Goal: Register for event/course

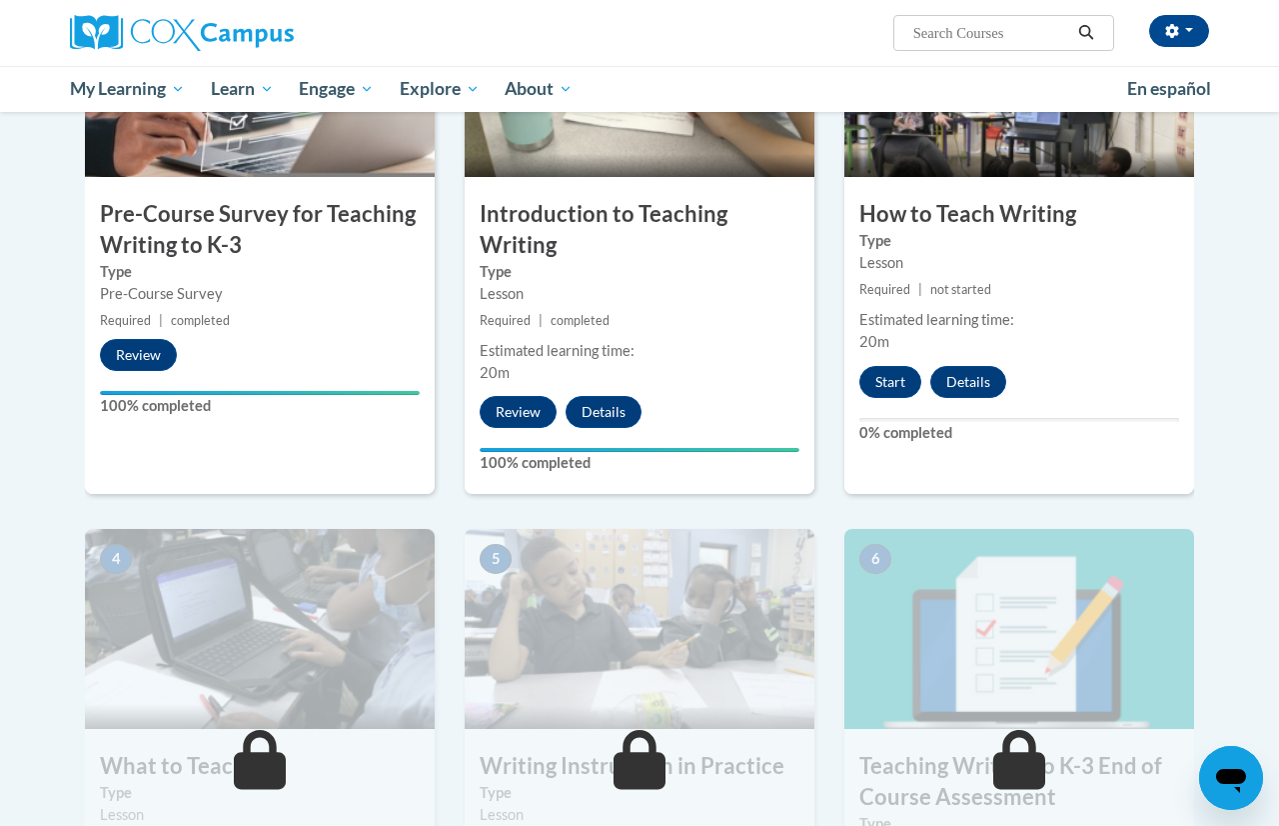
scroll to position [549, 0]
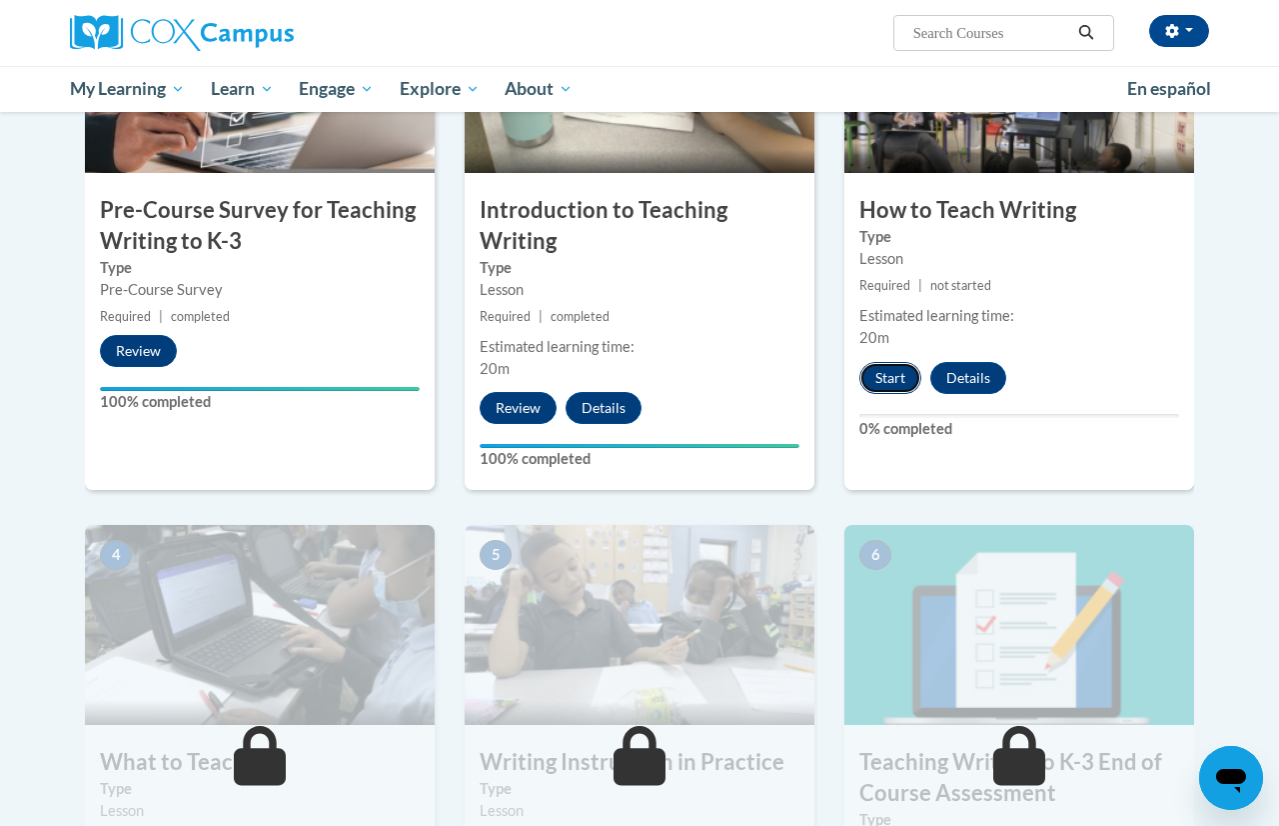
click at [903, 374] on button "Start" at bounding box center [891, 378] width 62 height 32
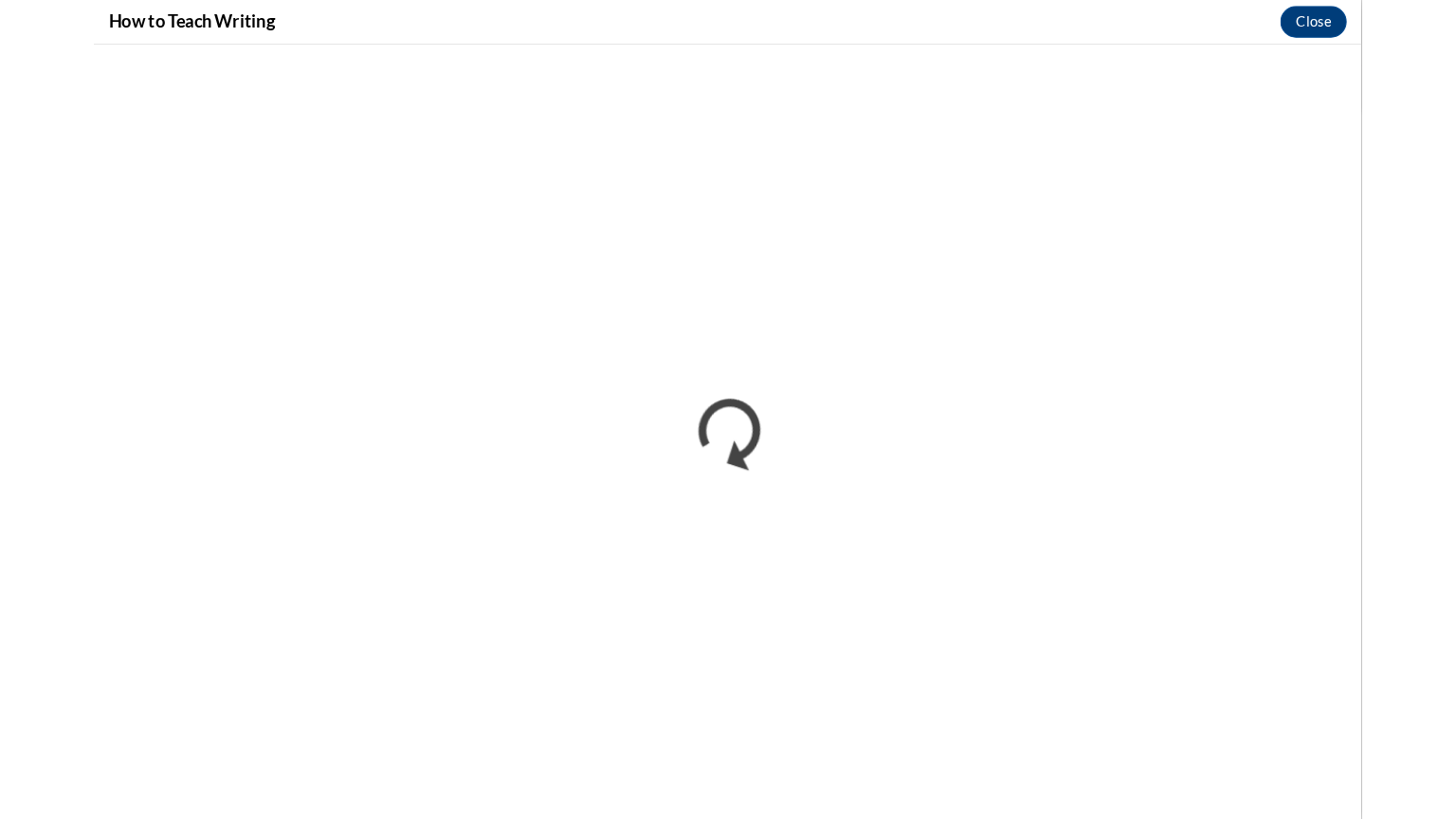
scroll to position [0, 0]
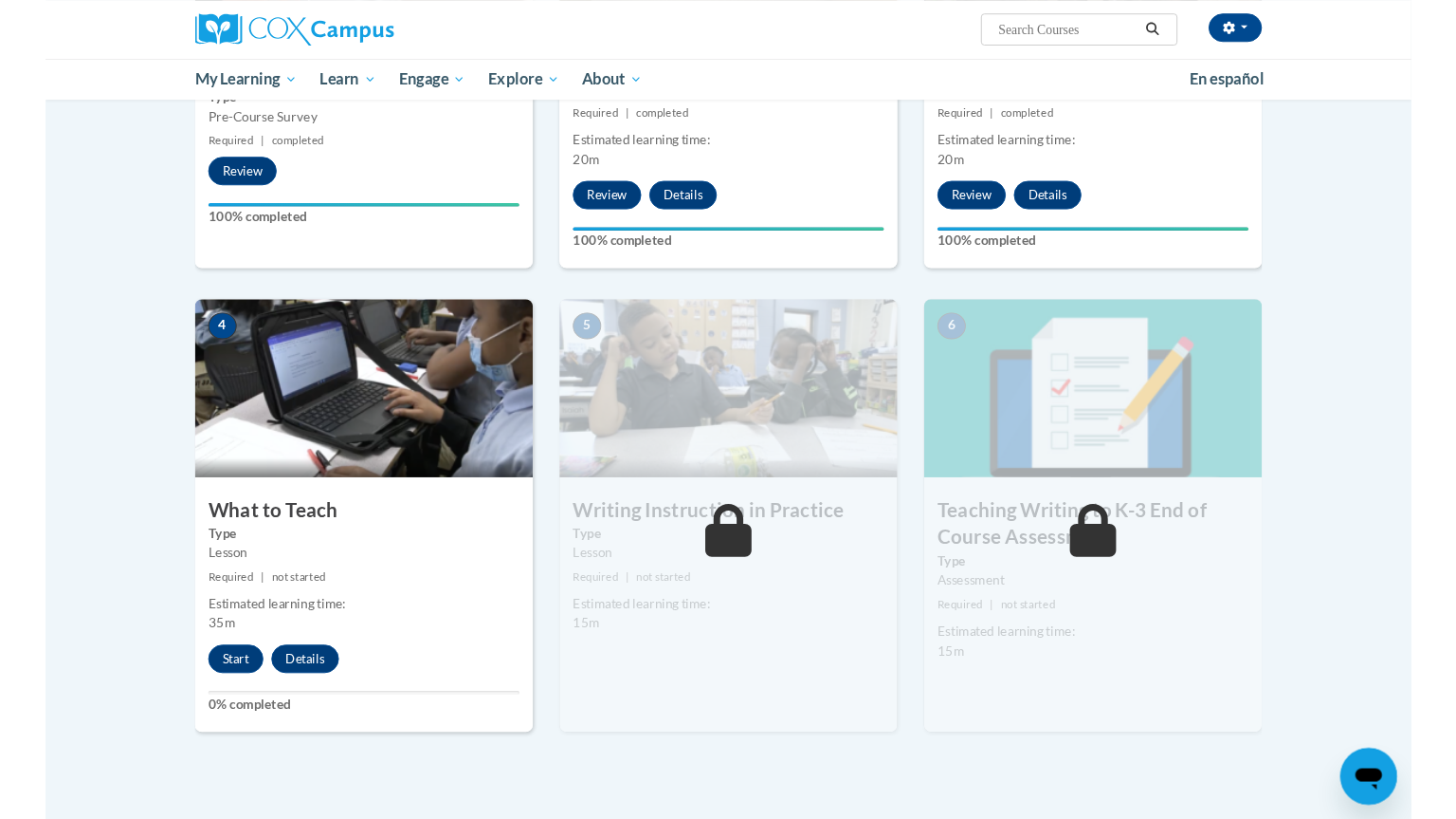
scroll to position [679, 0]
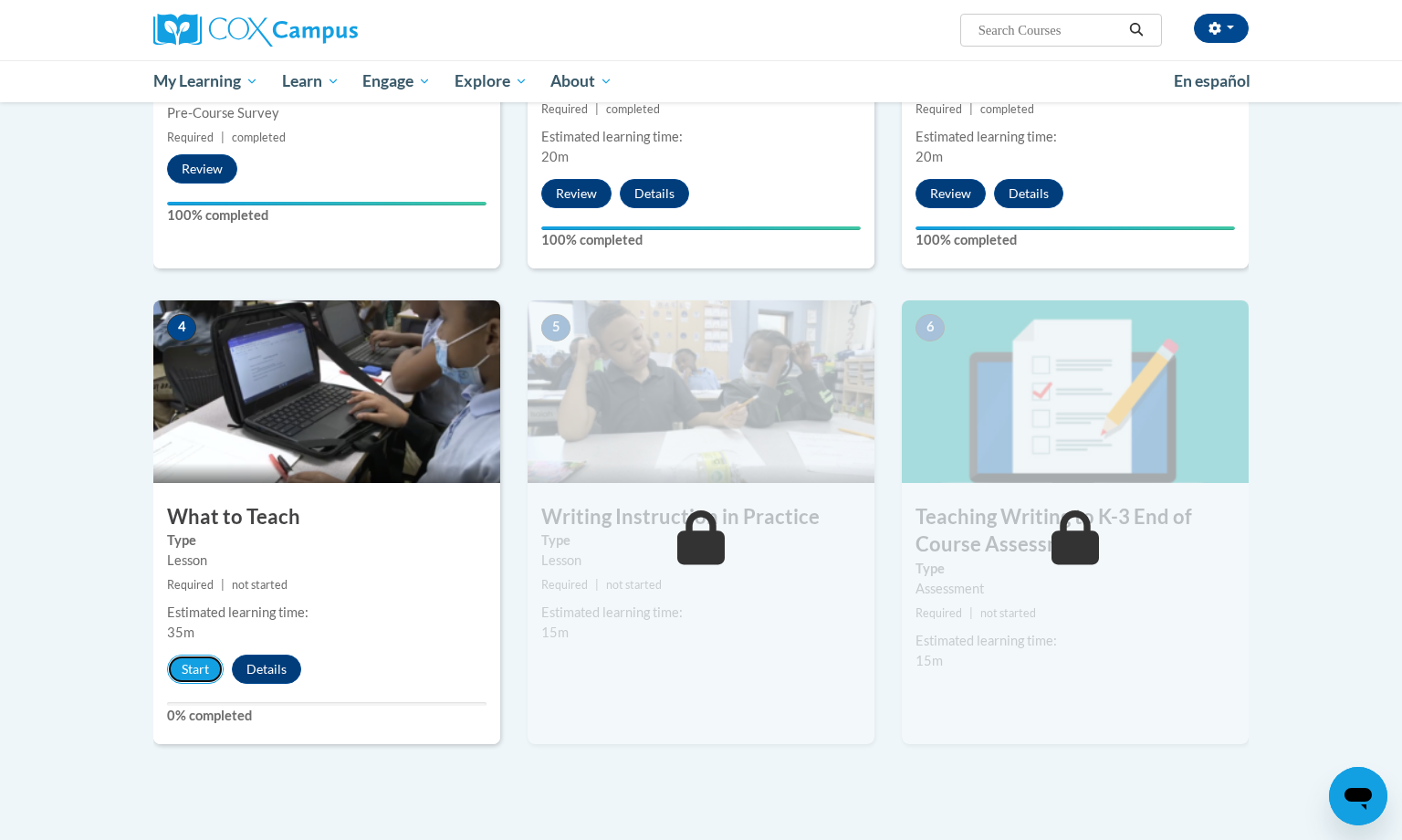
click at [217, 666] on button "Start" at bounding box center [195, 669] width 57 height 29
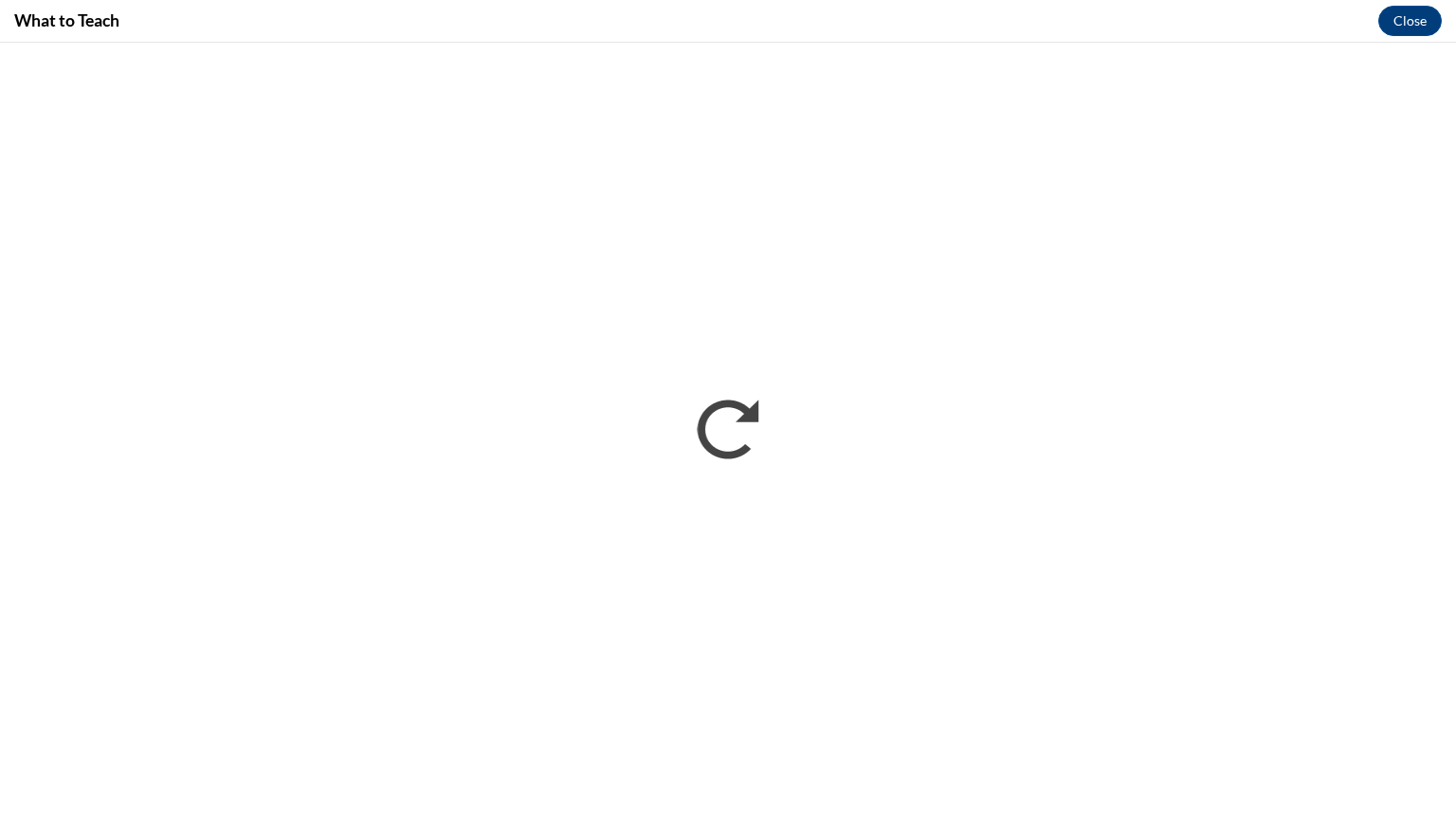
scroll to position [0, 0]
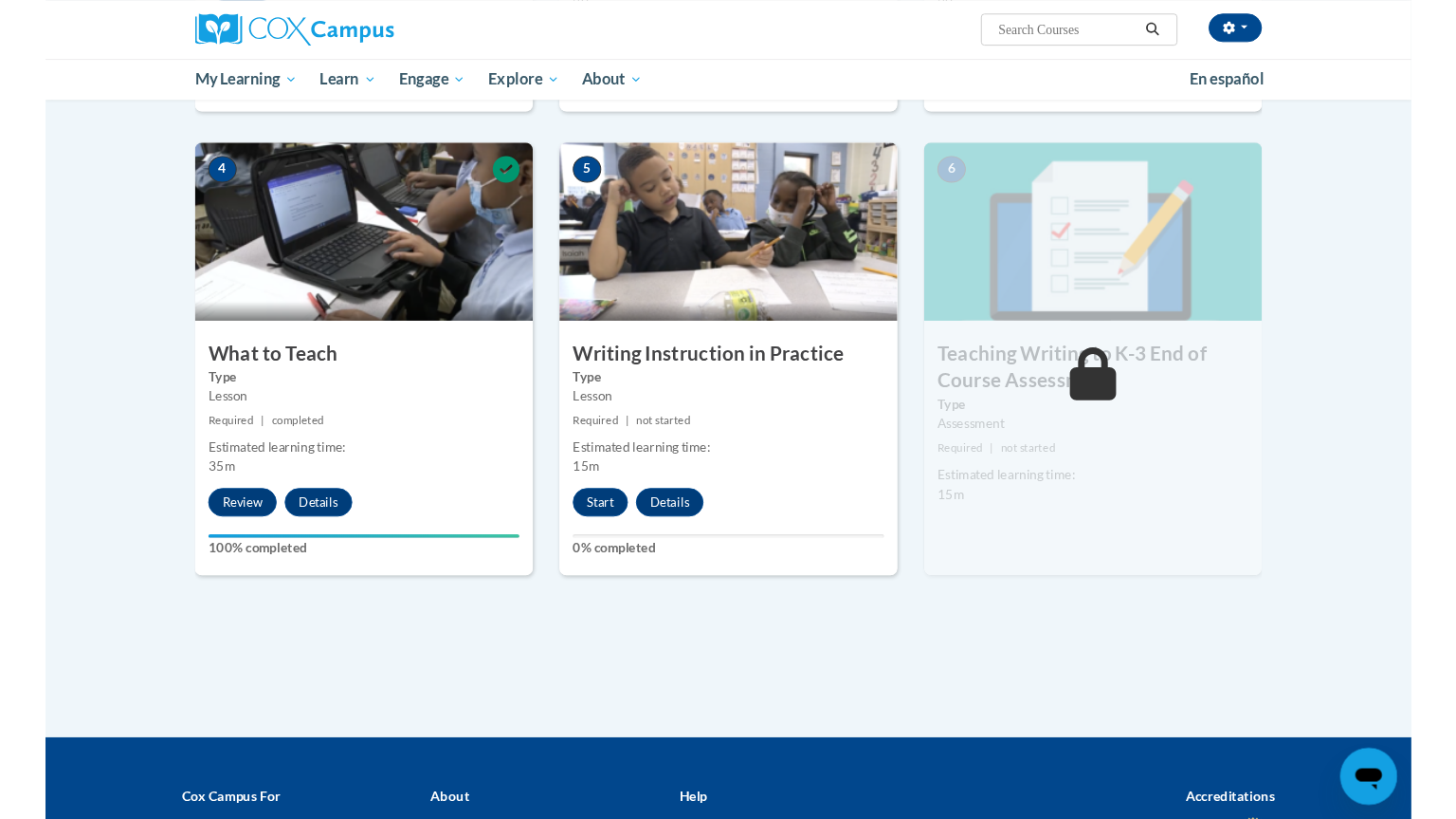
scroll to position [839, 0]
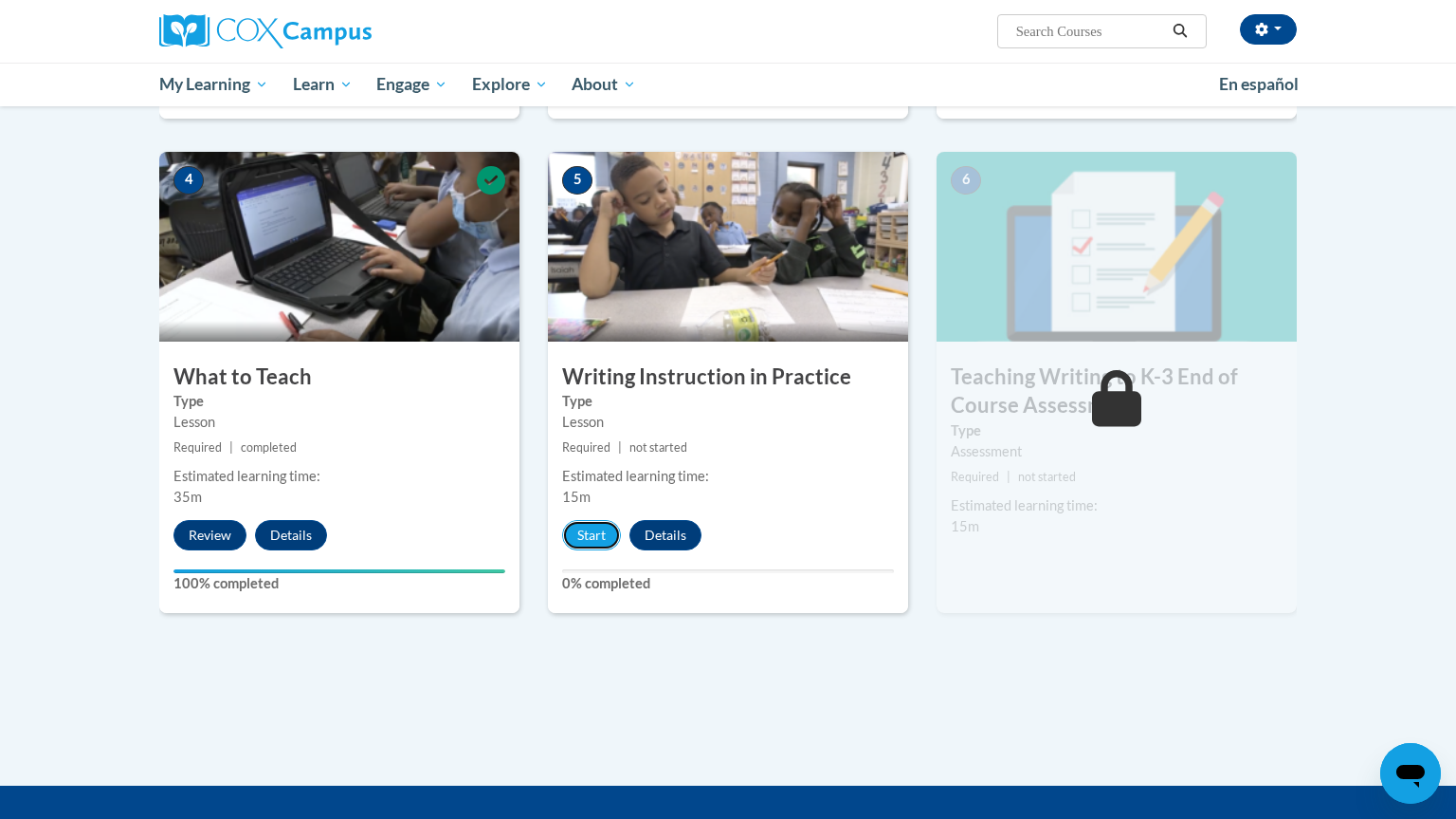
click at [585, 539] on button "Start" at bounding box center [592, 535] width 59 height 30
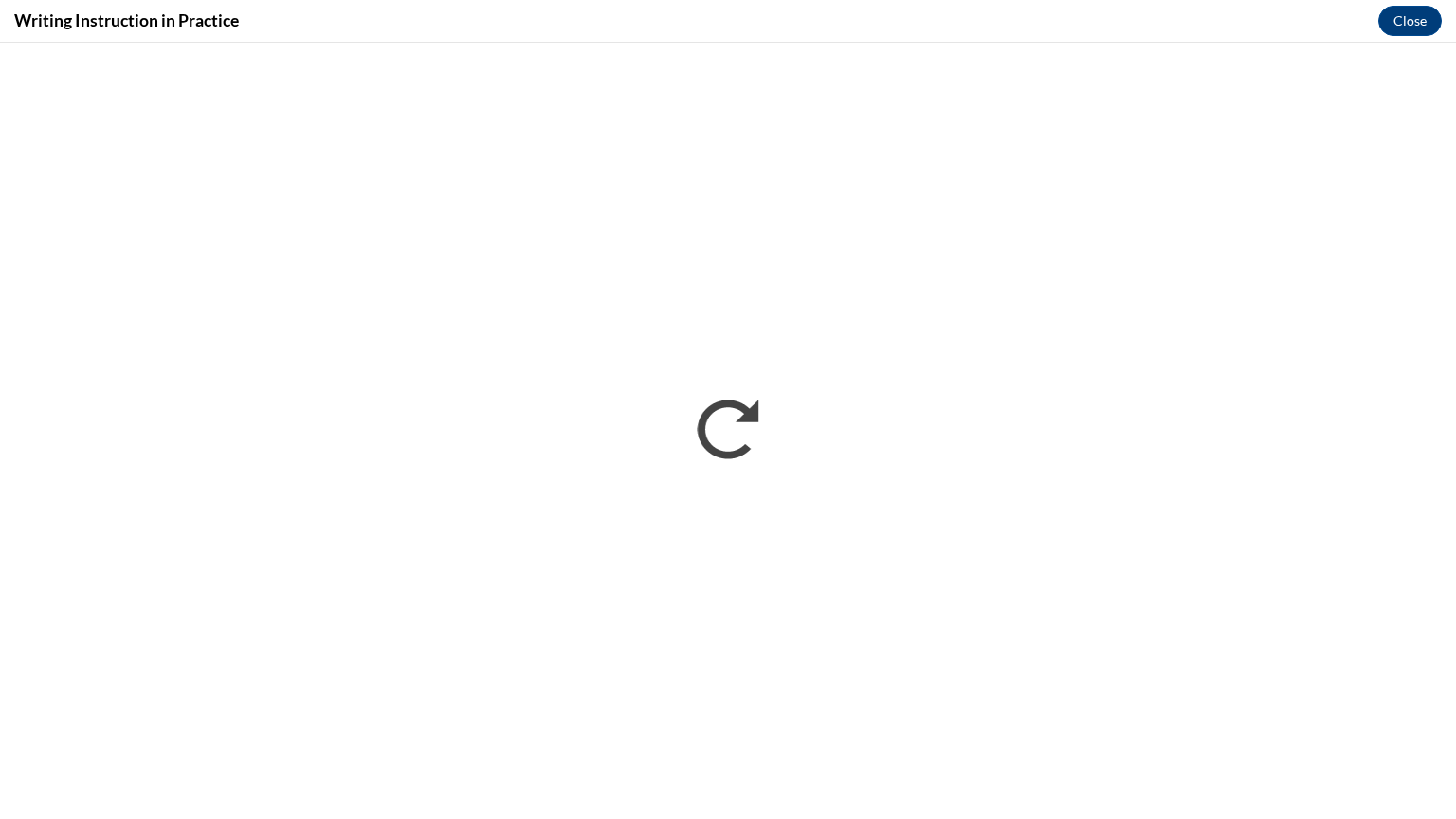
scroll to position [0, 0]
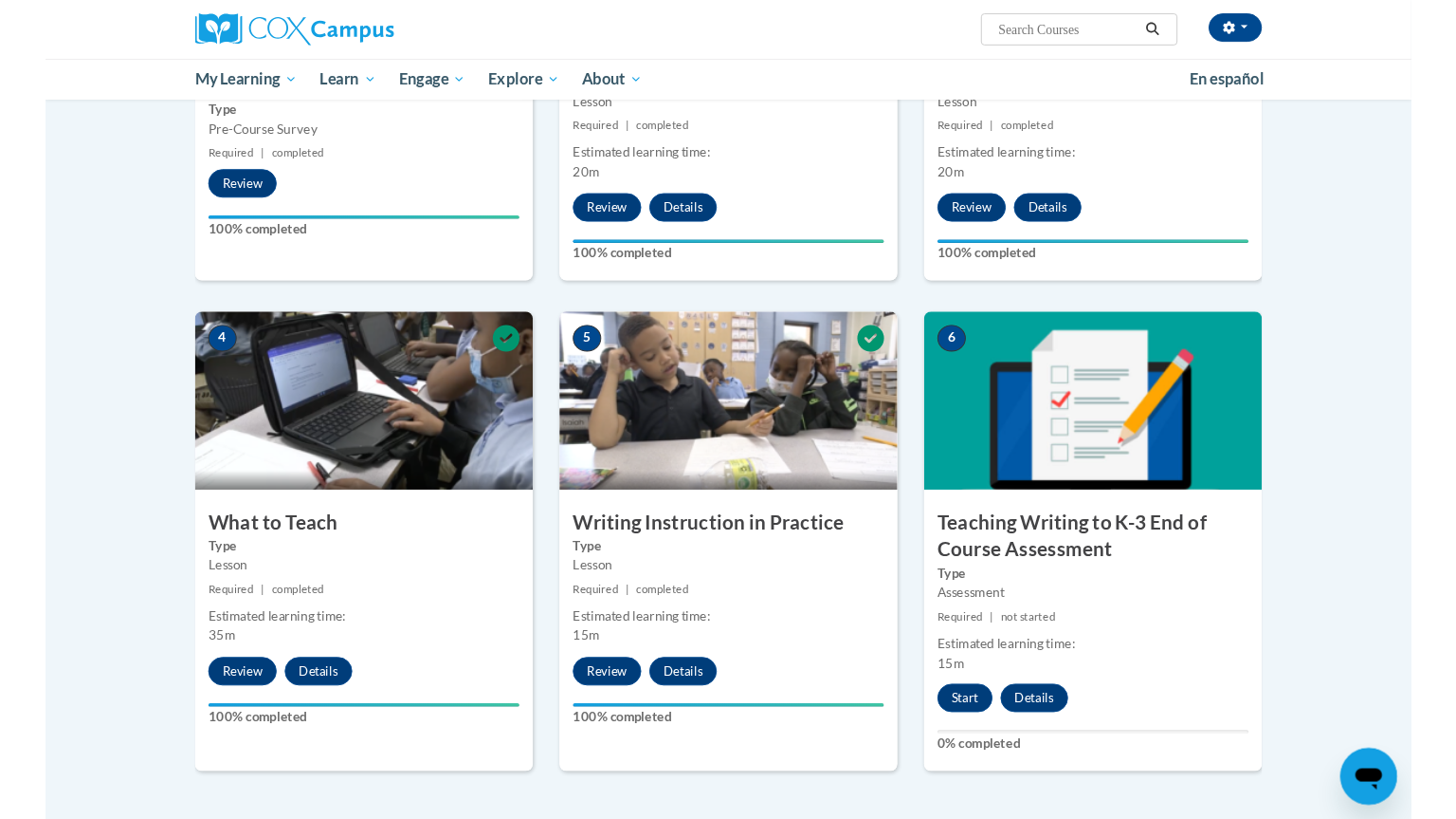
scroll to position [664, 0]
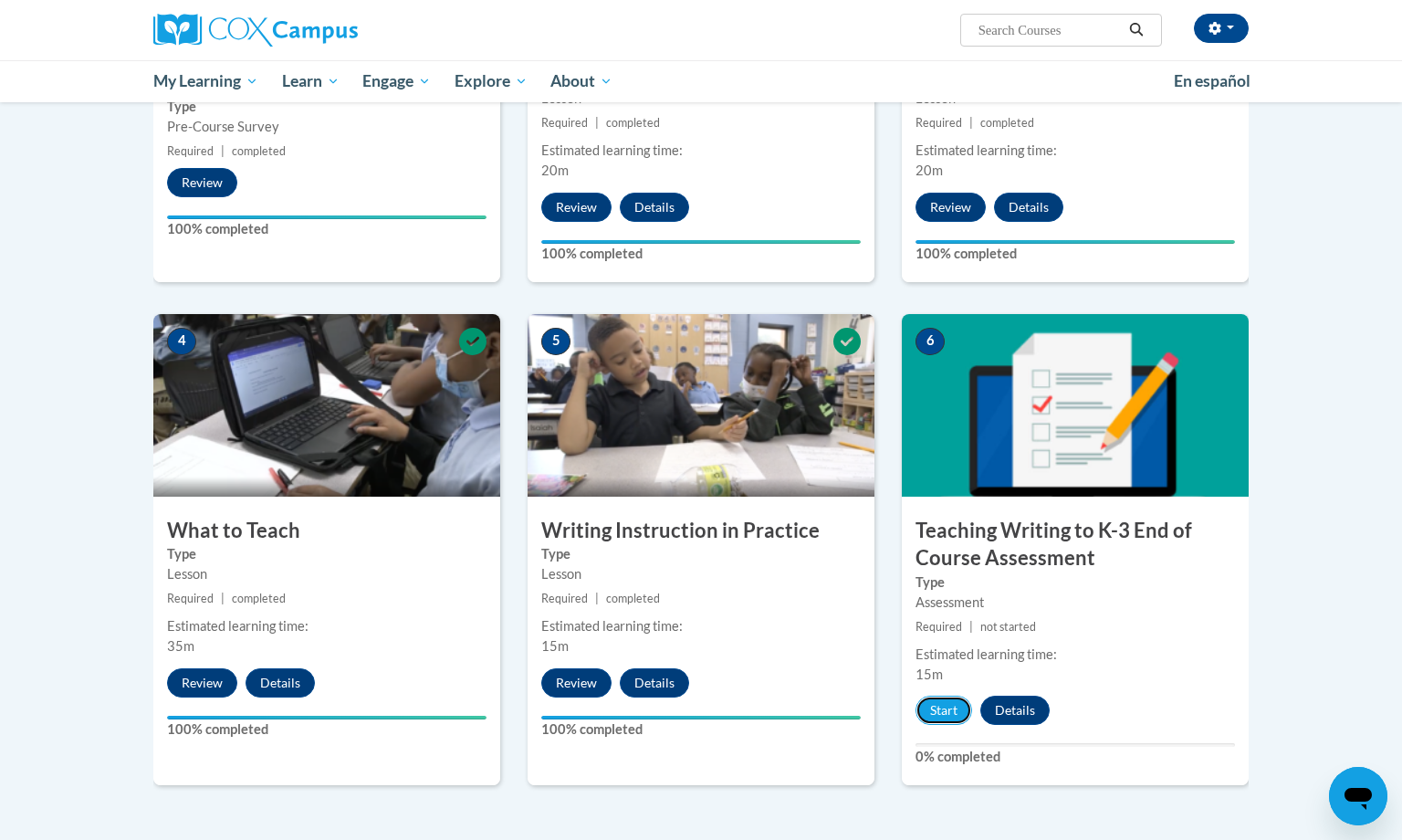
click at [929, 718] on button "Start" at bounding box center [943, 710] width 57 height 29
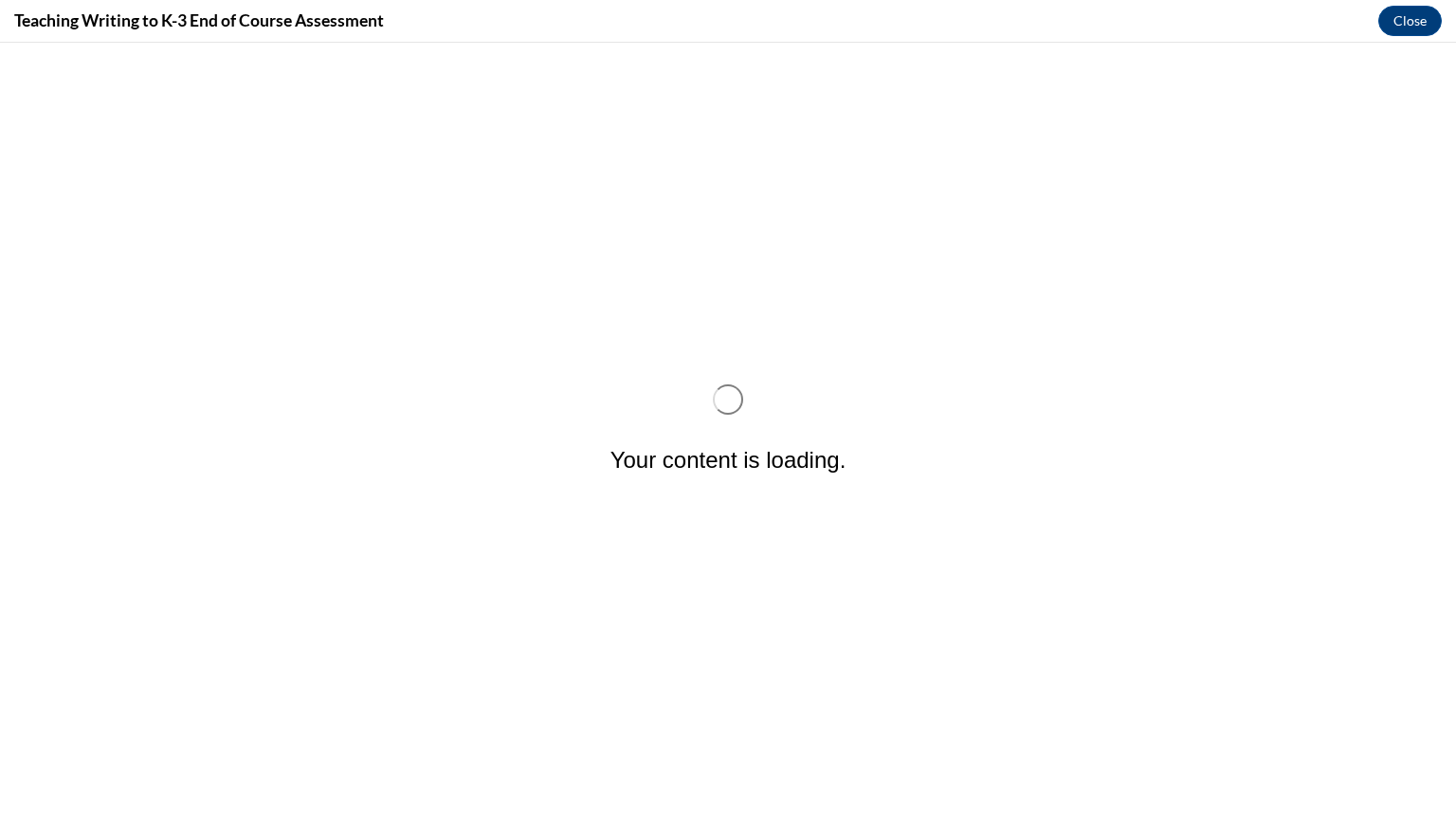
scroll to position [0, 0]
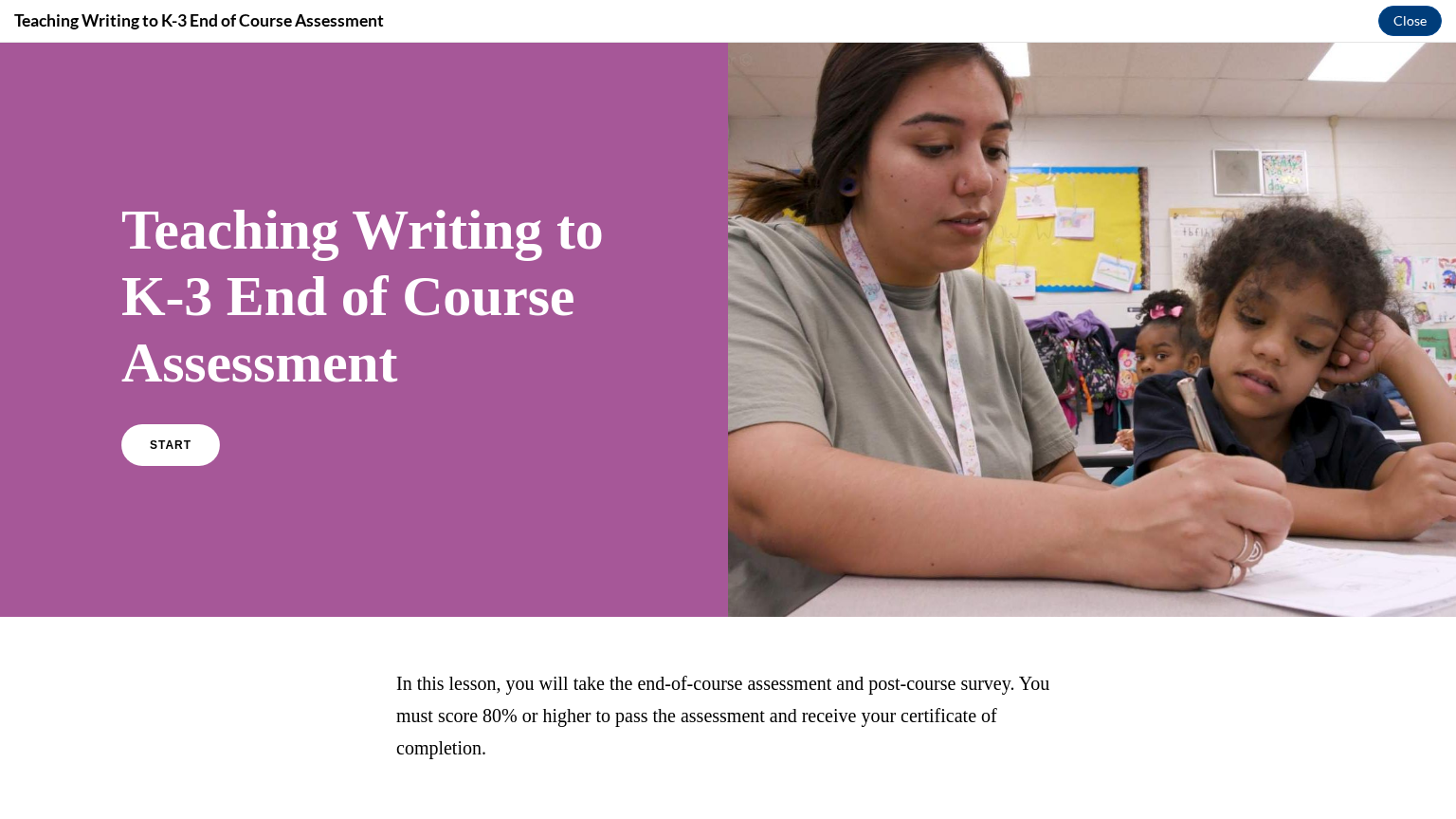
click at [805, 698] on div "Teaching Writing to K-3 End of Course Assessment START In this lesson, you will…" at bounding box center [728, 431] width 1456 height 776
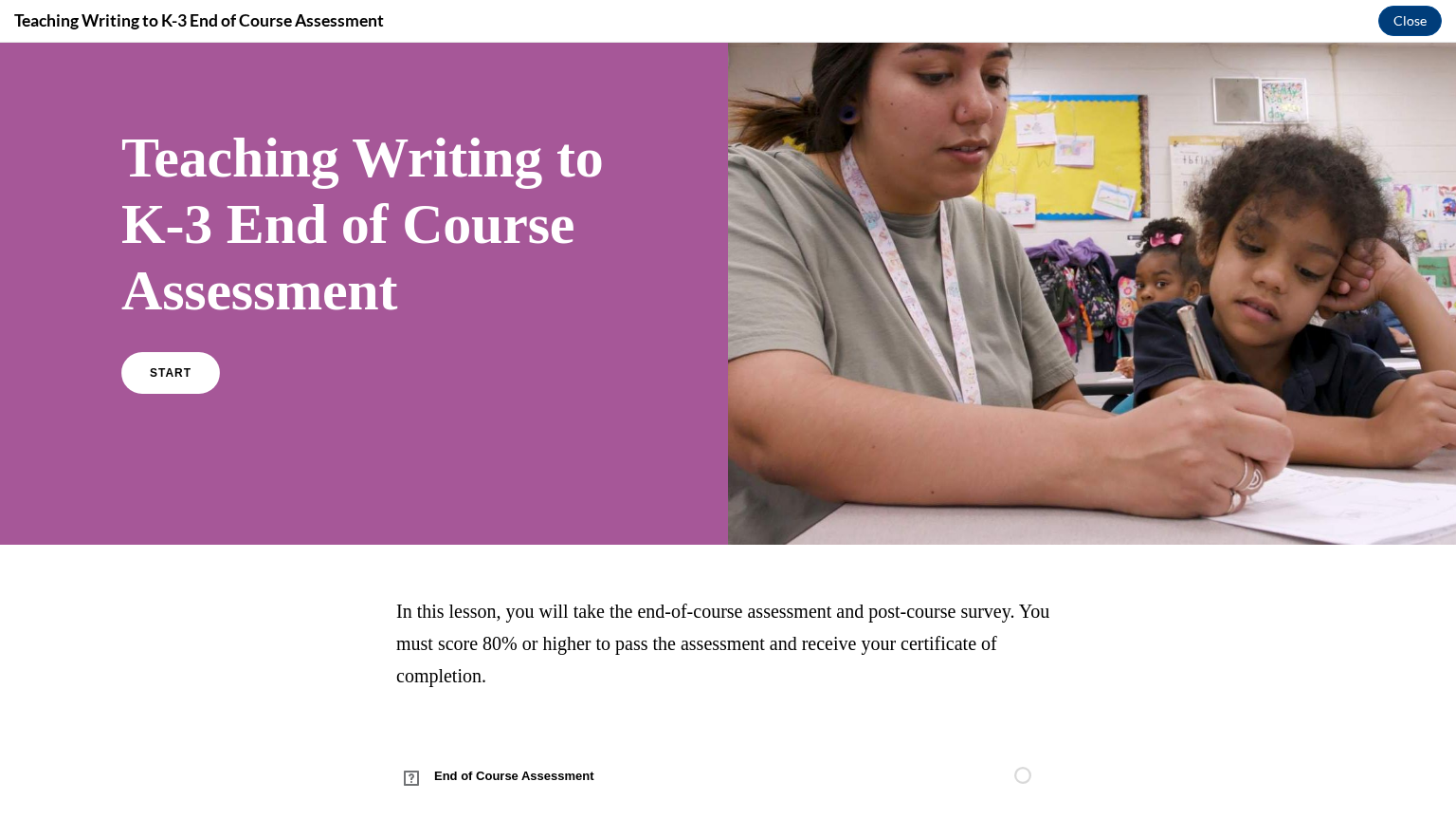
scroll to position [74, 0]
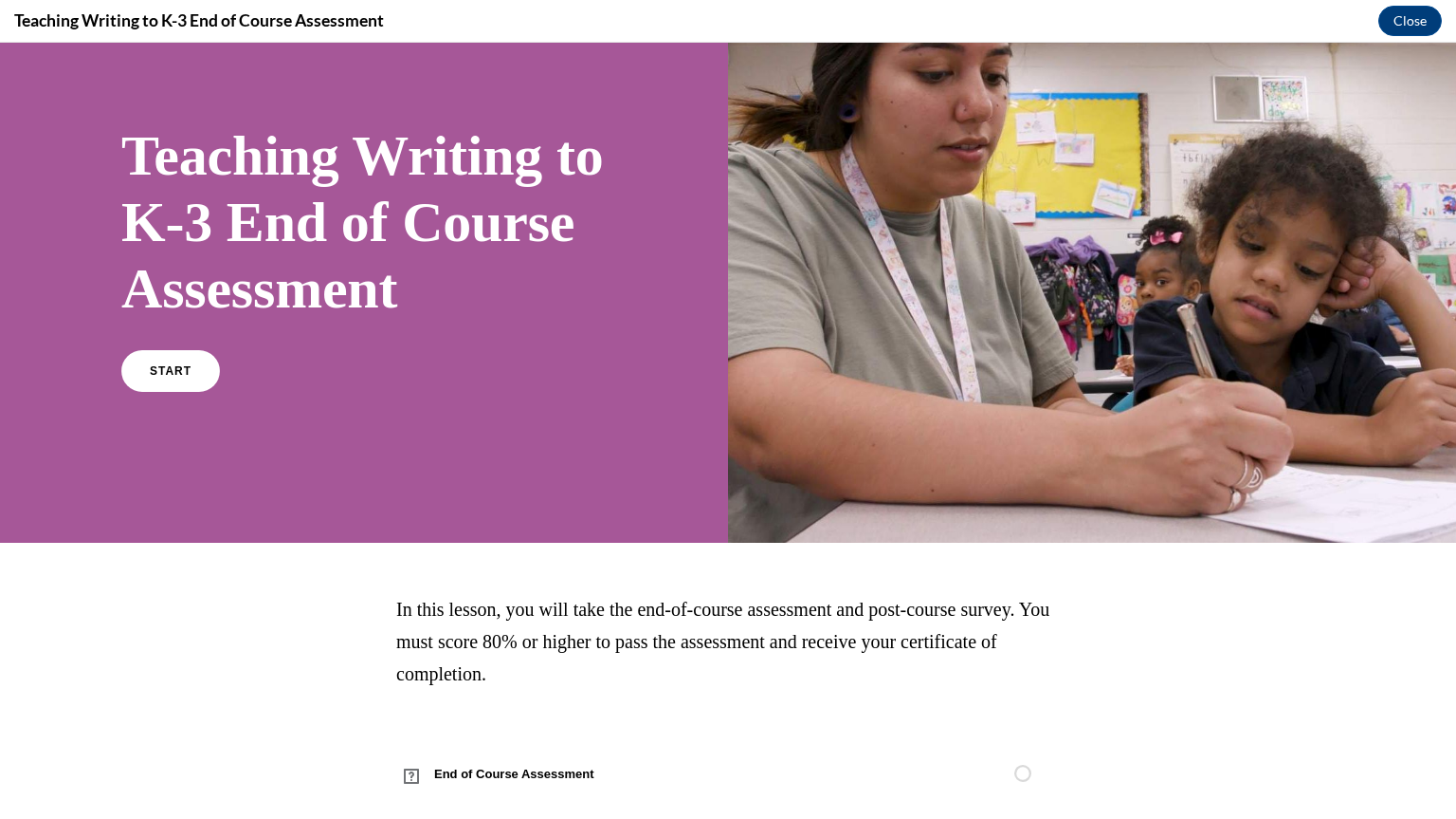
click at [182, 378] on span "START" at bounding box center [171, 371] width 42 height 13
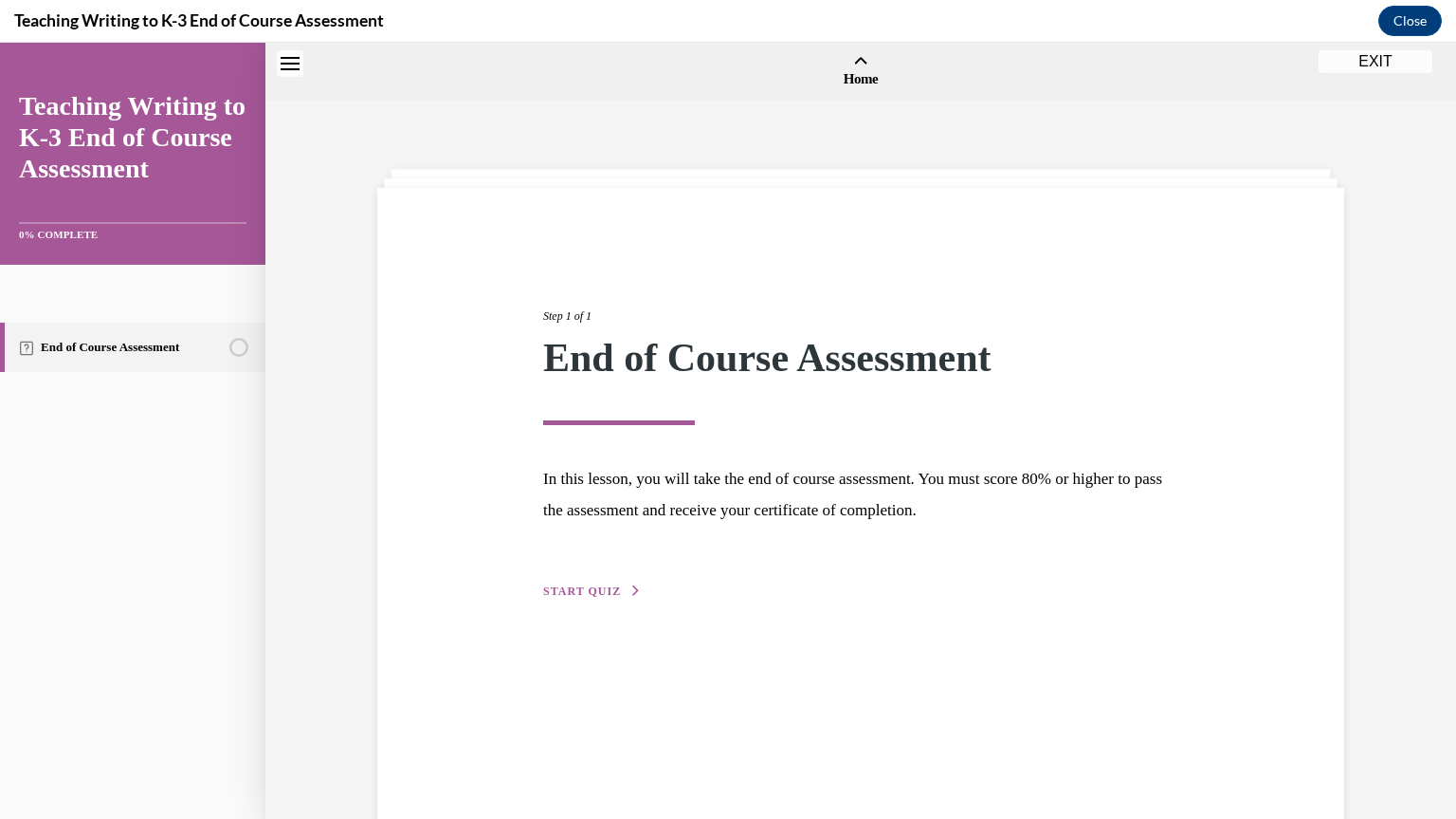
scroll to position [59, 0]
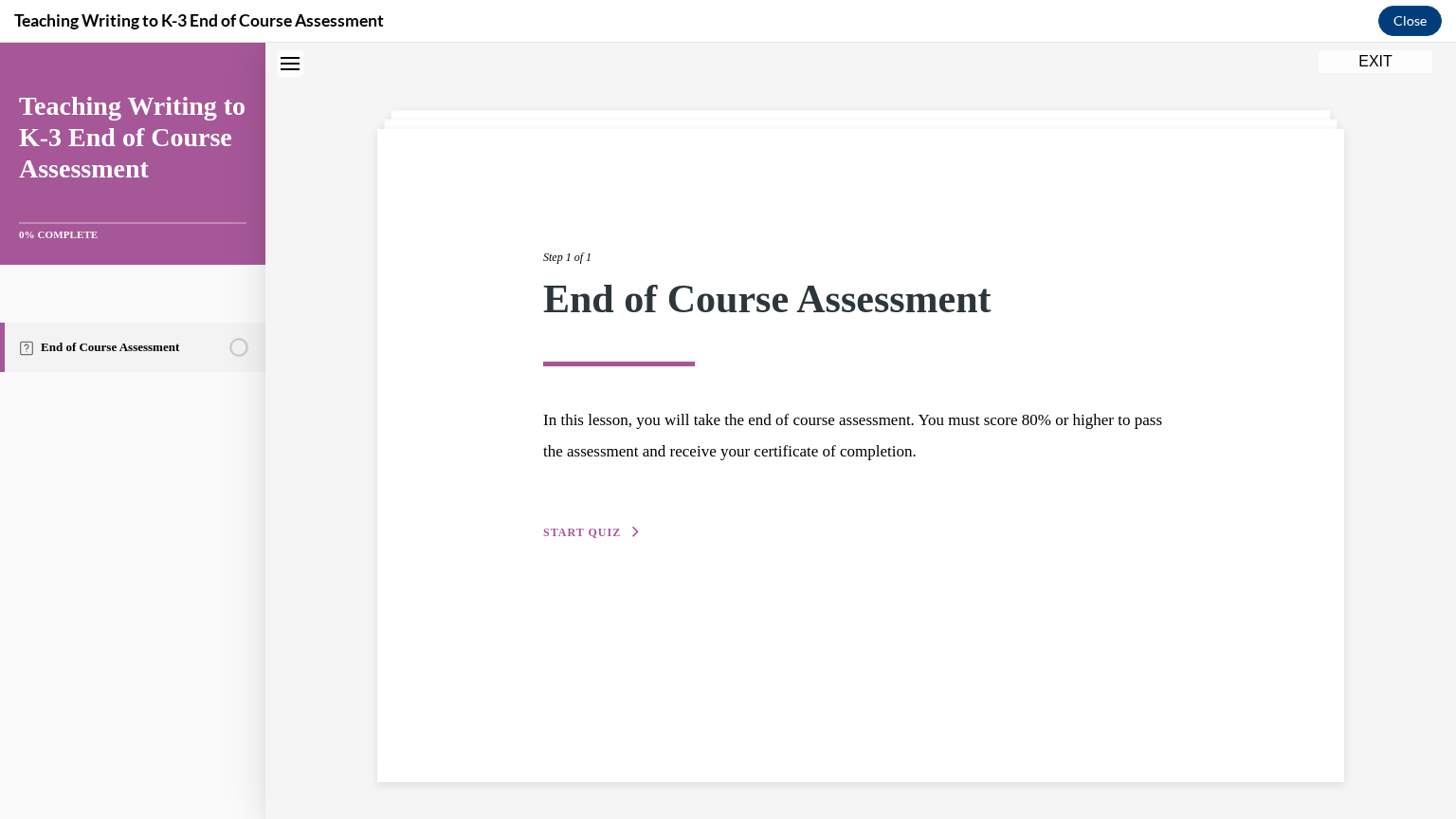
click at [608, 519] on div "Step 1 of 1 End of Course Assessment In this lesson, you will take the end of c…" at bounding box center [861, 374] width 664 height 338
click at [605, 519] on div "Step 1 of 1 End of Course Assessment In this lesson, you will take the end of c…" at bounding box center [861, 374] width 664 height 338
click at [595, 521] on div "Step 1 of 1 End of Course Assessment In this lesson, you will take the end of c…" at bounding box center [861, 374] width 664 height 338
click at [606, 537] on span "START QUIZ" at bounding box center [582, 532] width 78 height 13
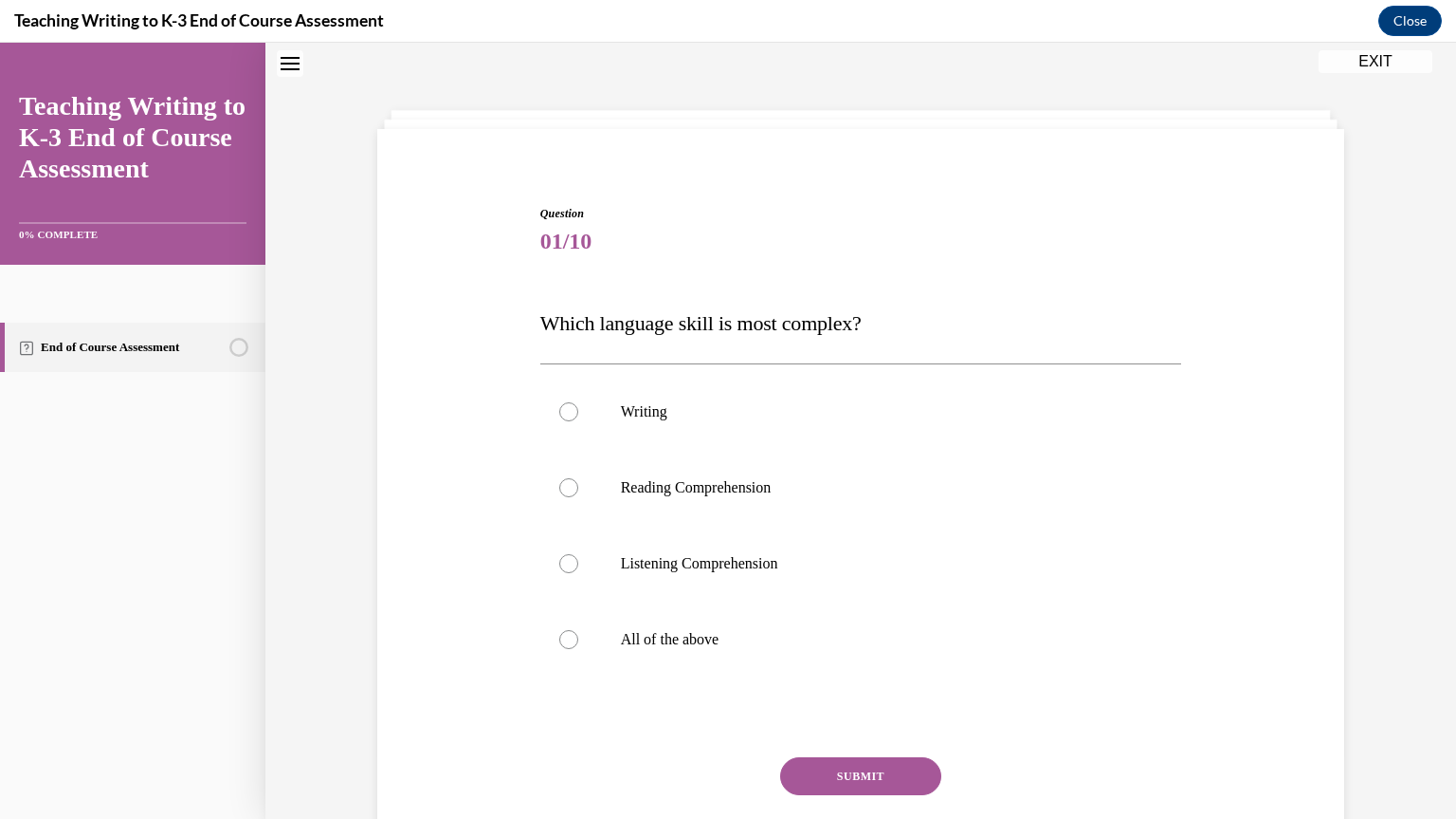
click at [795, 541] on label "Listening Comprehension" at bounding box center [861, 564] width 642 height 76
click at [579, 554] on input "Listening Comprehension" at bounding box center [569, 564] width 19 height 19
radio input "true"
click at [688, 633] on p "All of the above" at bounding box center [878, 640] width 514 height 19
click at [579, 633] on input "All of the above" at bounding box center [569, 640] width 19 height 19
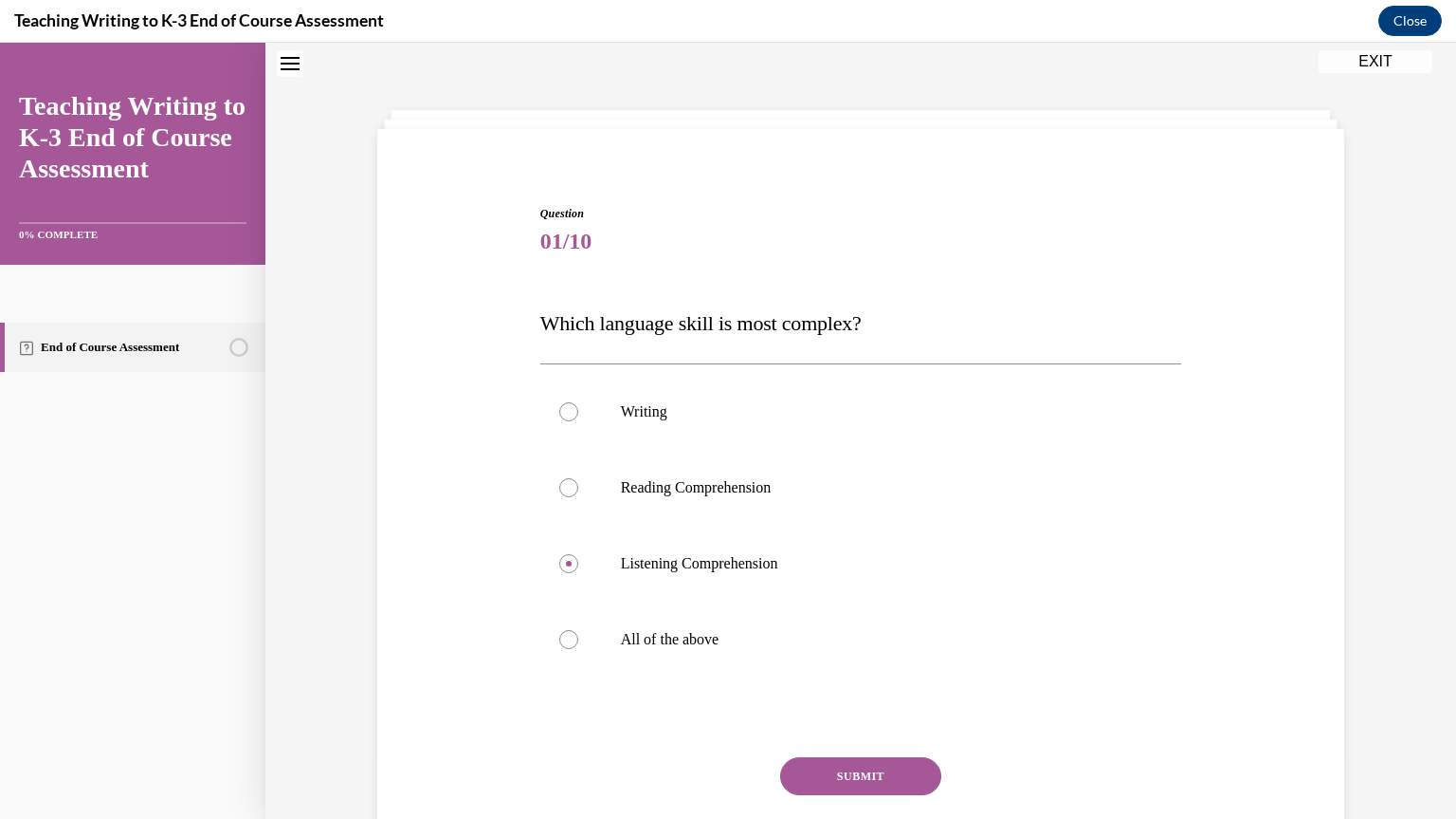
radio input "true"
click at [867, 778] on button "SUBMIT" at bounding box center [861, 776] width 161 height 38
click at [705, 641] on p "All of the above" at bounding box center [878, 640] width 514 height 19
click at [579, 641] on input "All of the above" at bounding box center [569, 640] width 19 height 19
radio input "true"
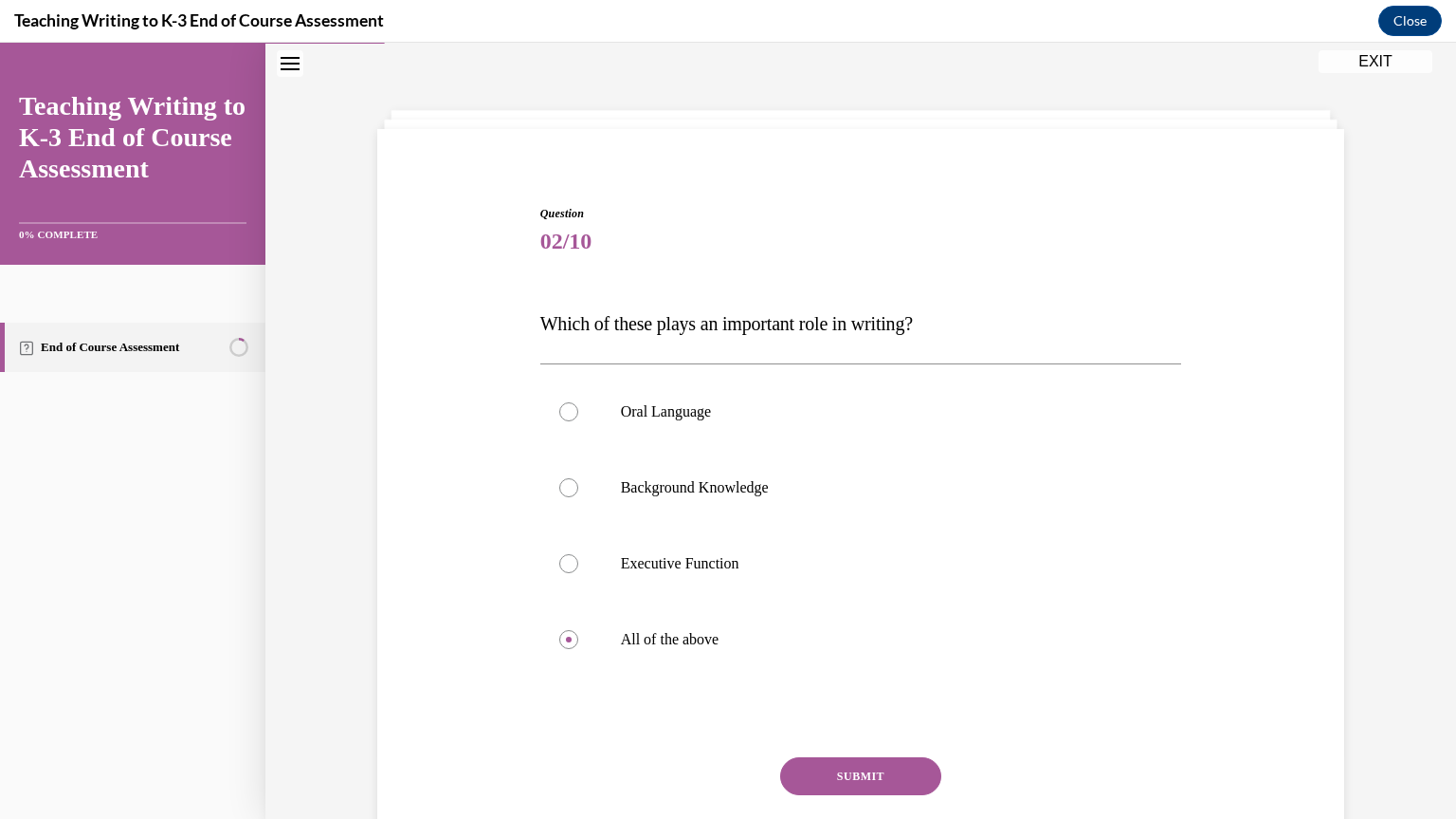
click at [851, 769] on button "SUBMIT" at bounding box center [861, 776] width 161 height 38
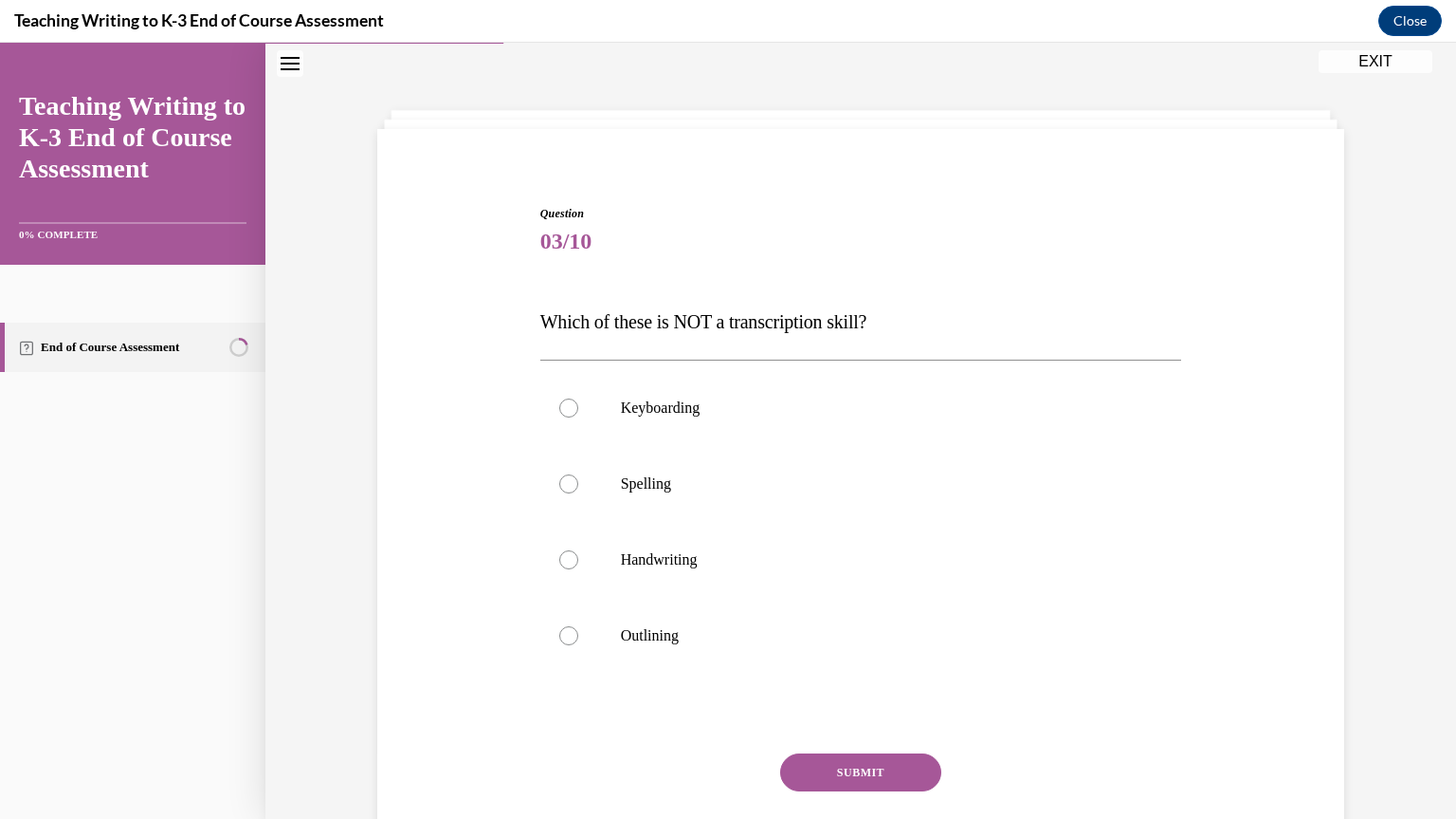
click at [683, 636] on p "Outlining" at bounding box center [878, 636] width 514 height 19
click at [579, 636] on input "Outlining" at bounding box center [569, 636] width 19 height 19
radio input "true"
click at [829, 777] on button "SUBMIT" at bounding box center [861, 772] width 161 height 38
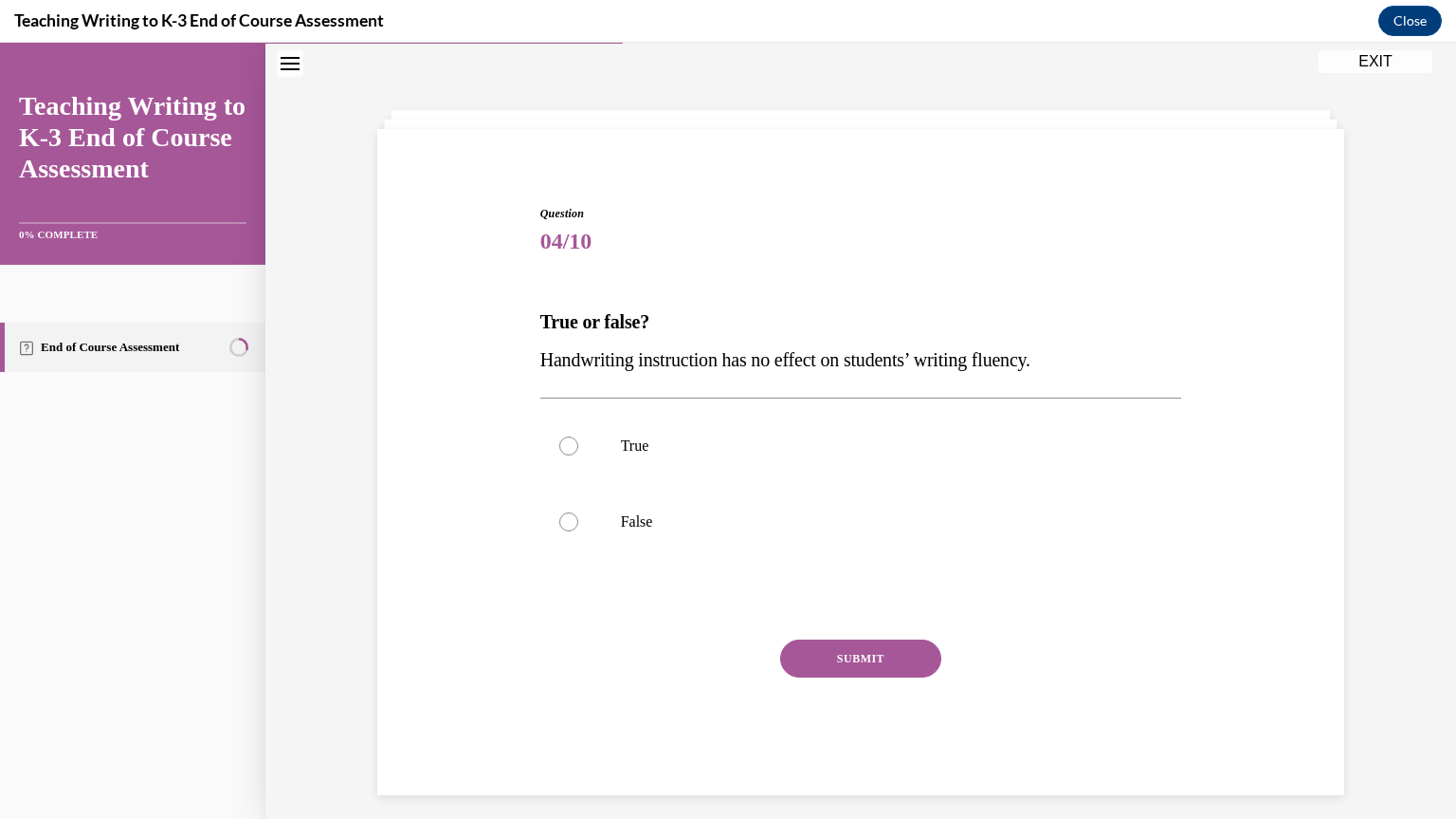
click at [636, 518] on p "False" at bounding box center [878, 522] width 514 height 19
click at [579, 518] on input "False" at bounding box center [569, 522] width 19 height 19
radio input "true"
click at [830, 665] on button "SUBMIT" at bounding box center [861, 659] width 161 height 38
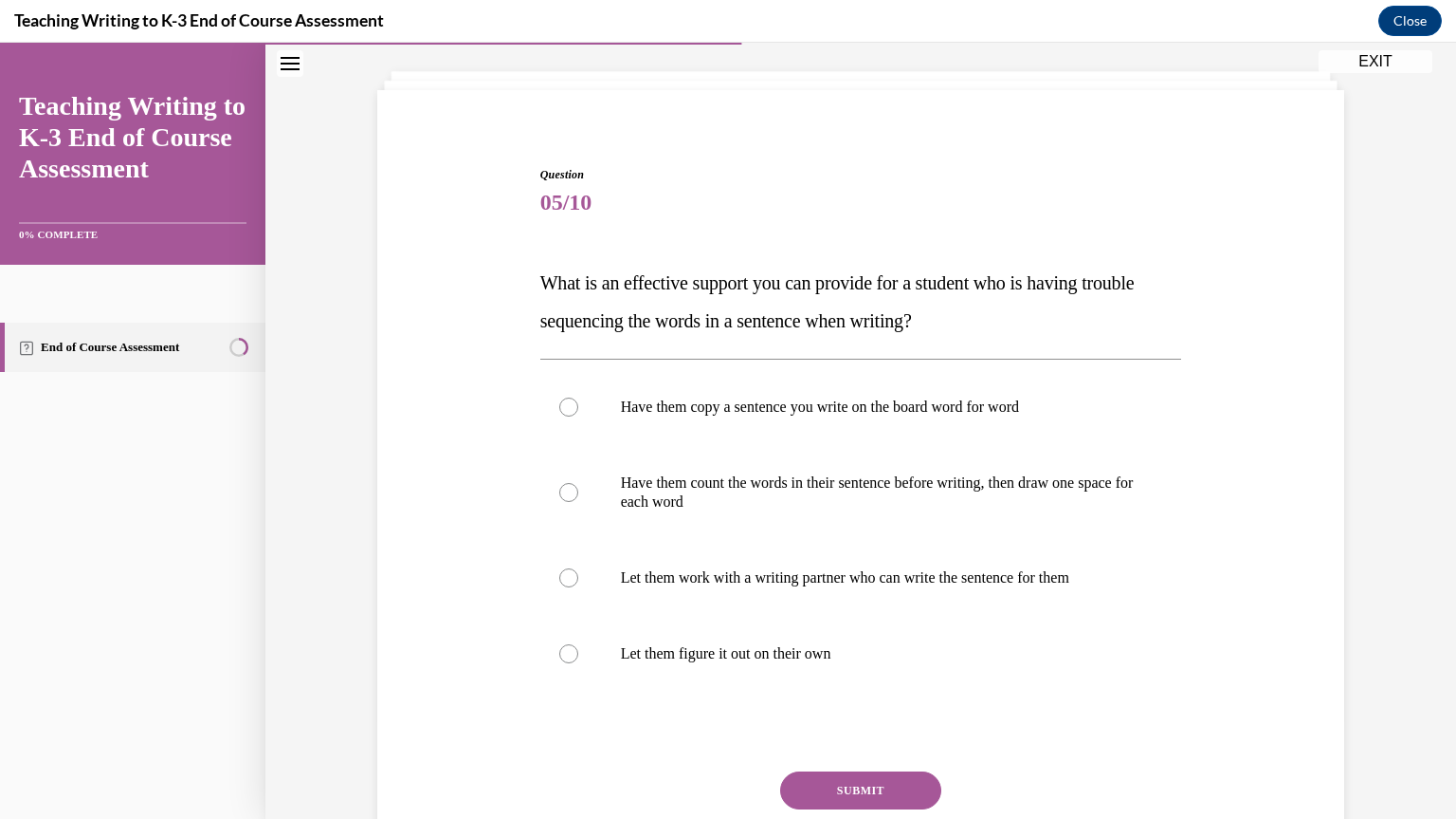
scroll to position [101, 0]
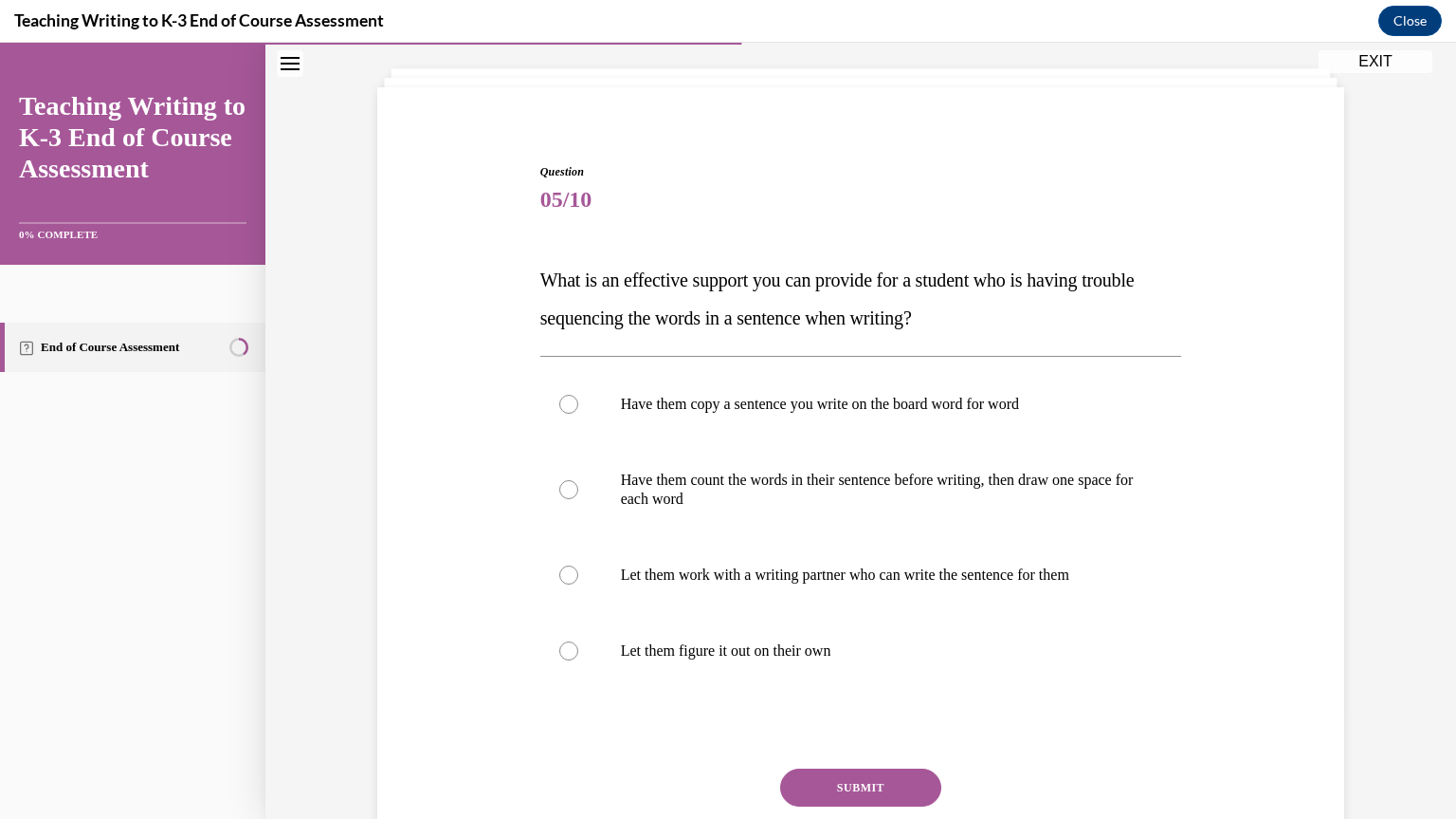
click at [856, 405] on p "Have them copy a sentence you write on the board word for word" at bounding box center [878, 404] width 514 height 19
click at [579, 405] on input "Have them copy a sentence you write on the board word for word" at bounding box center [569, 404] width 19 height 19
radio input "true"
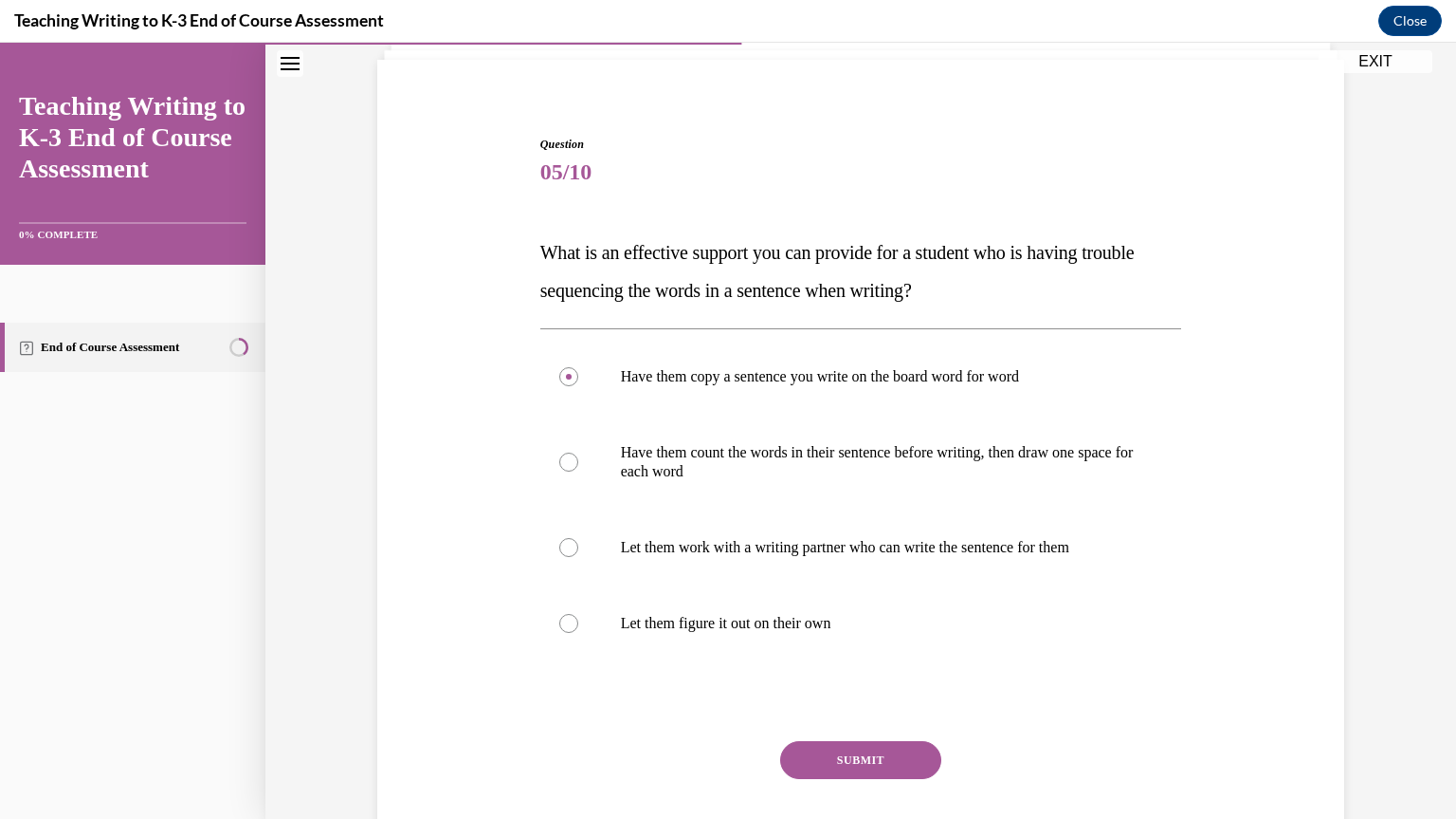
scroll to position [139, 0]
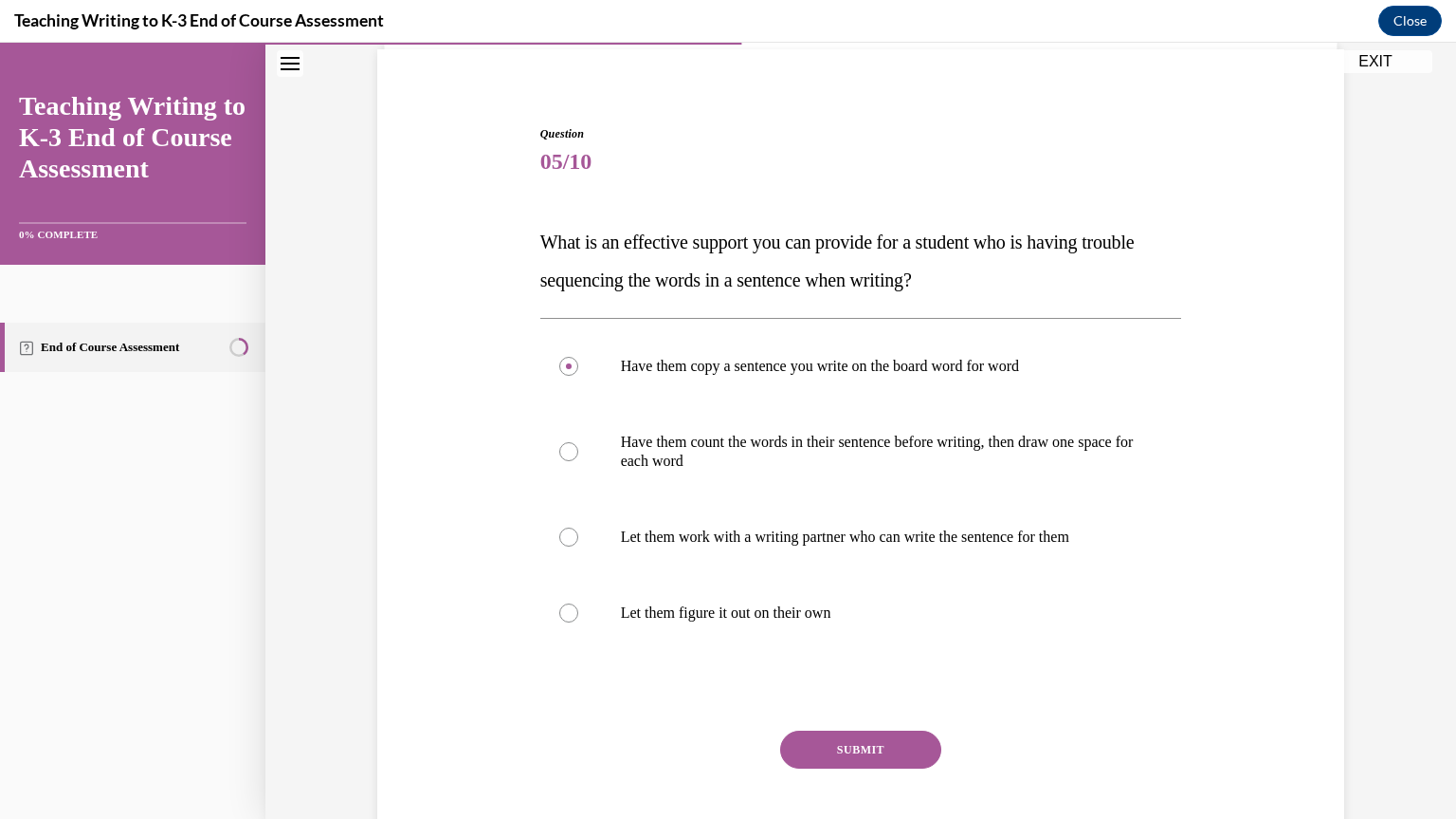
click at [908, 761] on button "SUBMIT" at bounding box center [861, 750] width 161 height 38
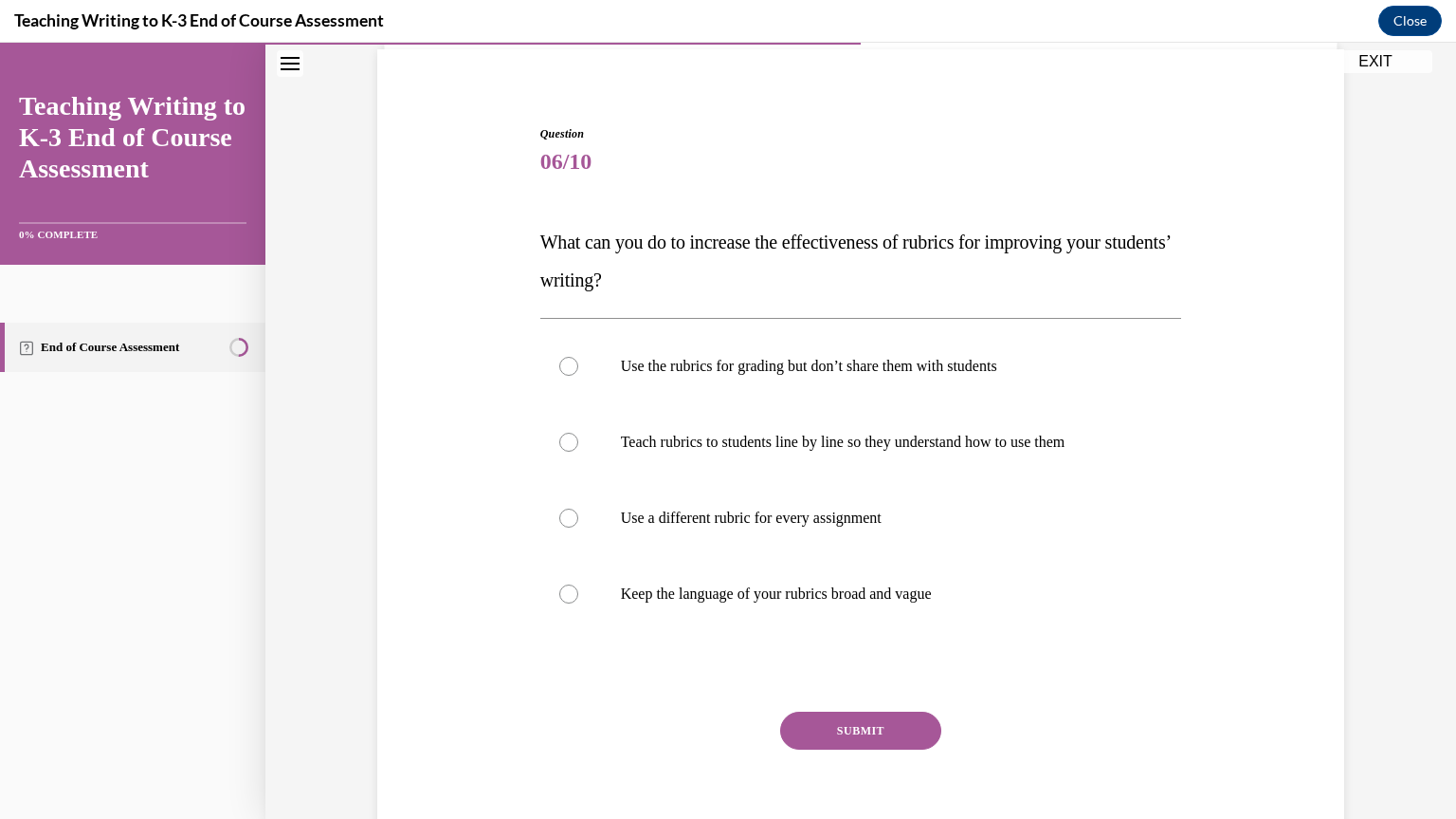
click at [993, 372] on p "Use the rubrics for grading but don’t share them with students" at bounding box center [878, 366] width 514 height 19
click at [579, 372] on input "Use the rubrics for grading but don’t share them with students" at bounding box center [569, 366] width 19 height 19
radio input "true"
click at [958, 441] on p "Teach rubrics to students line by line so they understand how to use them" at bounding box center [878, 442] width 514 height 19
click at [579, 441] on input "Teach rubrics to students line by line so they understand how to use them" at bounding box center [569, 442] width 19 height 19
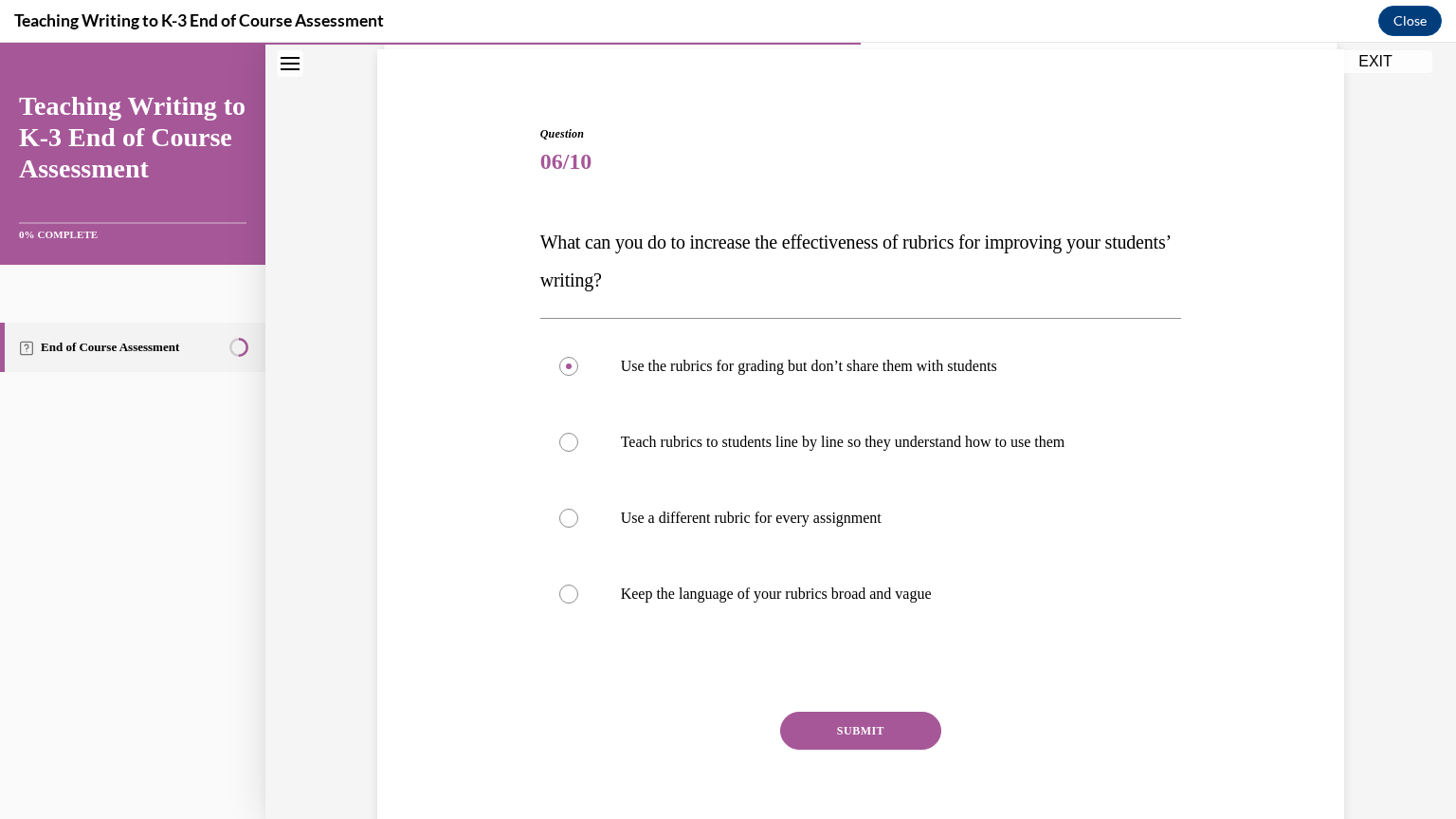
radio input "true"
click at [857, 535] on label "Use a different rubric for every assignment" at bounding box center [861, 518] width 642 height 76
click at [579, 528] on input "Use a different rubric for every assignment" at bounding box center [569, 518] width 19 height 19
radio input "true"
click at [876, 724] on button "SUBMIT" at bounding box center [861, 731] width 161 height 38
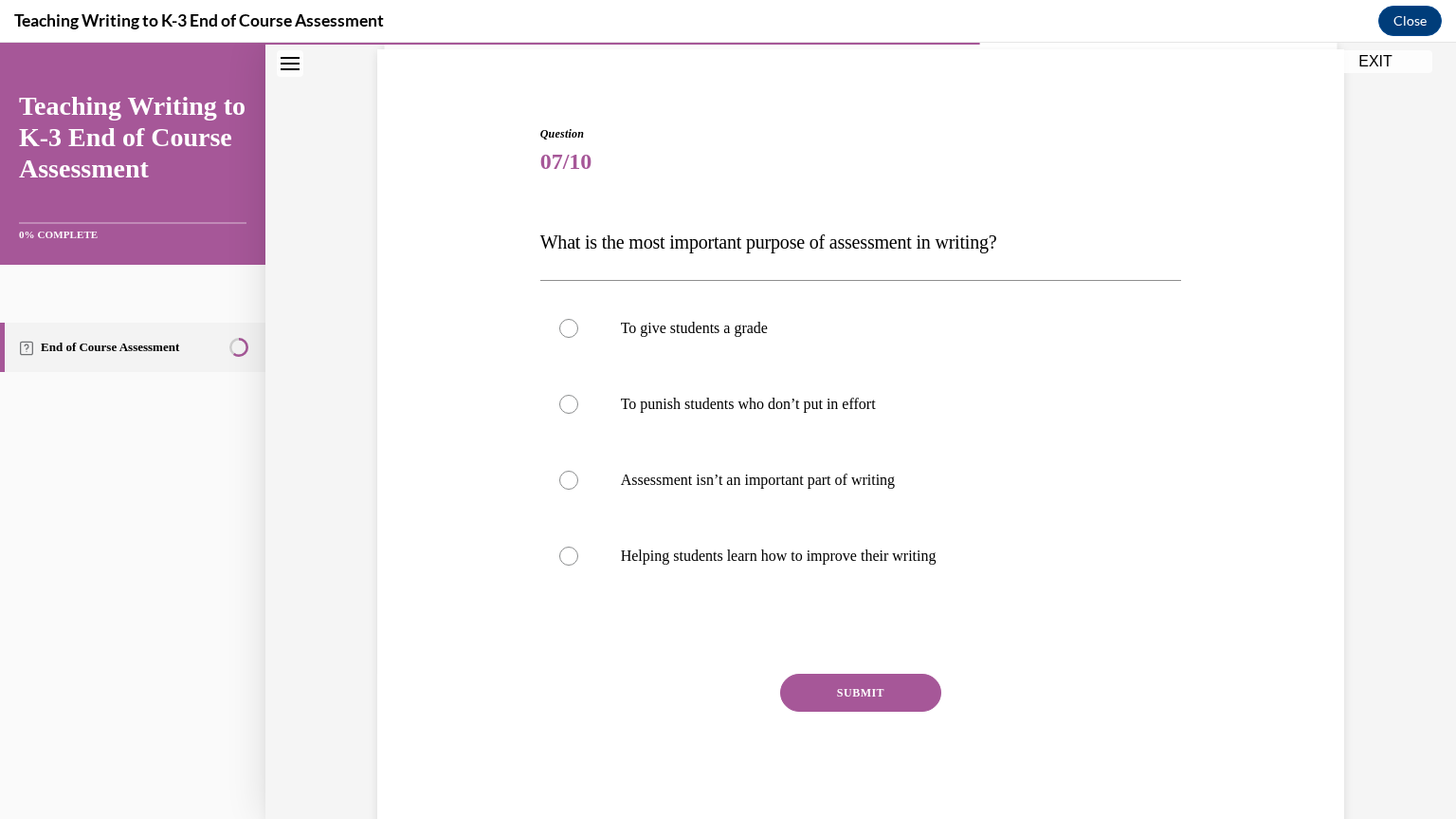
click at [883, 569] on label "Helping students learn how to improve their writing" at bounding box center [861, 556] width 642 height 76
click at [579, 566] on input "Helping students learn how to improve their writing" at bounding box center [569, 556] width 19 height 19
radio input "true"
click at [867, 695] on button "SUBMIT" at bounding box center [861, 693] width 161 height 38
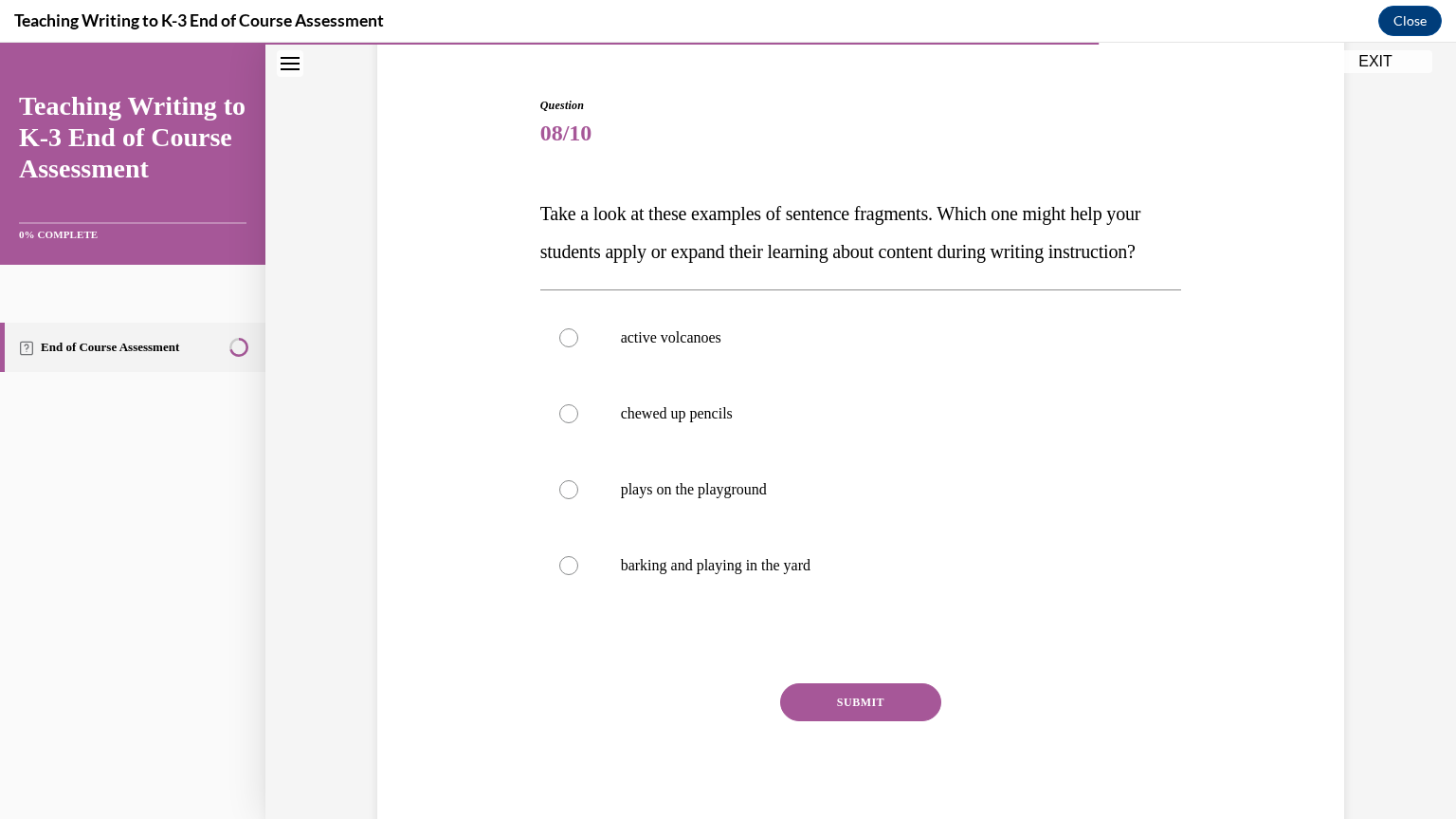
scroll to position [169, 0]
click at [665, 345] on p "active volcanoes" at bounding box center [878, 336] width 514 height 19
click at [579, 345] on input "active volcanoes" at bounding box center [569, 336] width 19 height 19
radio input "true"
click at [854, 719] on button "SUBMIT" at bounding box center [861, 700] width 161 height 38
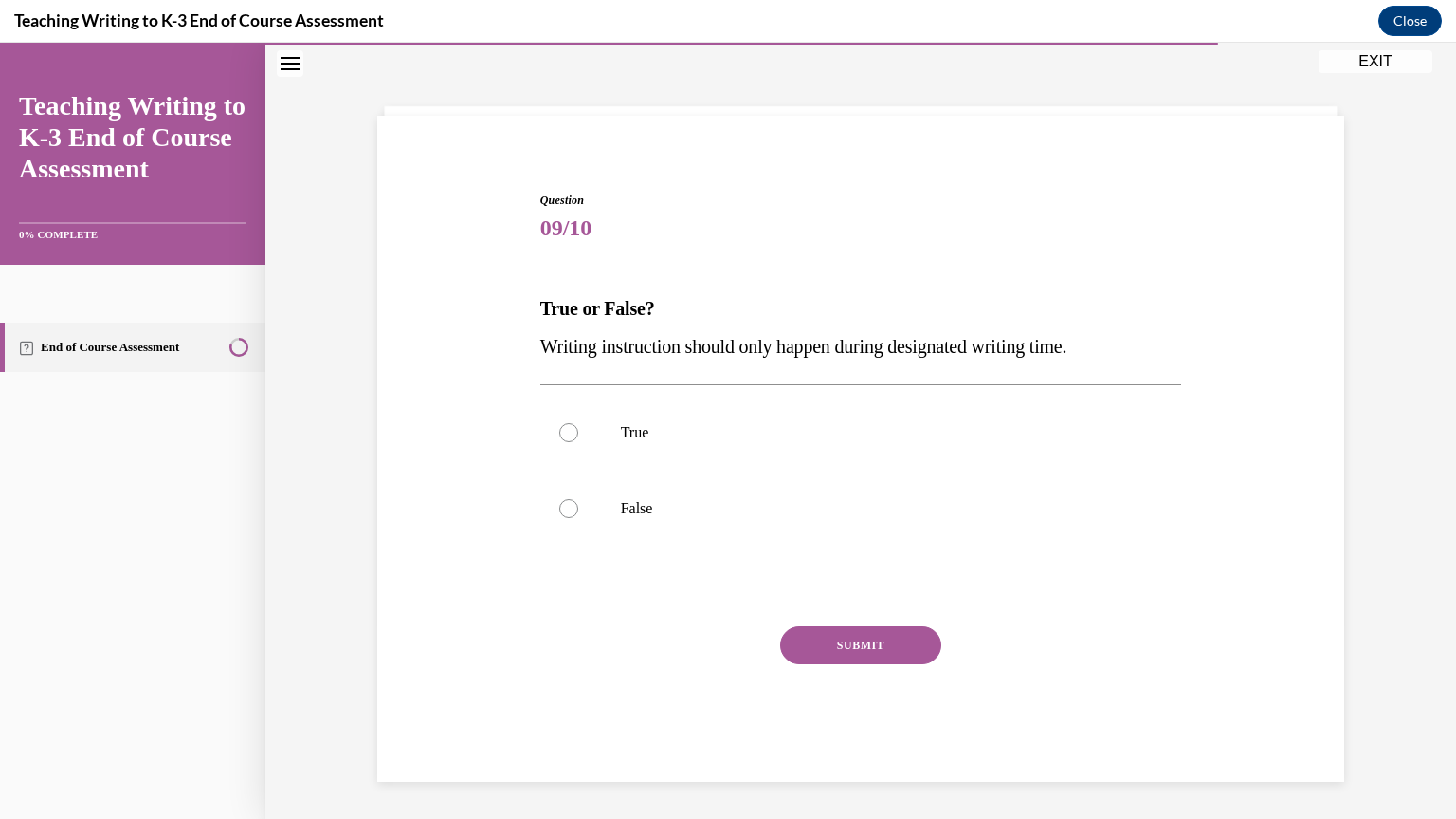
scroll to position [71, 0]
click at [842, 523] on label "False" at bounding box center [861, 510] width 642 height 76
click at [579, 519] on input "False" at bounding box center [569, 510] width 19 height 19
radio input "true"
click at [875, 636] on button "SUBMIT" at bounding box center [861, 646] width 161 height 38
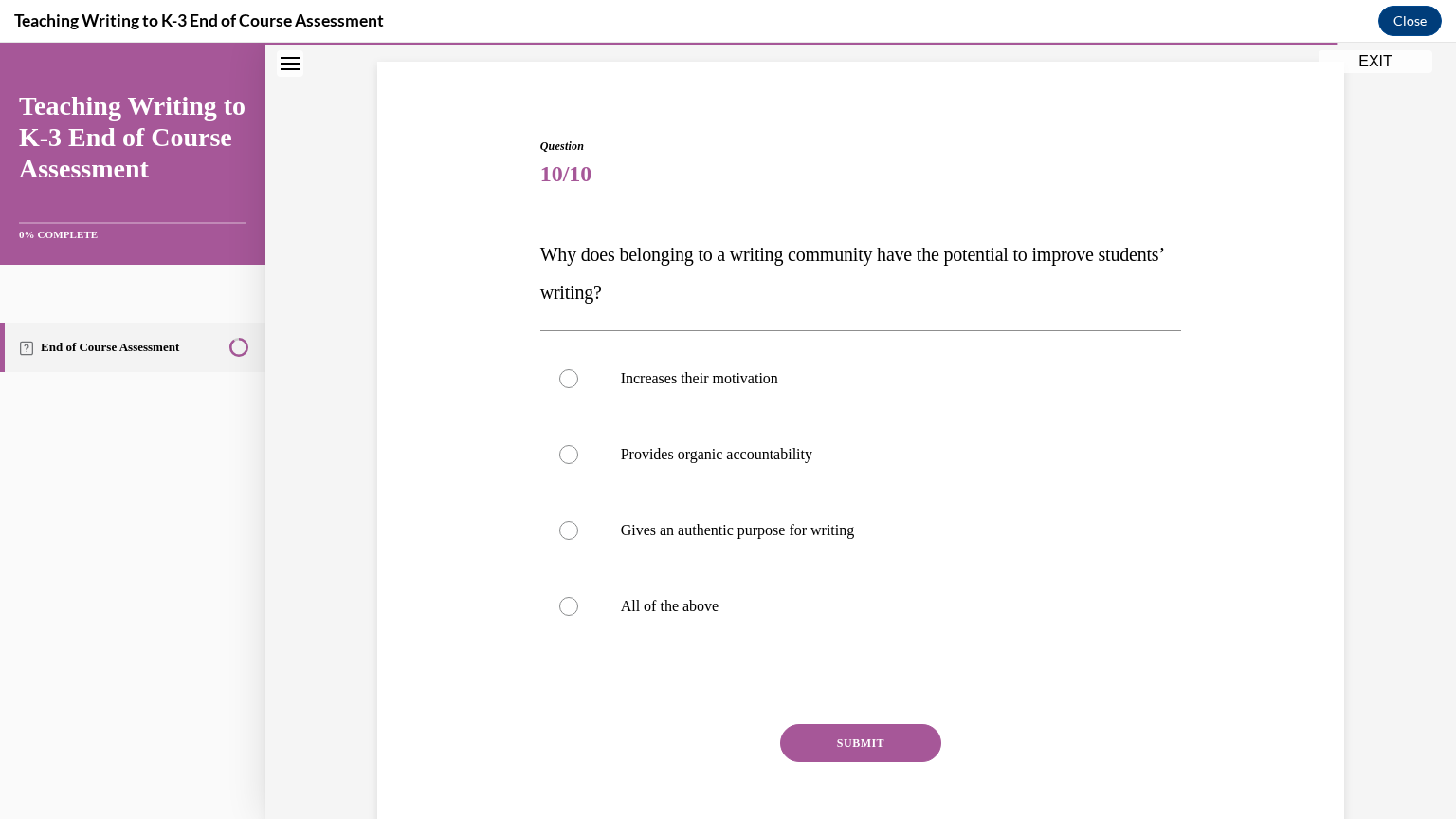
scroll to position [134, 0]
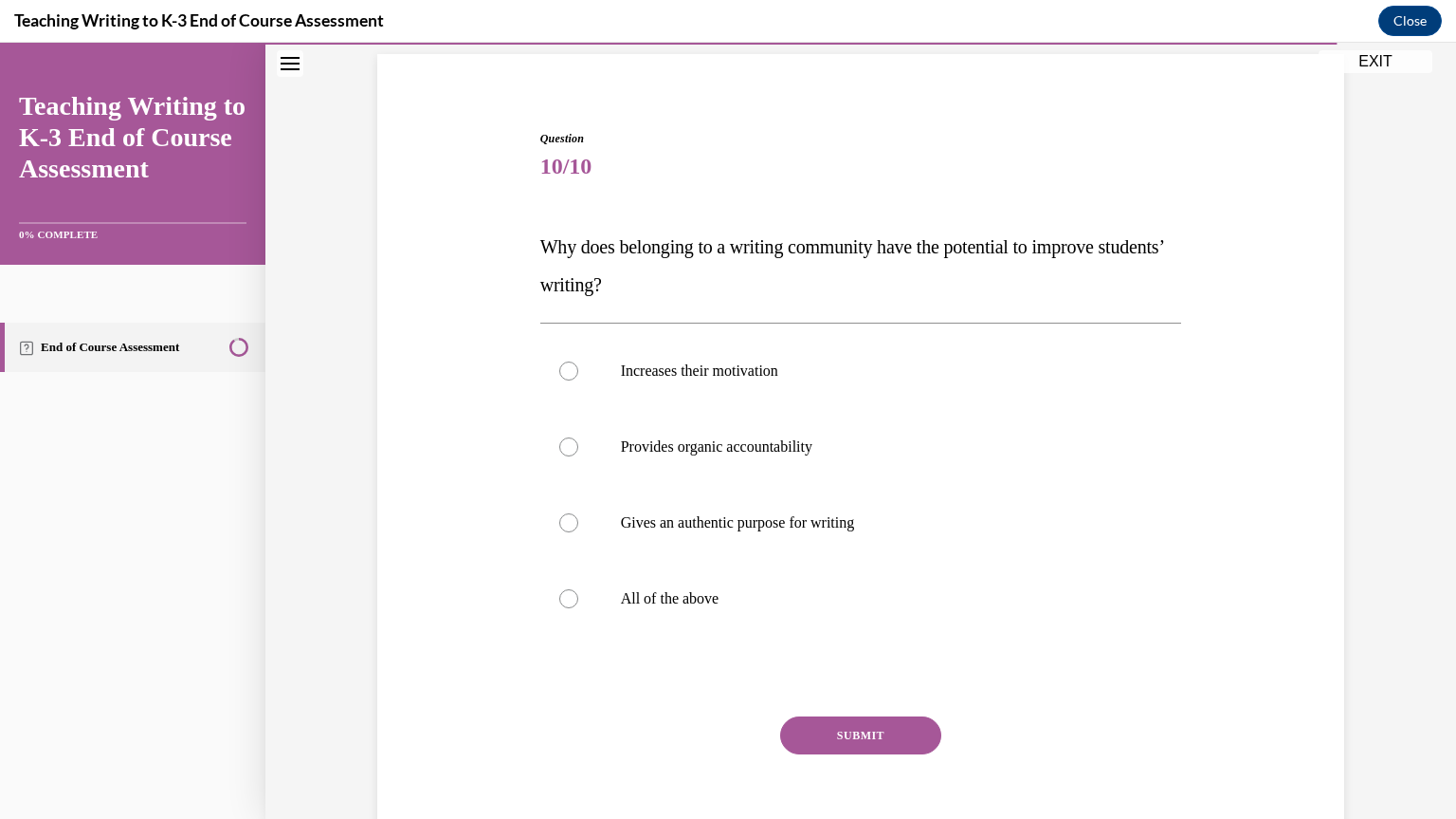
click at [726, 612] on label "All of the above" at bounding box center [861, 599] width 642 height 76
click at [579, 608] on input "All of the above" at bounding box center [569, 599] width 19 height 19
radio input "true"
click at [812, 735] on button "SUBMIT" at bounding box center [861, 735] width 161 height 38
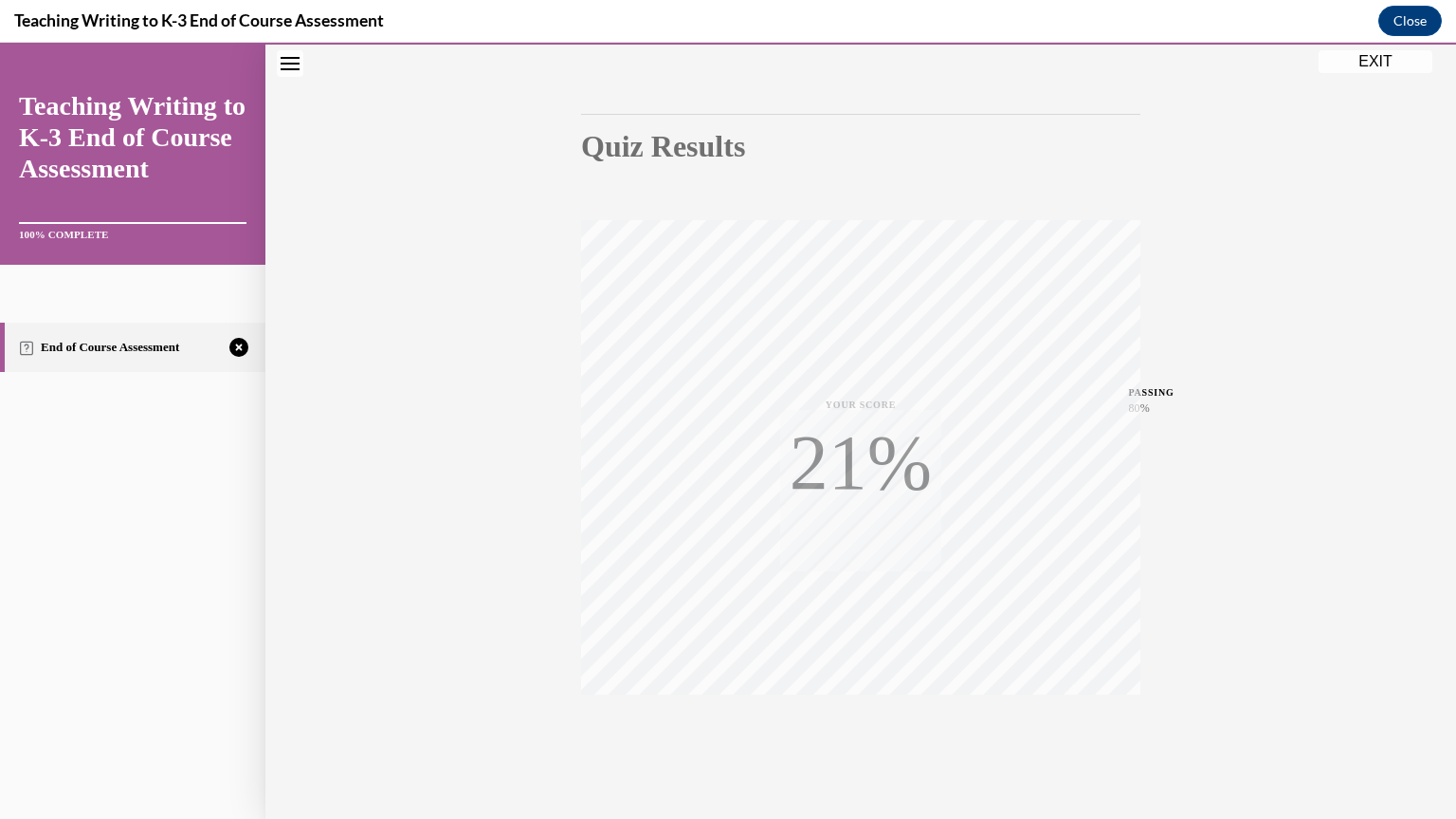
scroll to position [195, 0]
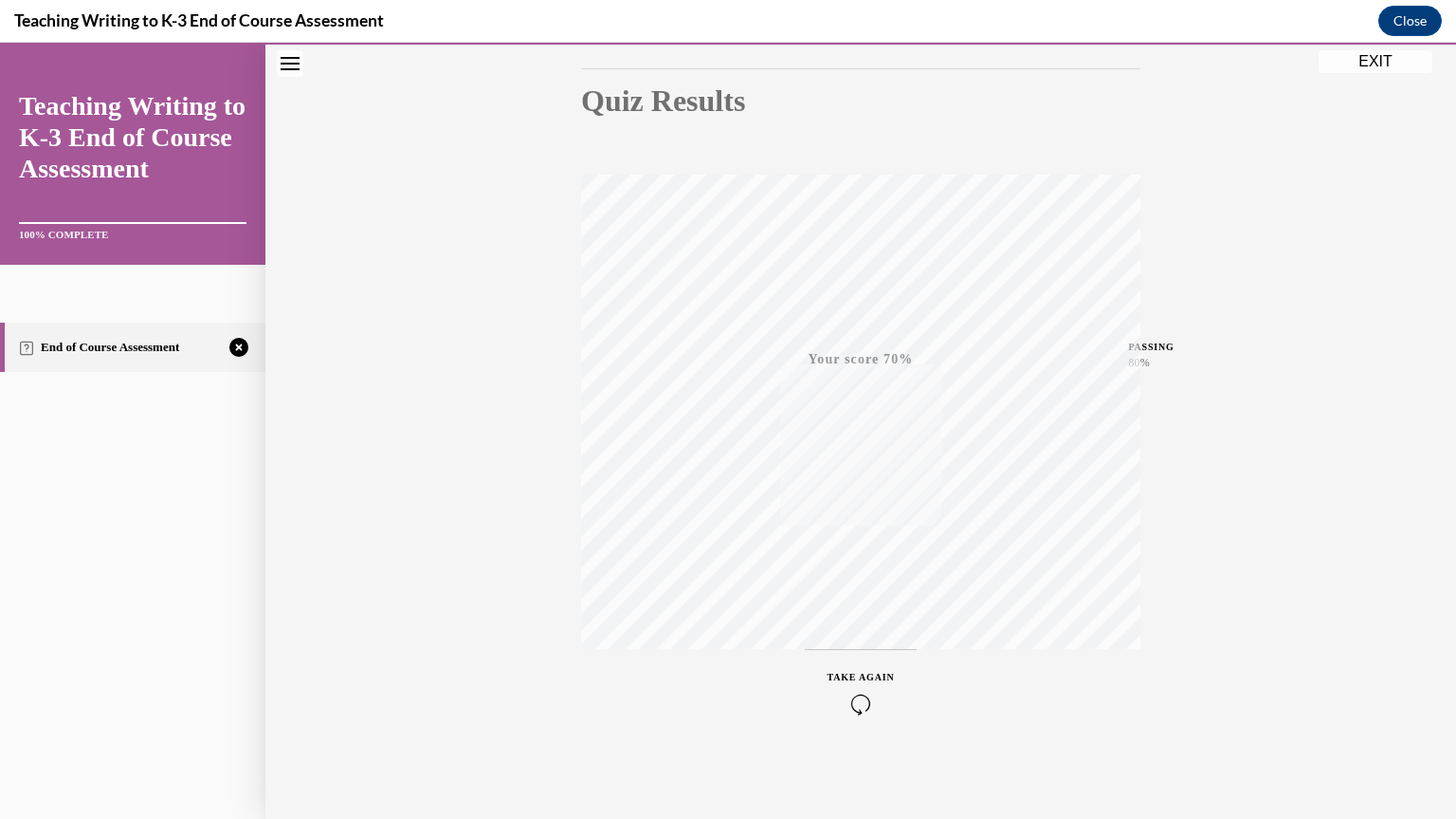
click at [857, 690] on div "TAKE AGAIN" at bounding box center [861, 692] width 67 height 45
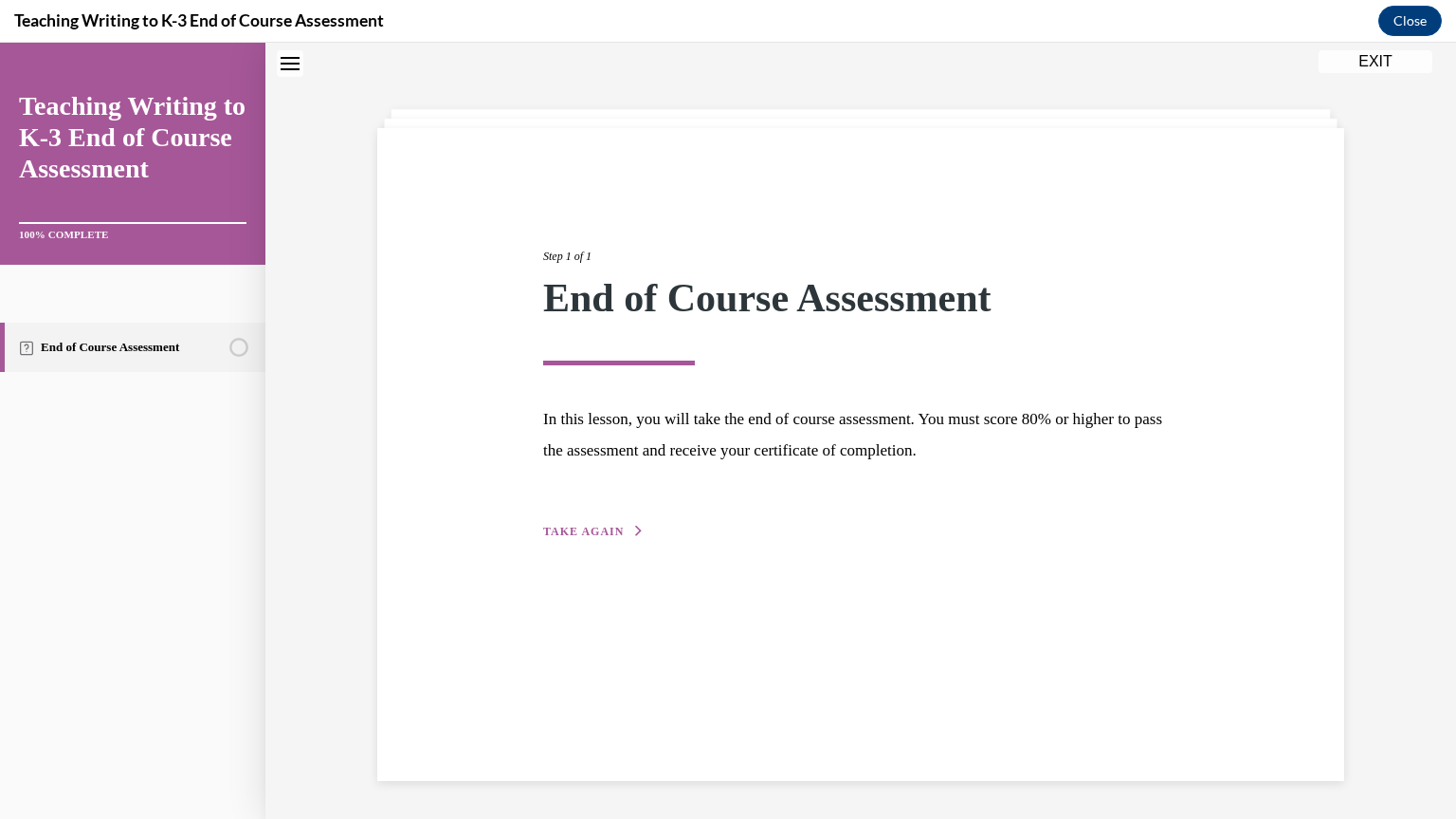
click at [617, 520] on div "Step 1 of 1 End of Course Assessment In this lesson, you will take the end of c…" at bounding box center [861, 373] width 664 height 338
click at [605, 536] on button "TAKE AGAIN" at bounding box center [594, 531] width 101 height 17
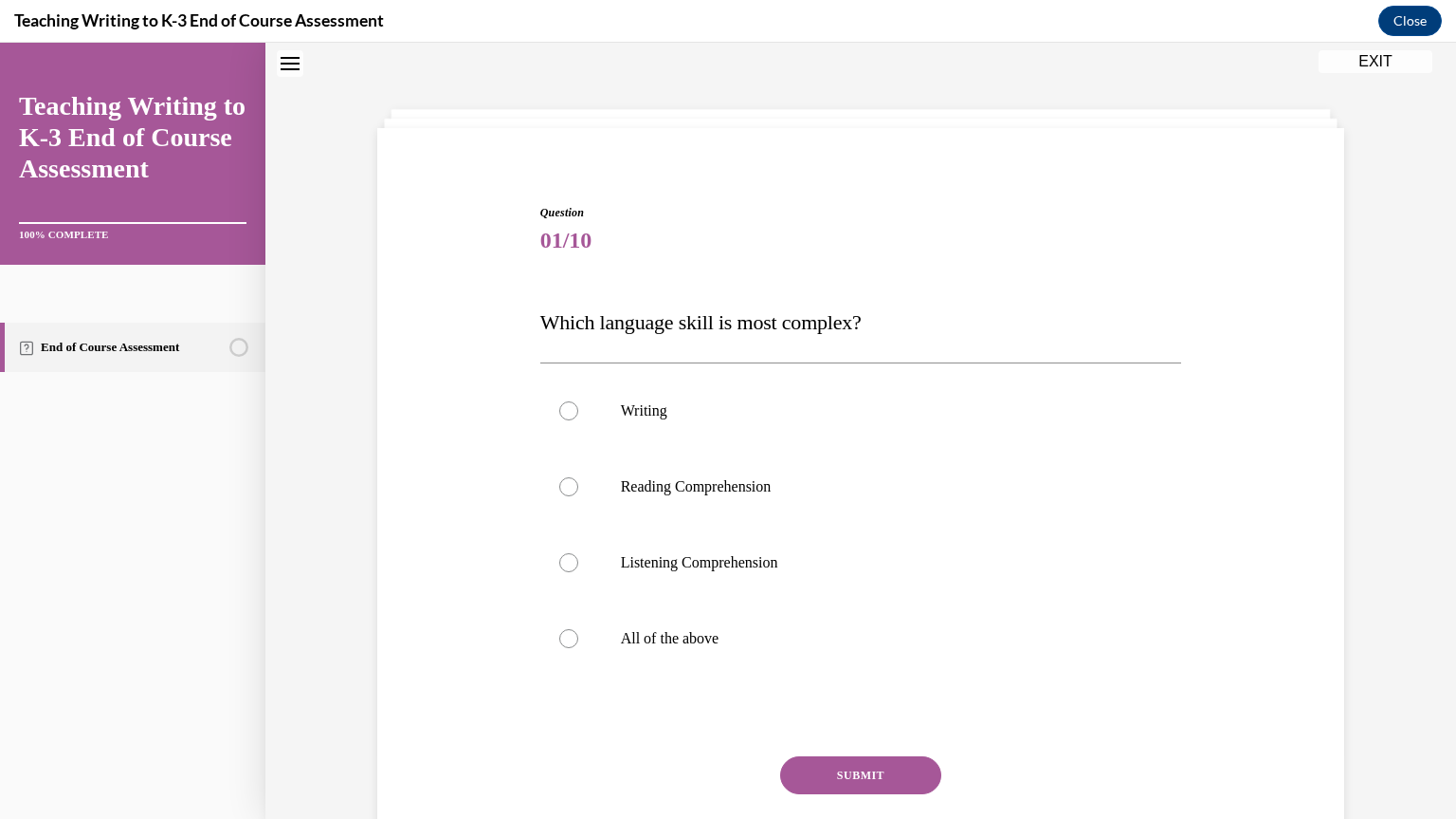
click at [761, 424] on label "Writing" at bounding box center [861, 411] width 642 height 76
click at [579, 420] on input "Writing" at bounding box center [569, 411] width 19 height 19
radio input "true"
click at [847, 751] on div "Question 01/10 Which language skill is most complex? Writing Reading Comprehens…" at bounding box center [861, 558] width 642 height 708
click at [843, 765] on button "SUBMIT" at bounding box center [861, 775] width 161 height 38
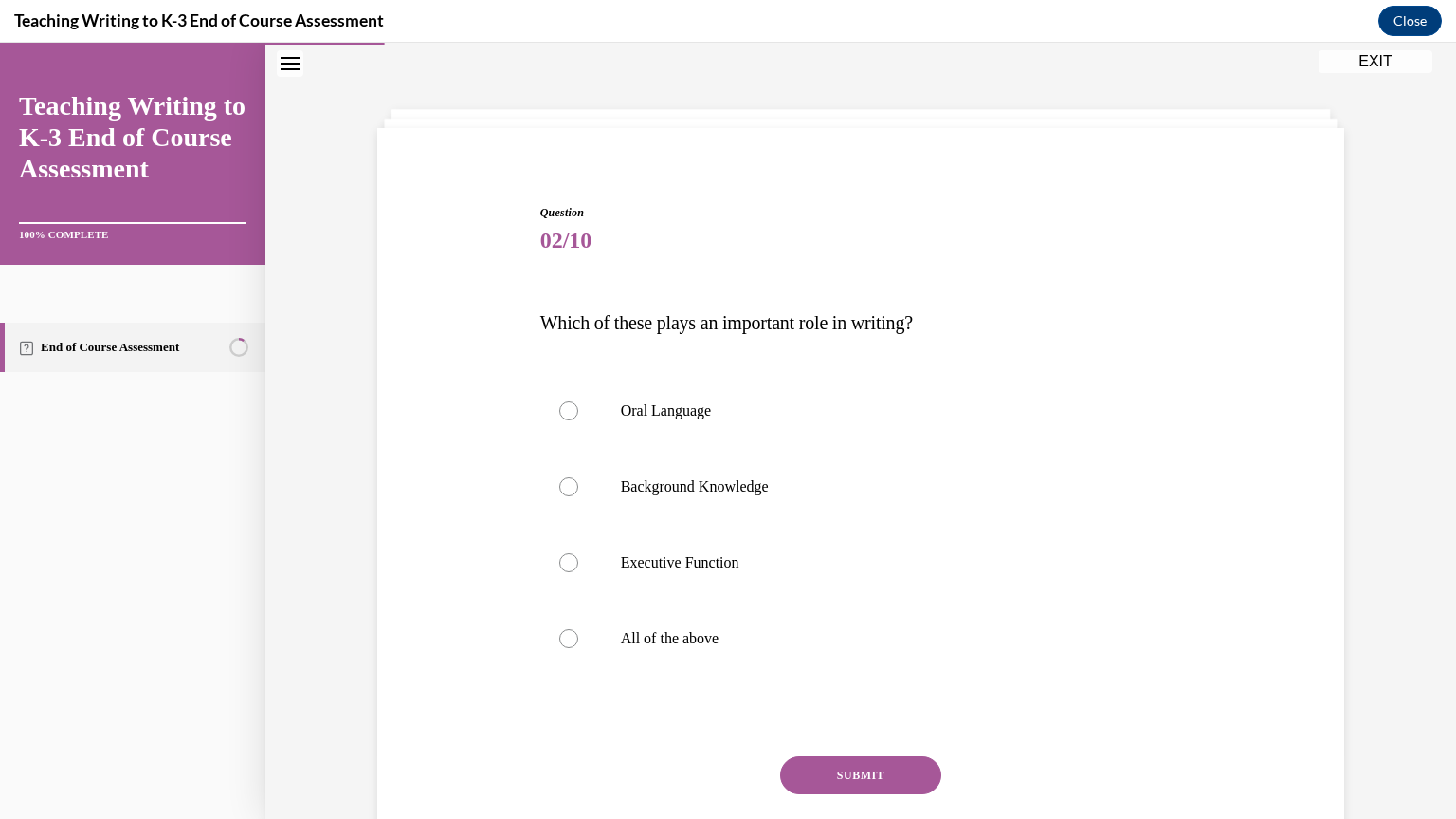
click at [684, 646] on p "All of the above" at bounding box center [878, 639] width 514 height 19
click at [579, 646] on input "All of the above" at bounding box center [569, 639] width 19 height 19
radio input "true"
click at [827, 762] on button "SUBMIT" at bounding box center [861, 775] width 161 height 38
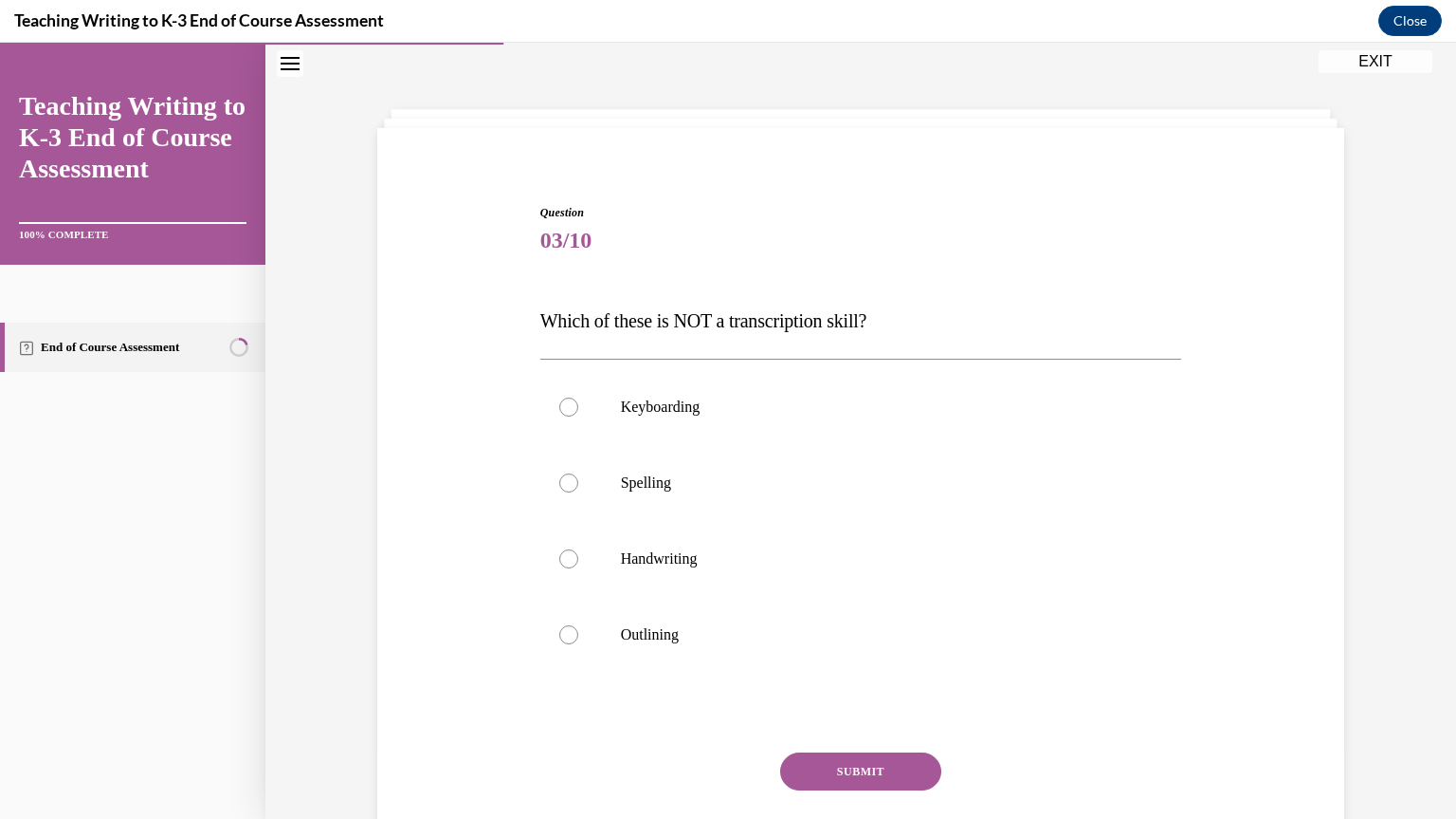
click at [702, 627] on p "Outlining" at bounding box center [878, 635] width 514 height 19
click at [579, 627] on input "Outlining" at bounding box center [569, 635] width 19 height 19
radio input "true"
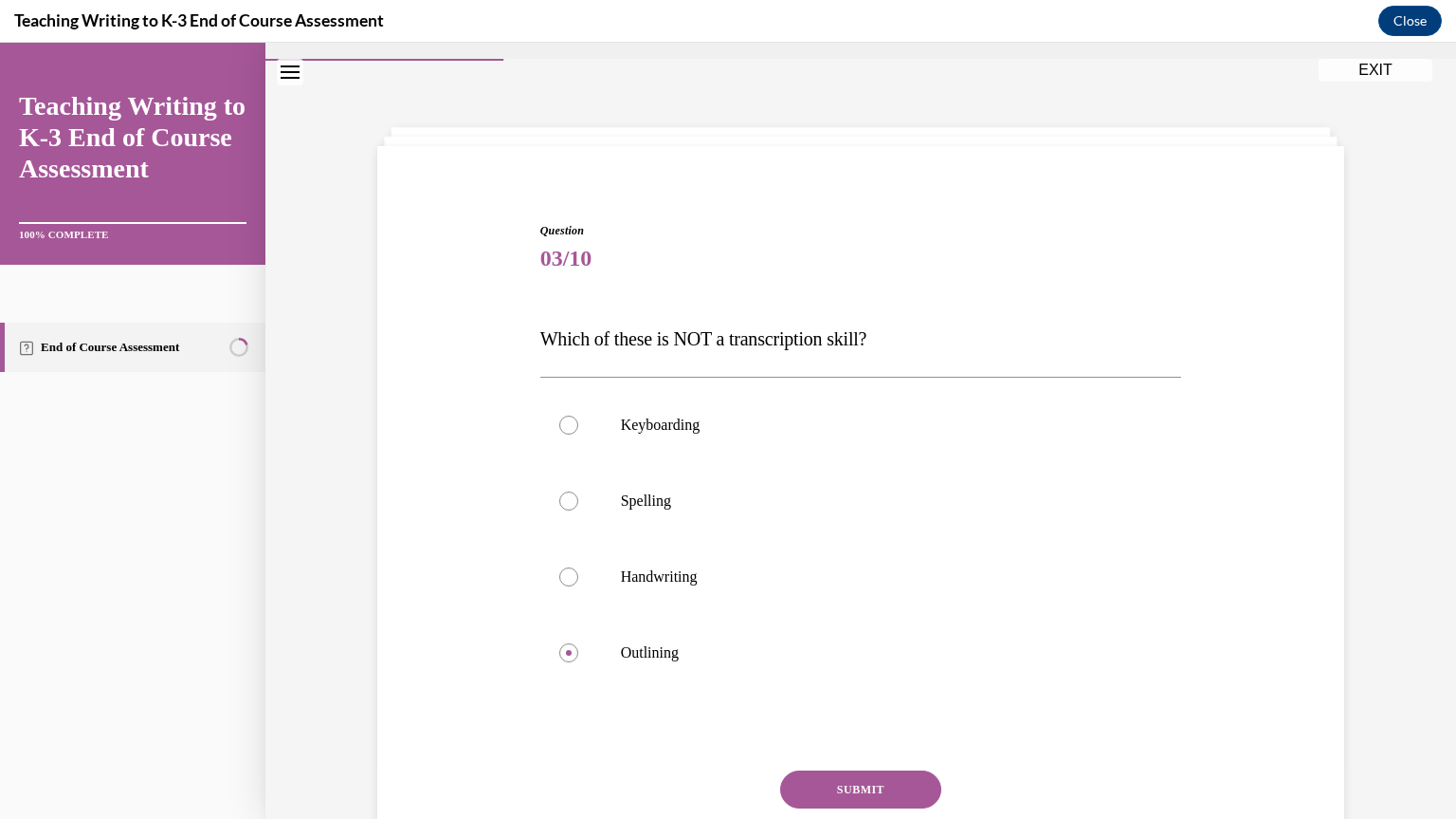
scroll to position [39, 0]
click at [831, 782] on button "SUBMIT" at bounding box center [861, 792] width 161 height 38
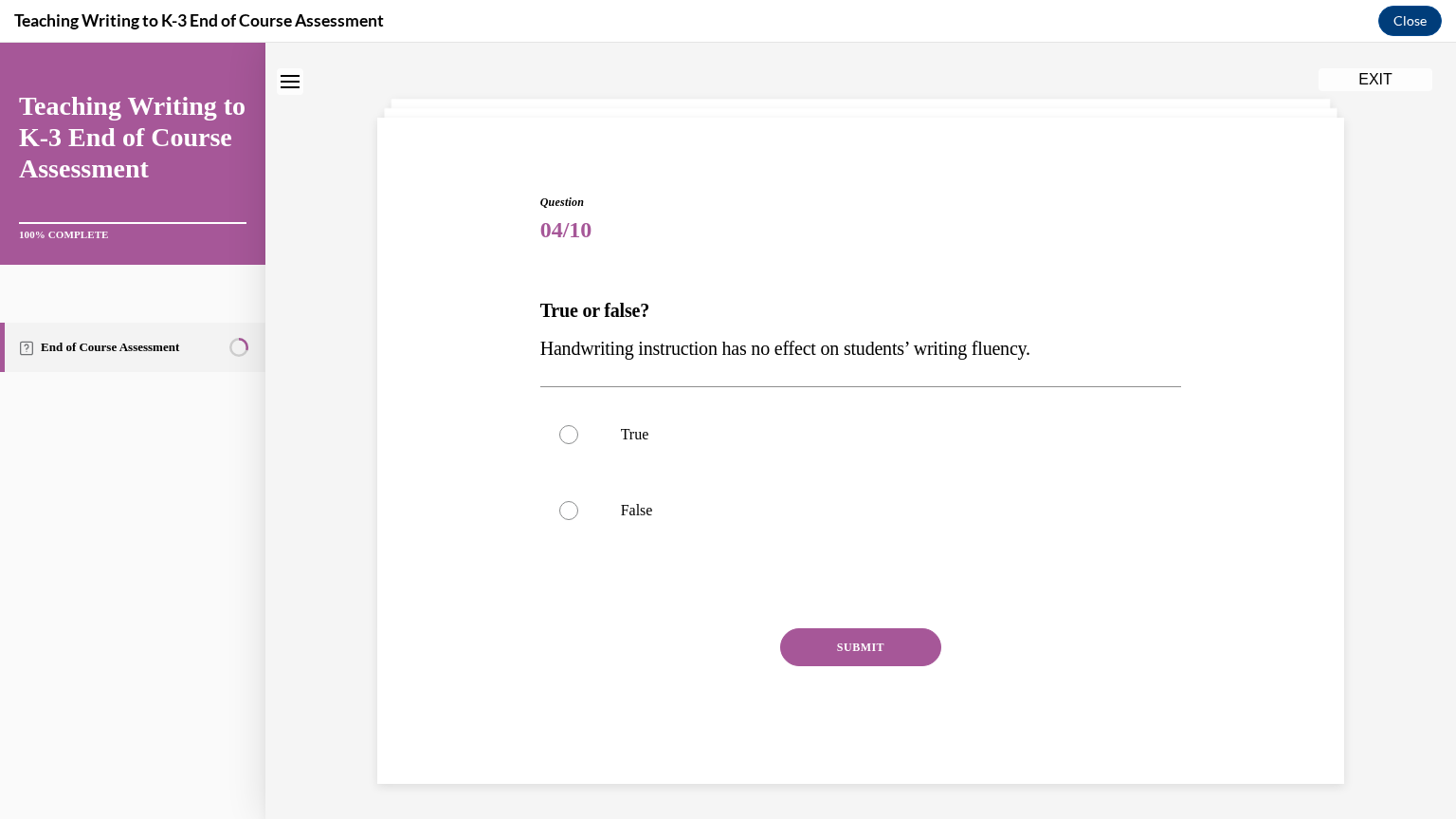
scroll to position [72, 0]
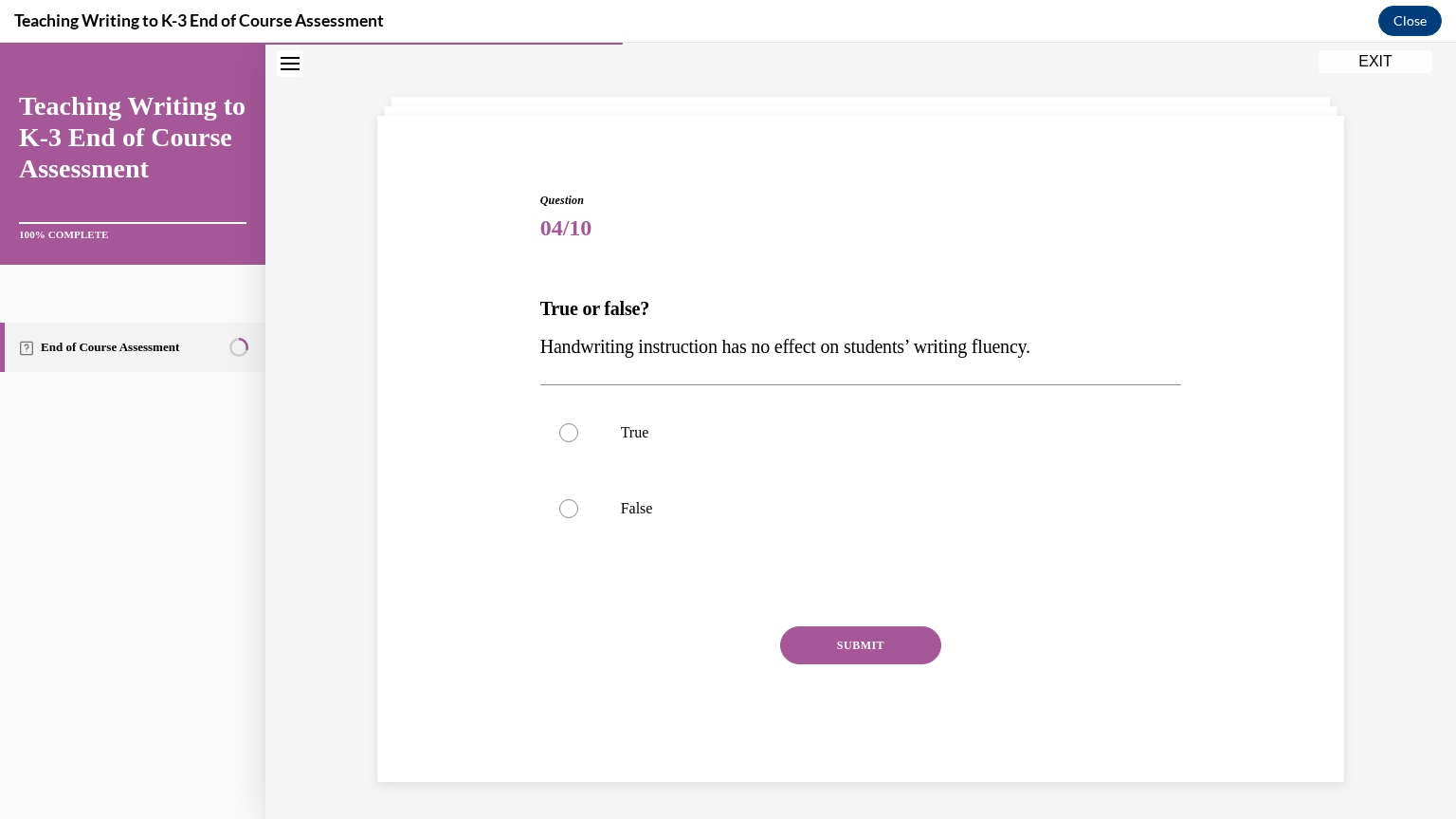
click at [731, 506] on p "False" at bounding box center [878, 509] width 514 height 19
click at [579, 506] on input "False" at bounding box center [569, 509] width 19 height 19
radio input "true"
click at [873, 641] on button "SUBMIT" at bounding box center [861, 645] width 161 height 38
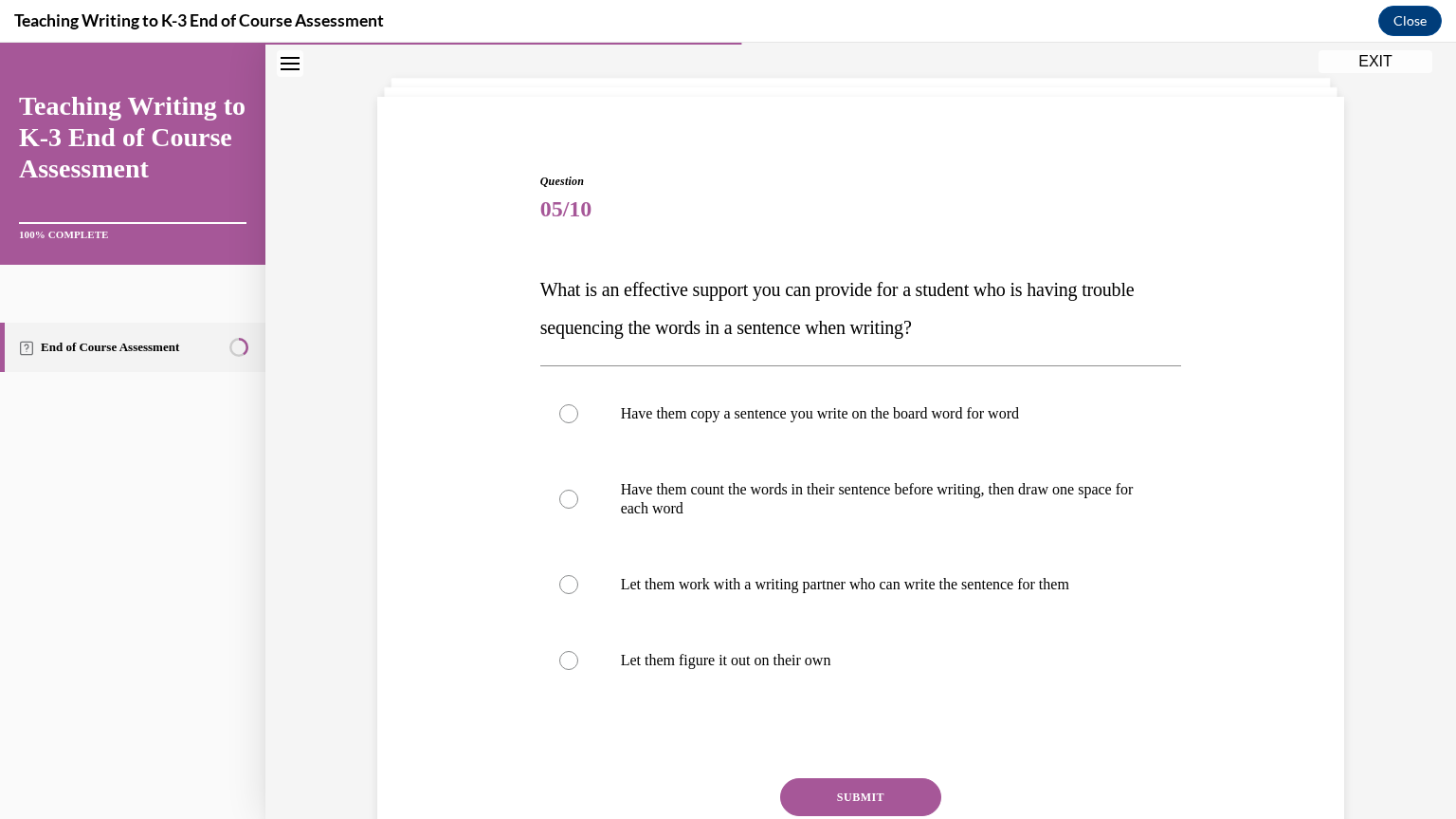
scroll to position [111, 0]
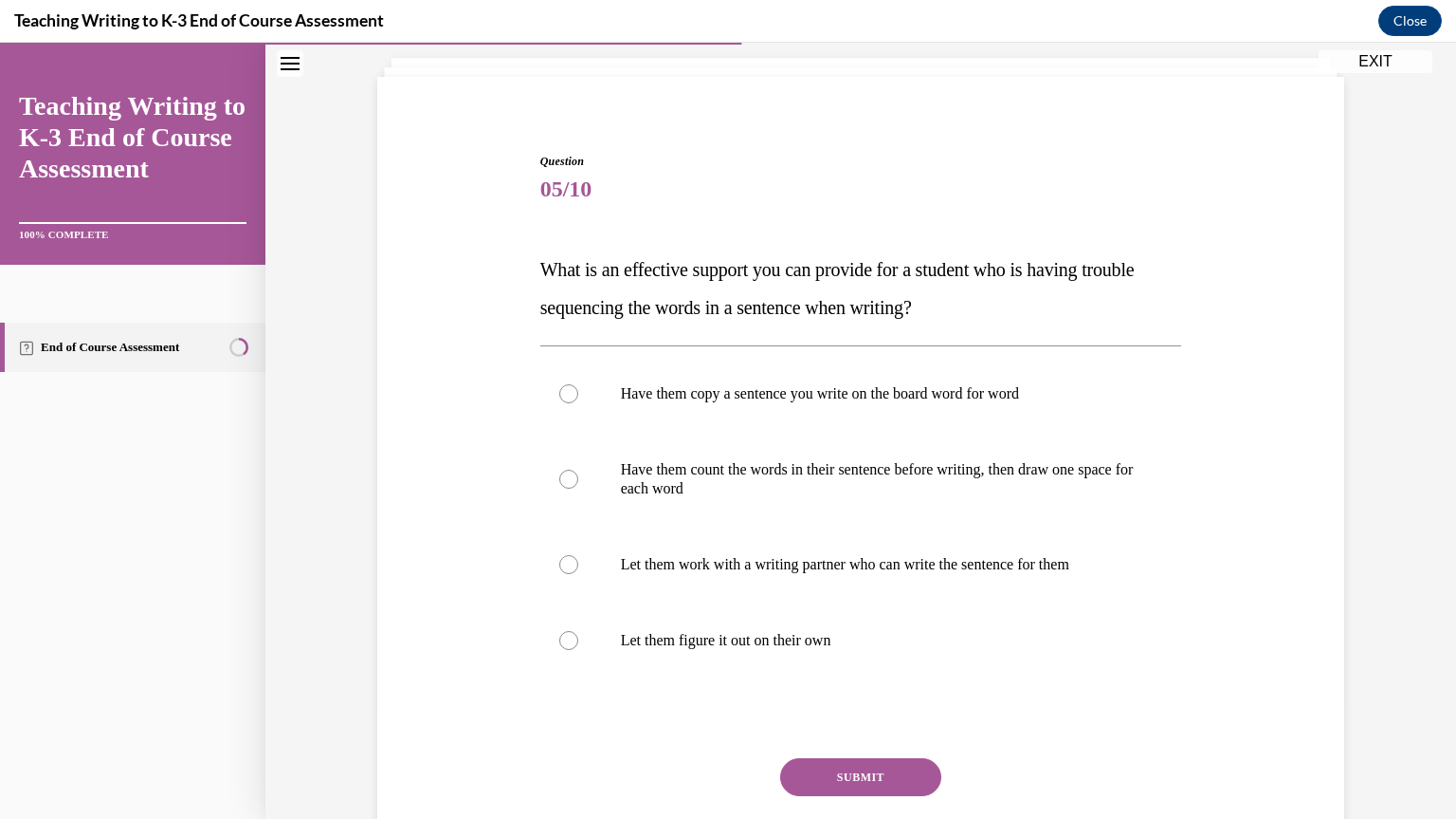
click at [929, 382] on label "Have them copy a sentence you write on the board word for word" at bounding box center [861, 394] width 642 height 76
click at [579, 384] on input "Have them copy a sentence you write on the board word for word" at bounding box center [569, 394] width 19 height 19
radio input "true"
click at [873, 779] on button "SUBMIT" at bounding box center [861, 777] width 161 height 38
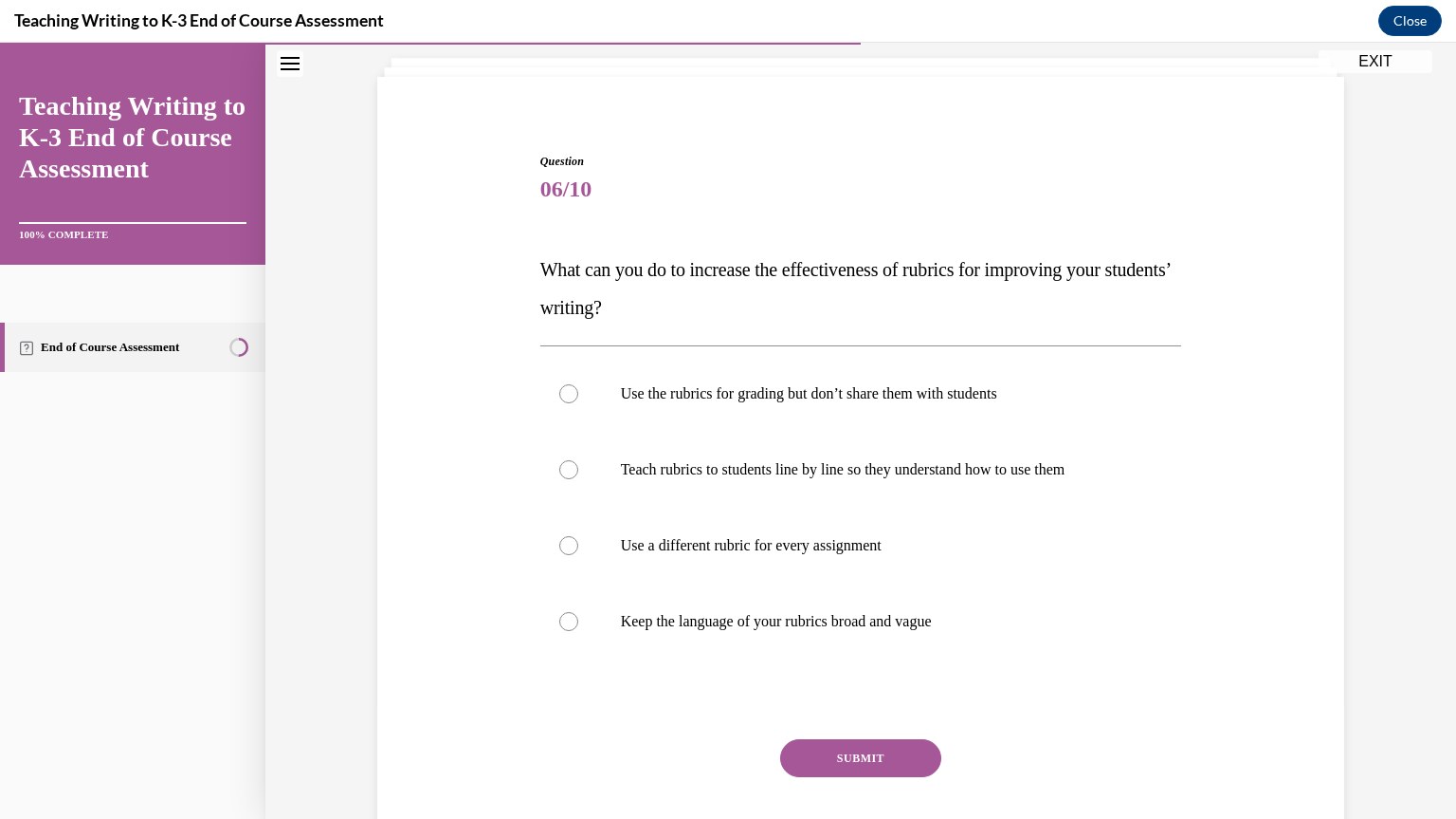
click at [868, 466] on p "Teach rubrics to students line by line so they understand how to use them" at bounding box center [878, 470] width 514 height 19
click at [579, 466] on input "Teach rubrics to students line by line so they understand how to use them" at bounding box center [569, 470] width 19 height 19
radio input "true"
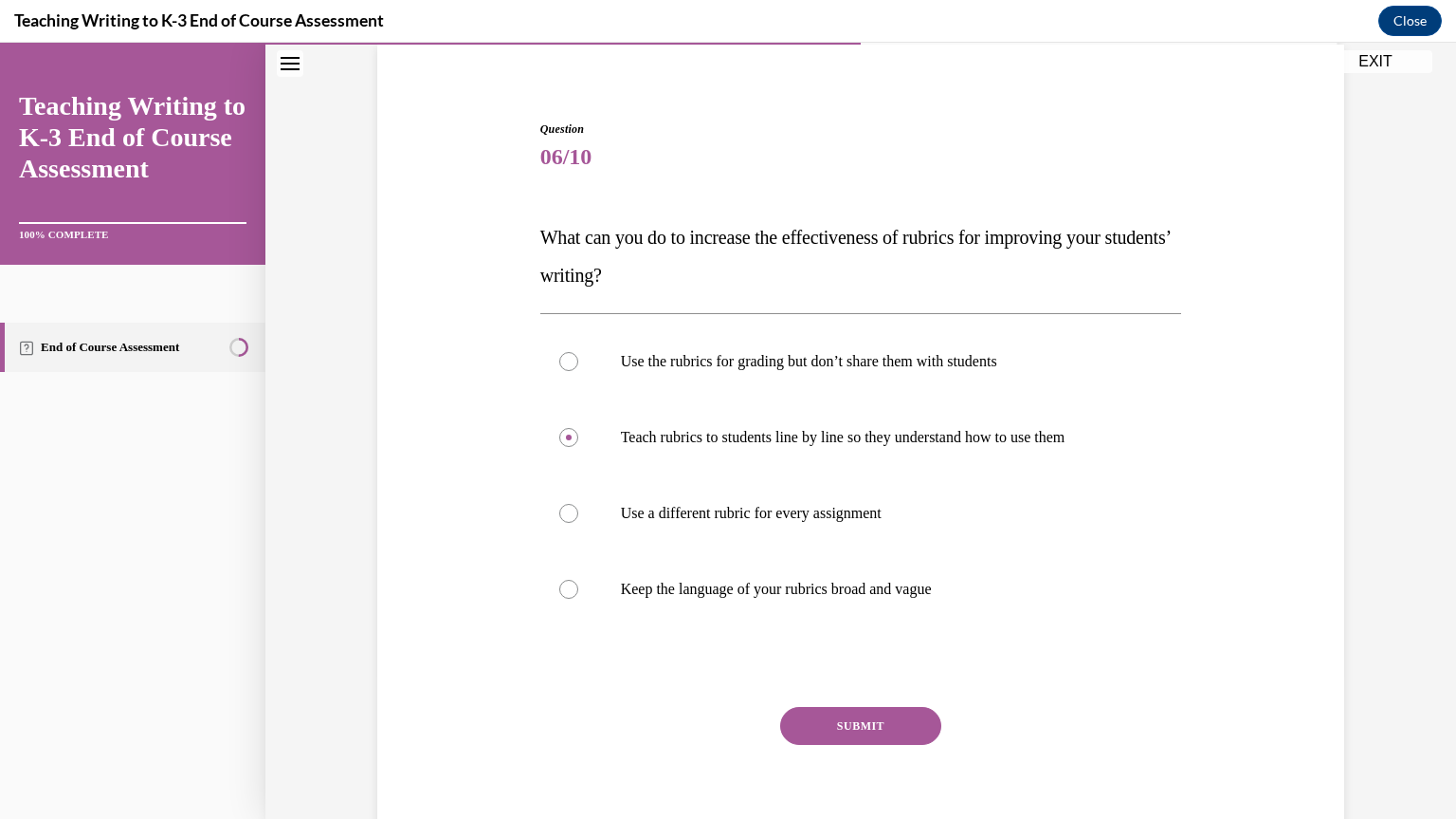
scroll to position [147, 0]
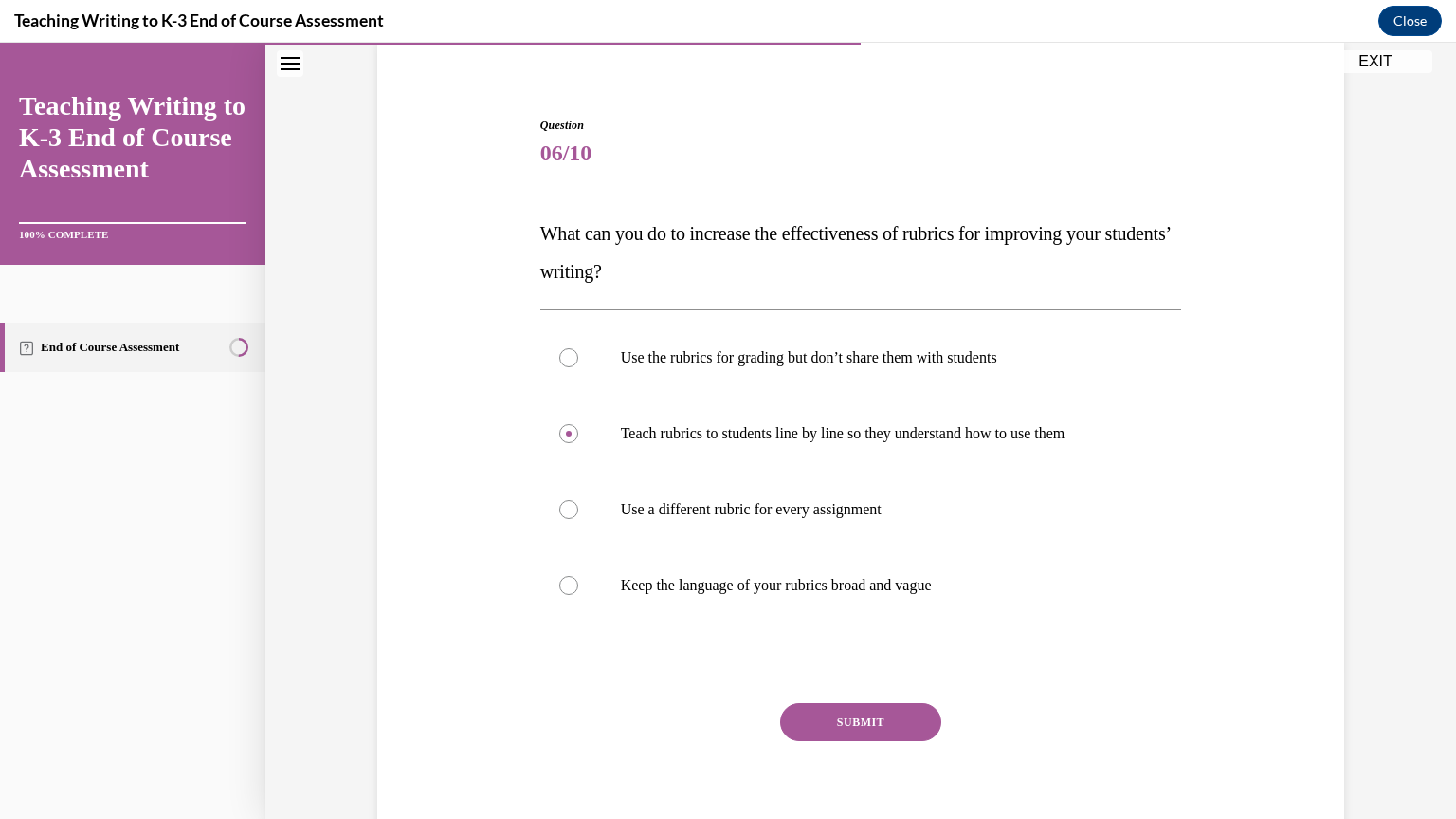
click at [909, 724] on button "SUBMIT" at bounding box center [861, 722] width 161 height 38
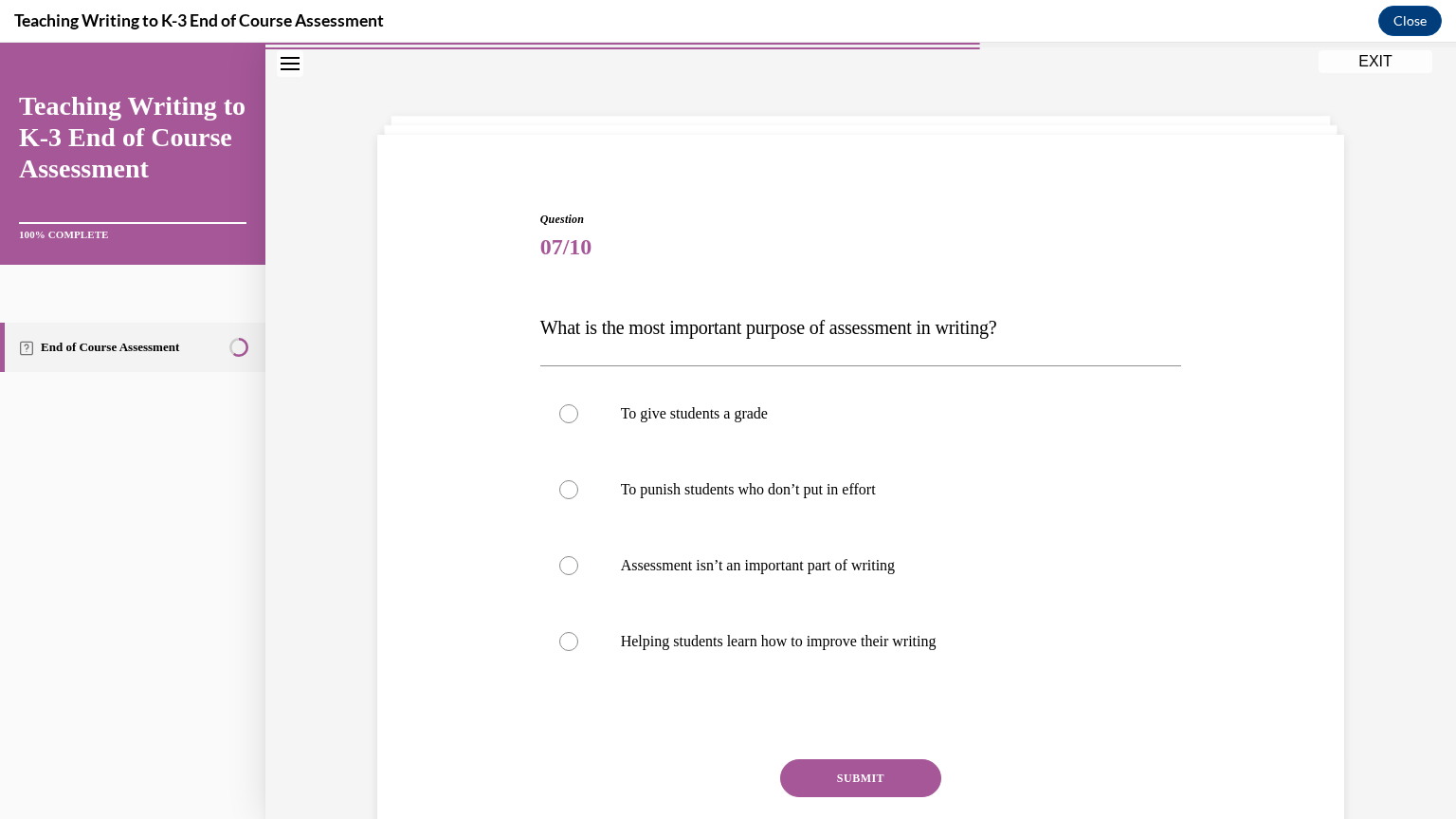
scroll to position [59, 0]
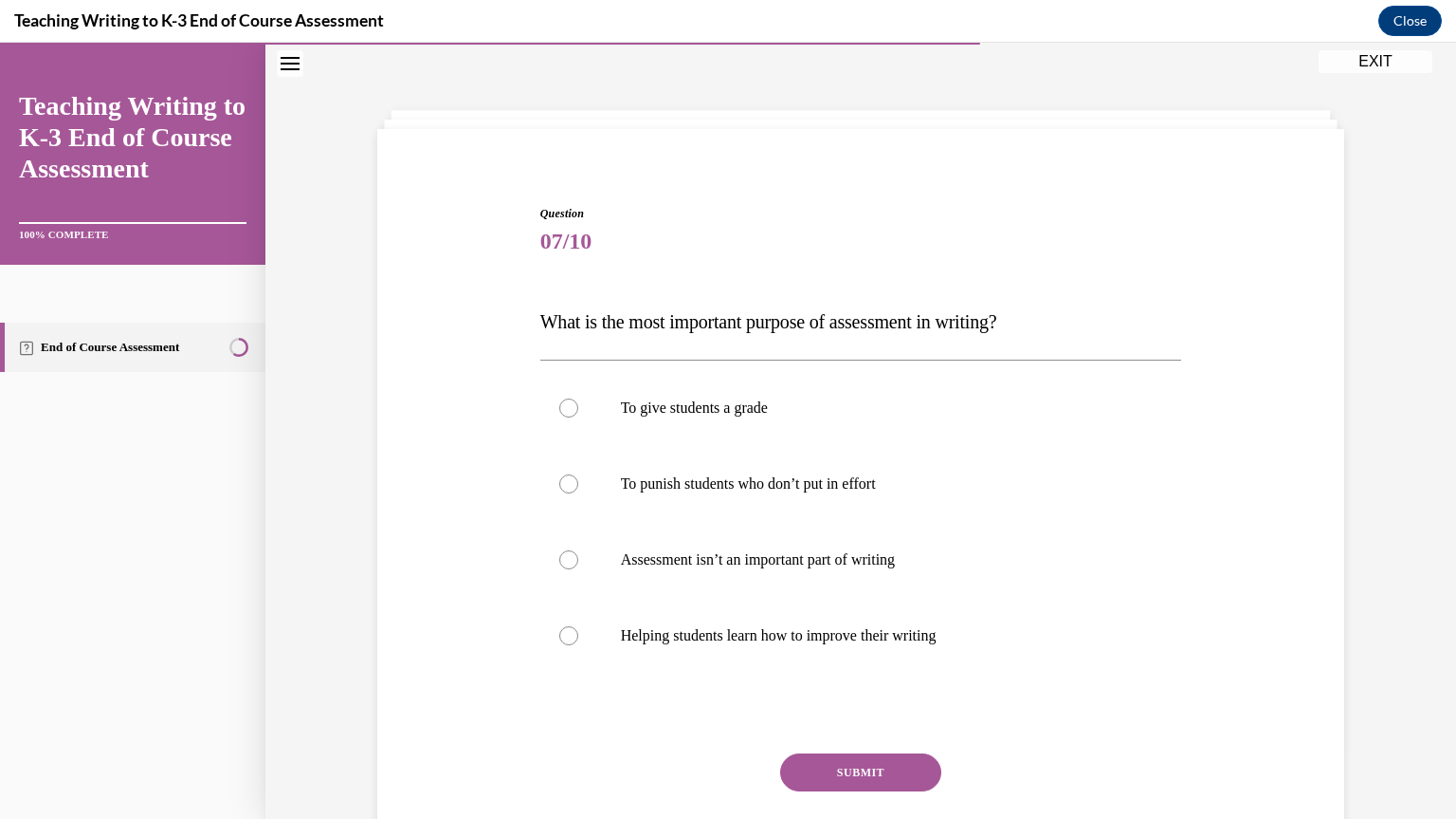
click at [853, 629] on p "Helping students learn how to improve their writing" at bounding box center [878, 636] width 514 height 19
click at [579, 629] on input "Helping students learn how to improve their writing" at bounding box center [569, 636] width 19 height 19
radio input "true"
click at [867, 569] on label "Assessment isn’t an important part of writing" at bounding box center [861, 560] width 642 height 76
click at [579, 569] on input "Assessment isn’t an important part of writing" at bounding box center [569, 560] width 19 height 19
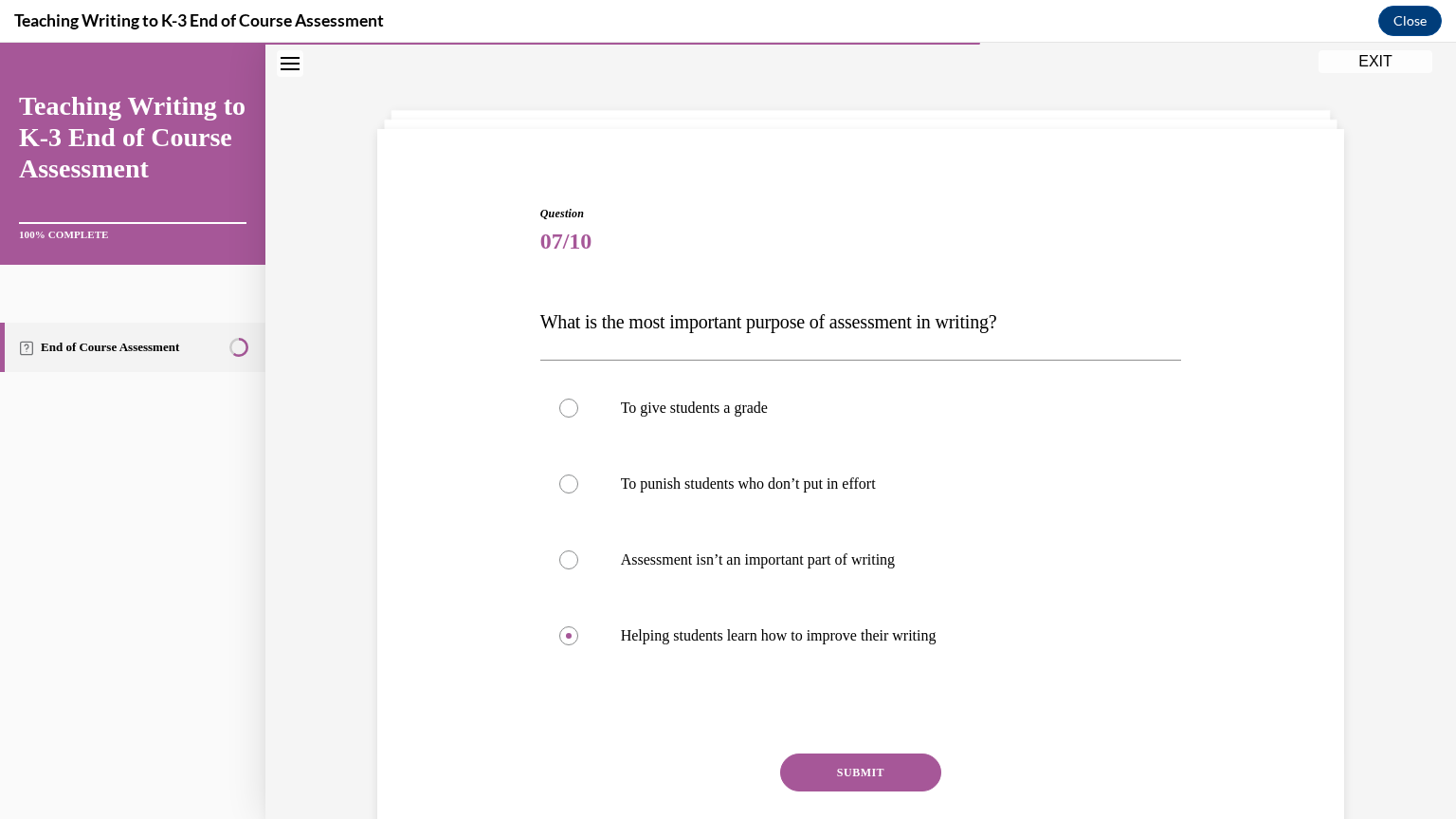
radio input "true"
click at [877, 637] on p "Helping students learn how to improve their writing" at bounding box center [878, 636] width 514 height 19
click at [579, 637] on input "Helping students learn how to improve their writing" at bounding box center [569, 636] width 19 height 19
radio input "true"
click at [874, 767] on button "SUBMIT" at bounding box center [861, 772] width 161 height 38
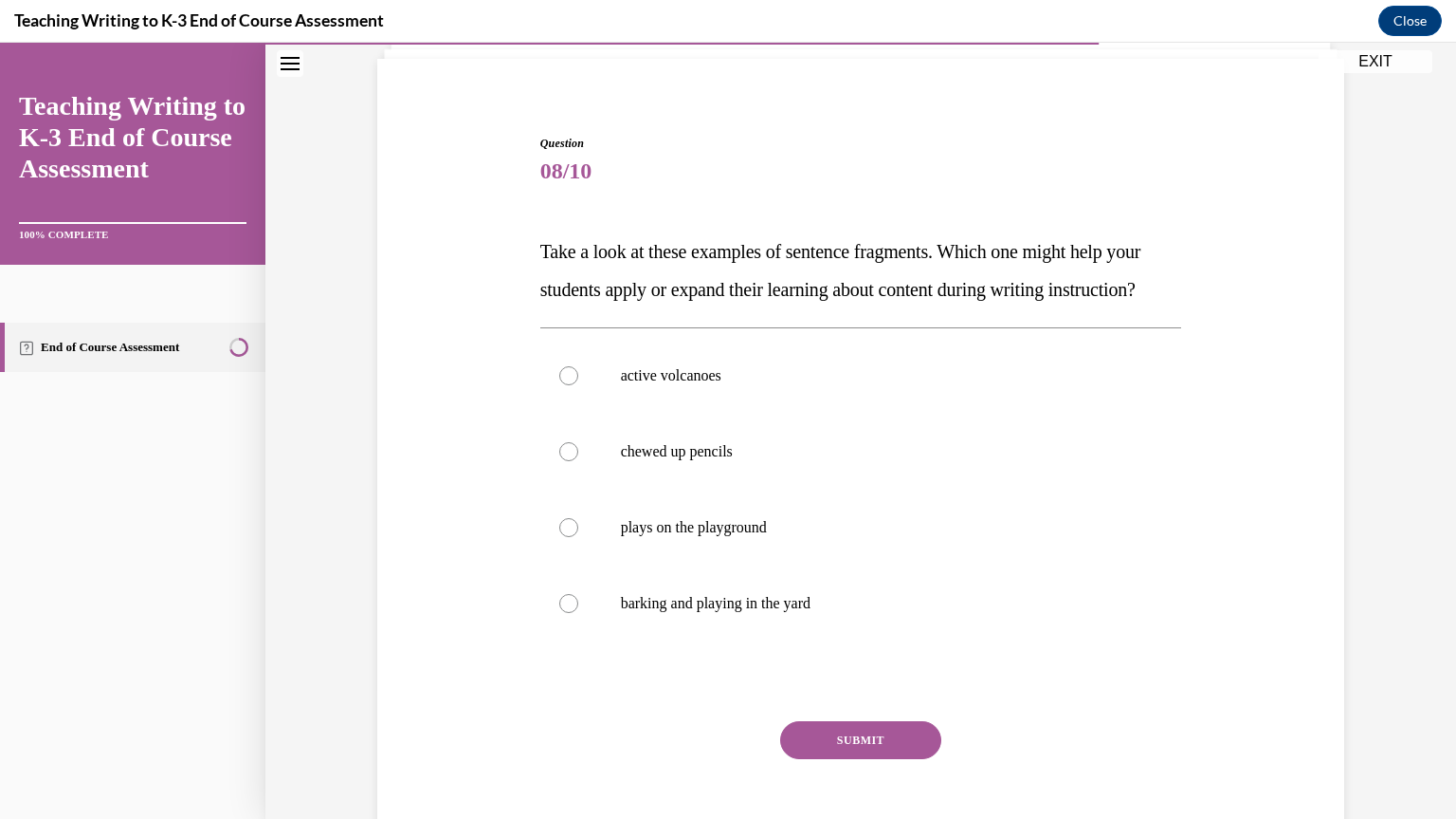
scroll to position [132, 0]
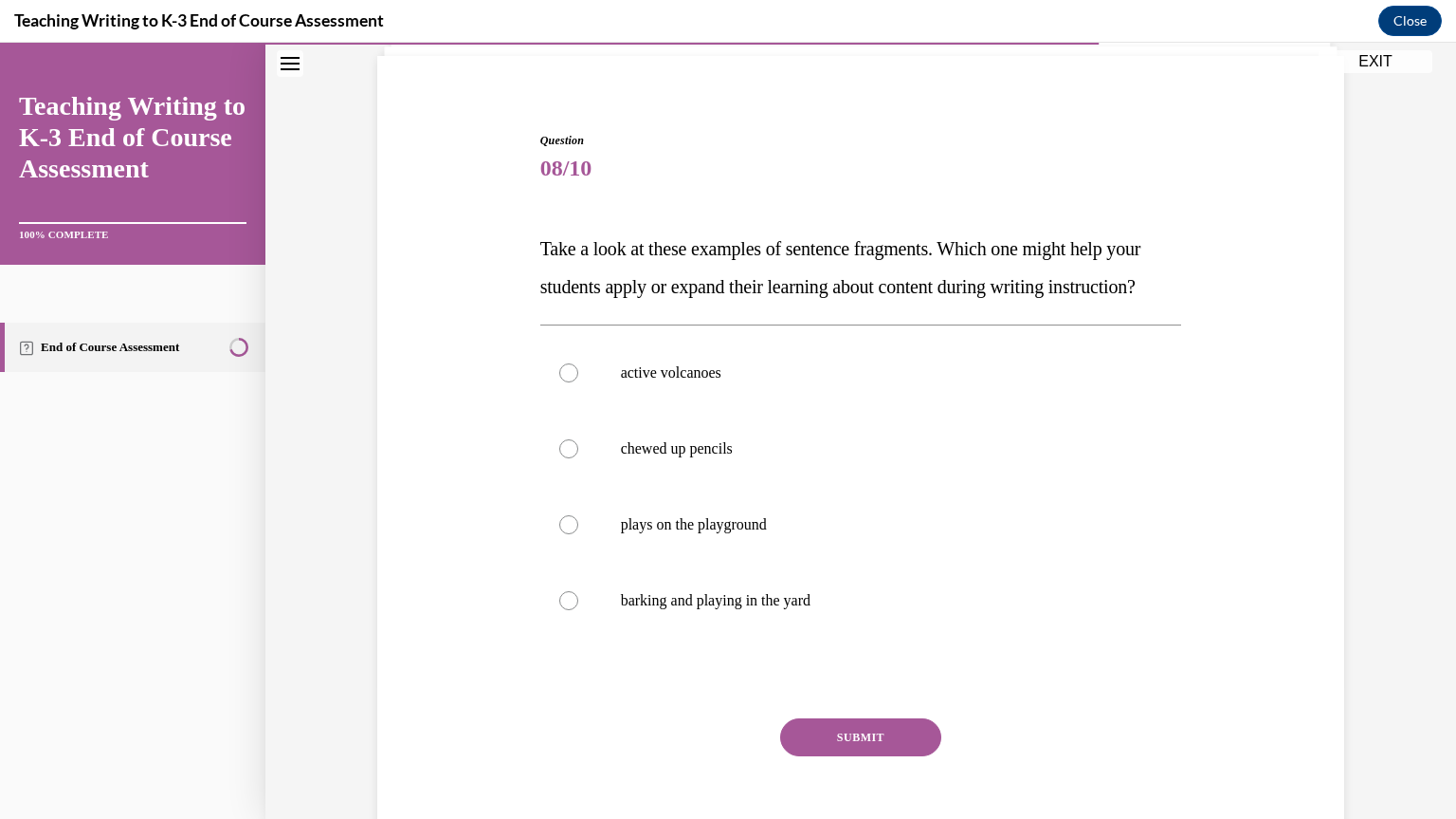
click at [882, 382] on p "active volcanoes" at bounding box center [878, 373] width 514 height 19
click at [579, 382] on input "active volcanoes" at bounding box center [569, 373] width 19 height 19
radio input "true"
click at [899, 756] on button "SUBMIT" at bounding box center [861, 737] width 161 height 38
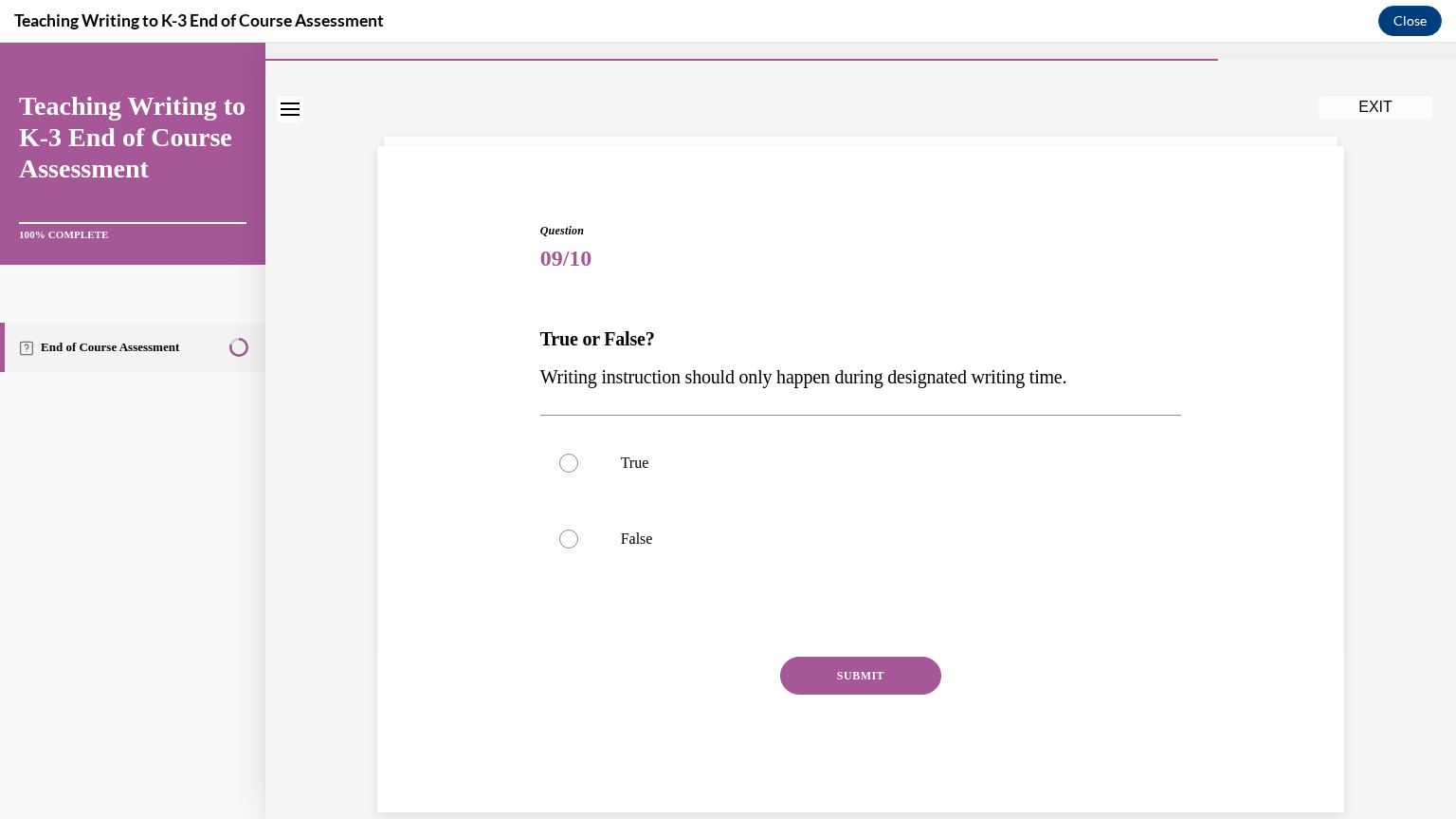
scroll to position [65, 0]
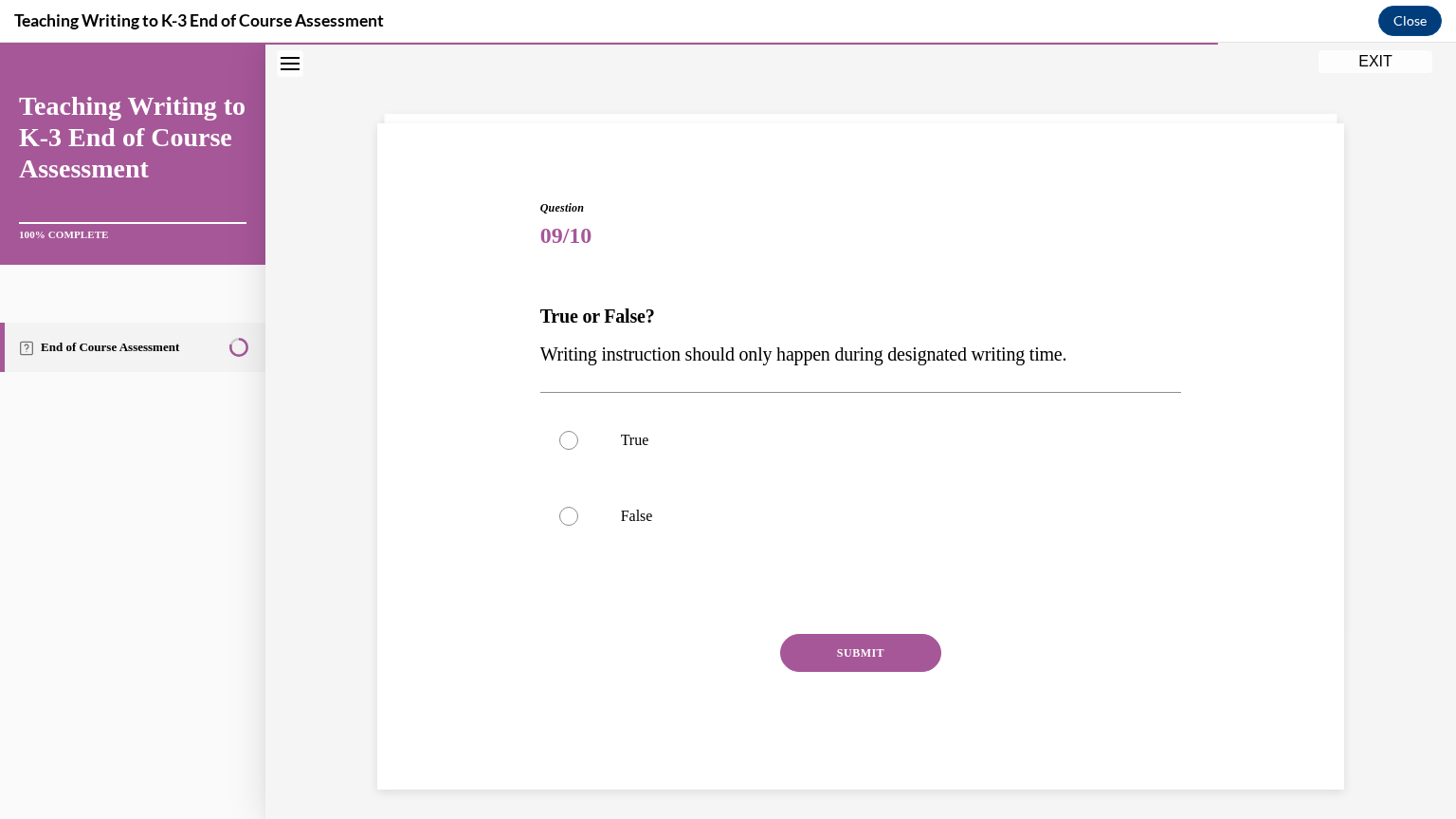
click at [836, 531] on label "False" at bounding box center [861, 516] width 642 height 76
click at [579, 526] on input "False" at bounding box center [569, 516] width 19 height 19
radio input "true"
click at [879, 670] on button "SUBMIT" at bounding box center [861, 653] width 161 height 38
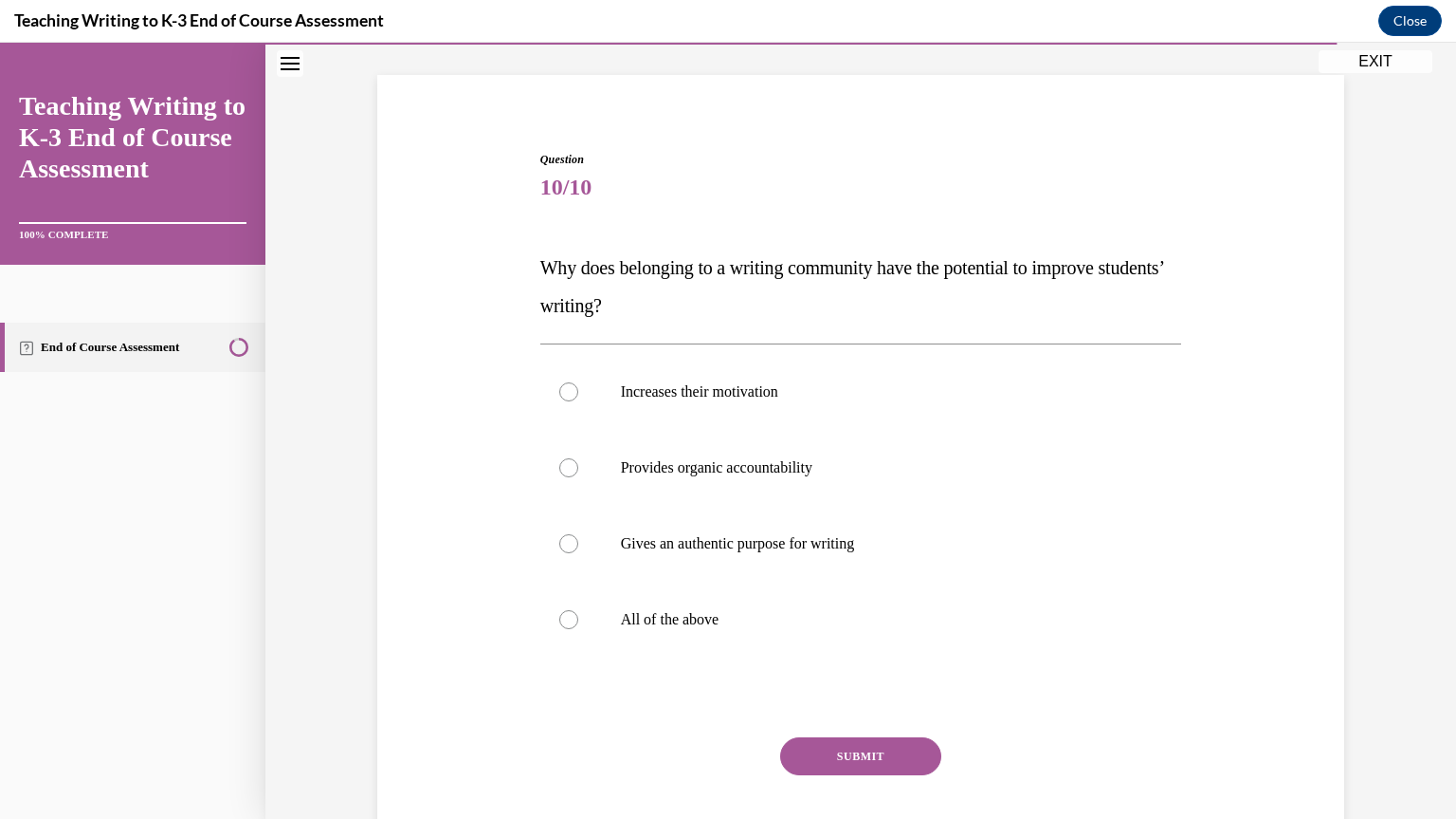
scroll to position [114, 0]
click at [720, 609] on p "All of the above" at bounding box center [878, 619] width 514 height 19
click at [579, 609] on input "All of the above" at bounding box center [569, 619] width 19 height 19
radio input "true"
click at [895, 746] on button "SUBMIT" at bounding box center [861, 755] width 161 height 38
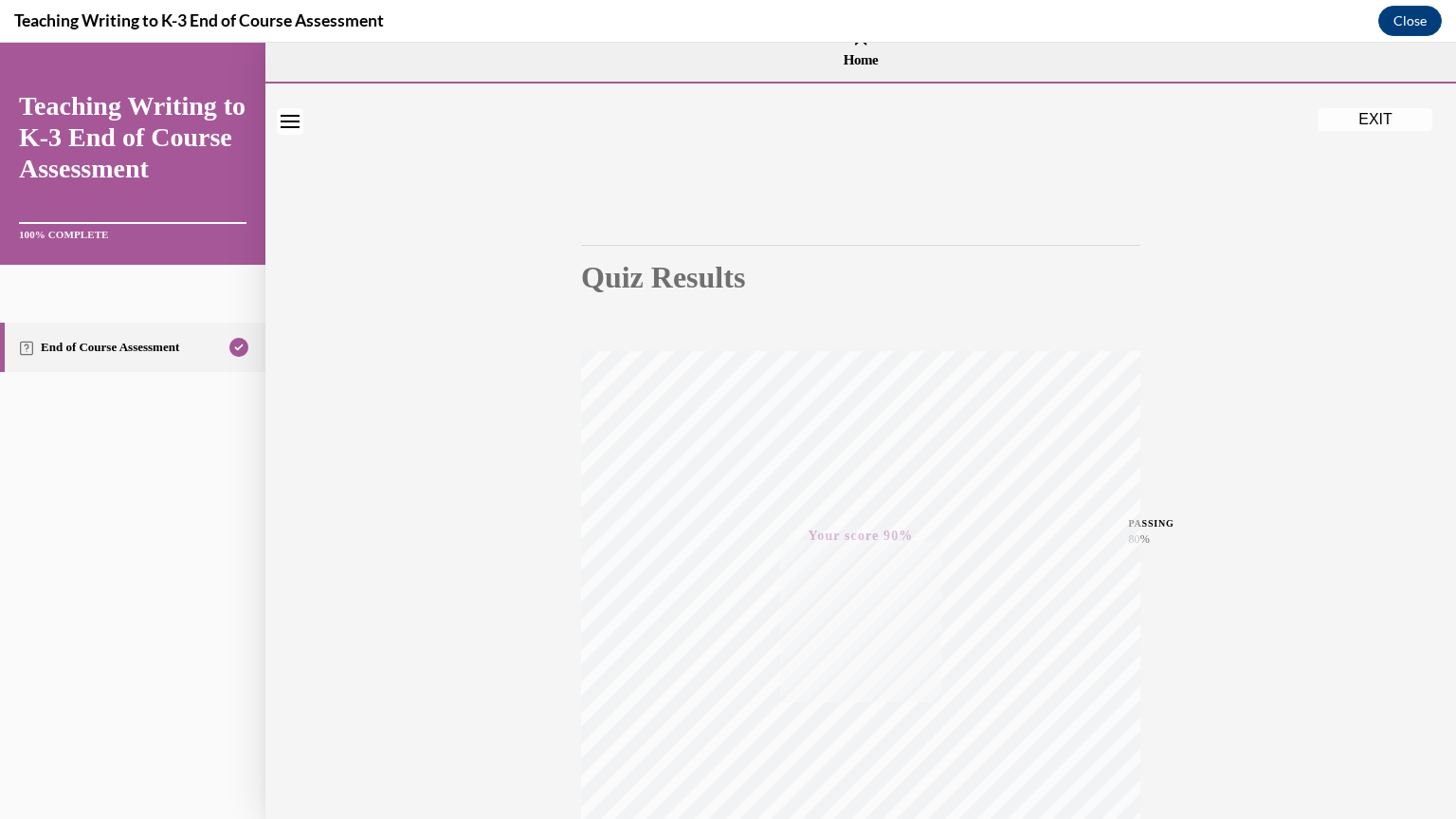
scroll to position [0, 0]
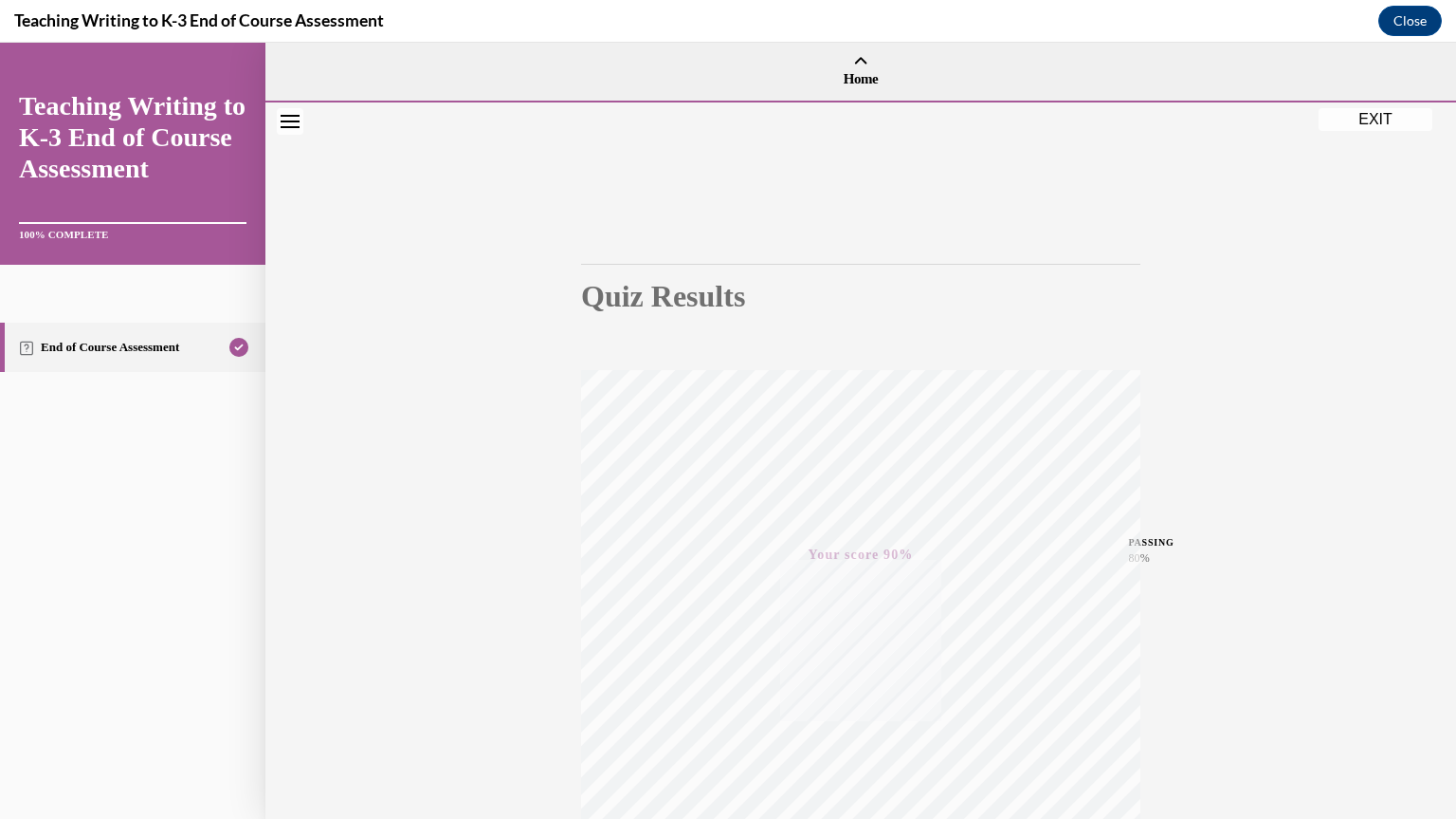
click at [1377, 119] on button "EXIT" at bounding box center [1375, 120] width 114 height 23
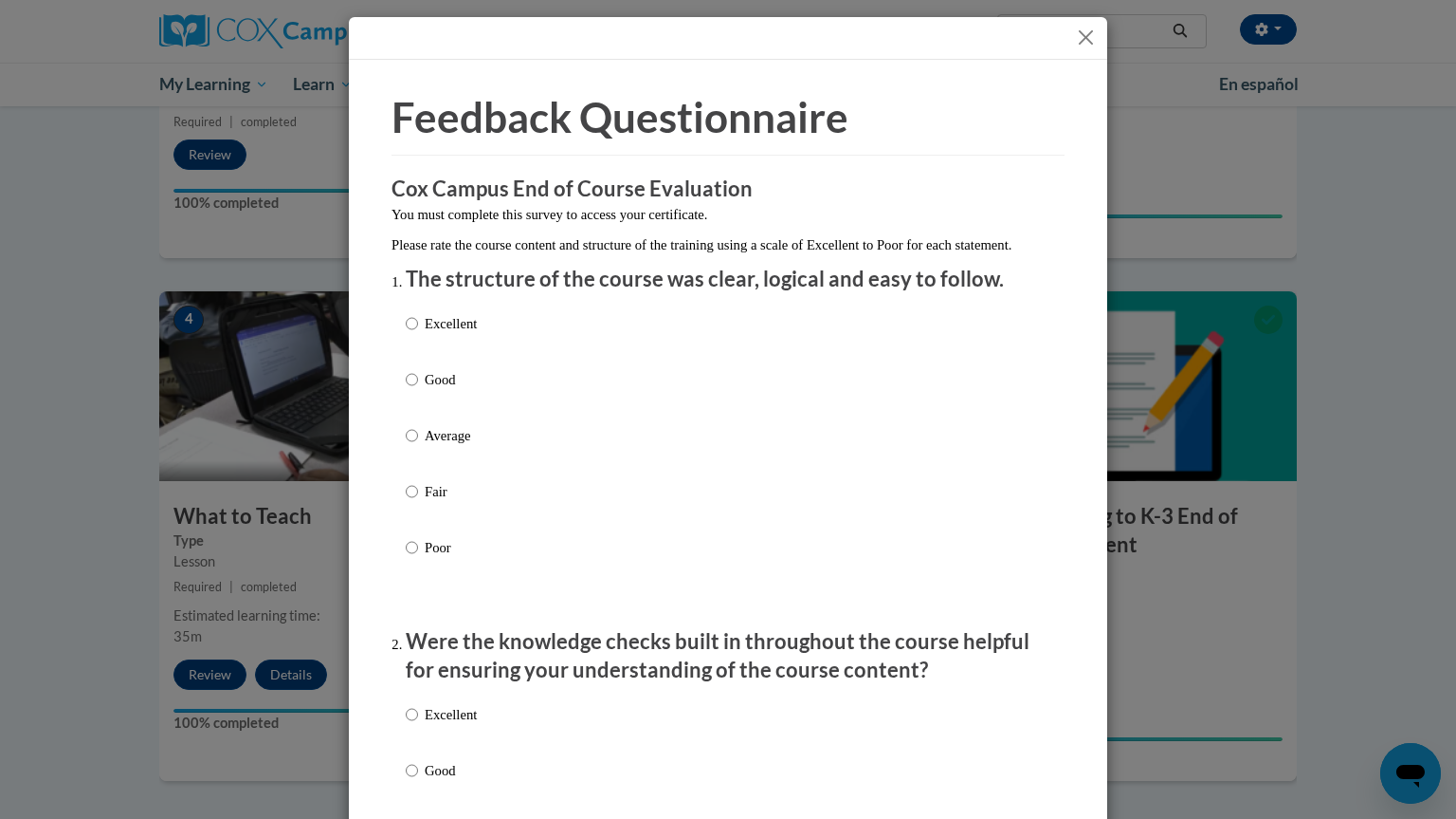
click at [445, 334] on p "Excellent" at bounding box center [451, 324] width 52 height 21
click at [418, 334] on input "Excellent" at bounding box center [412, 324] width 12 height 21
radio input "true"
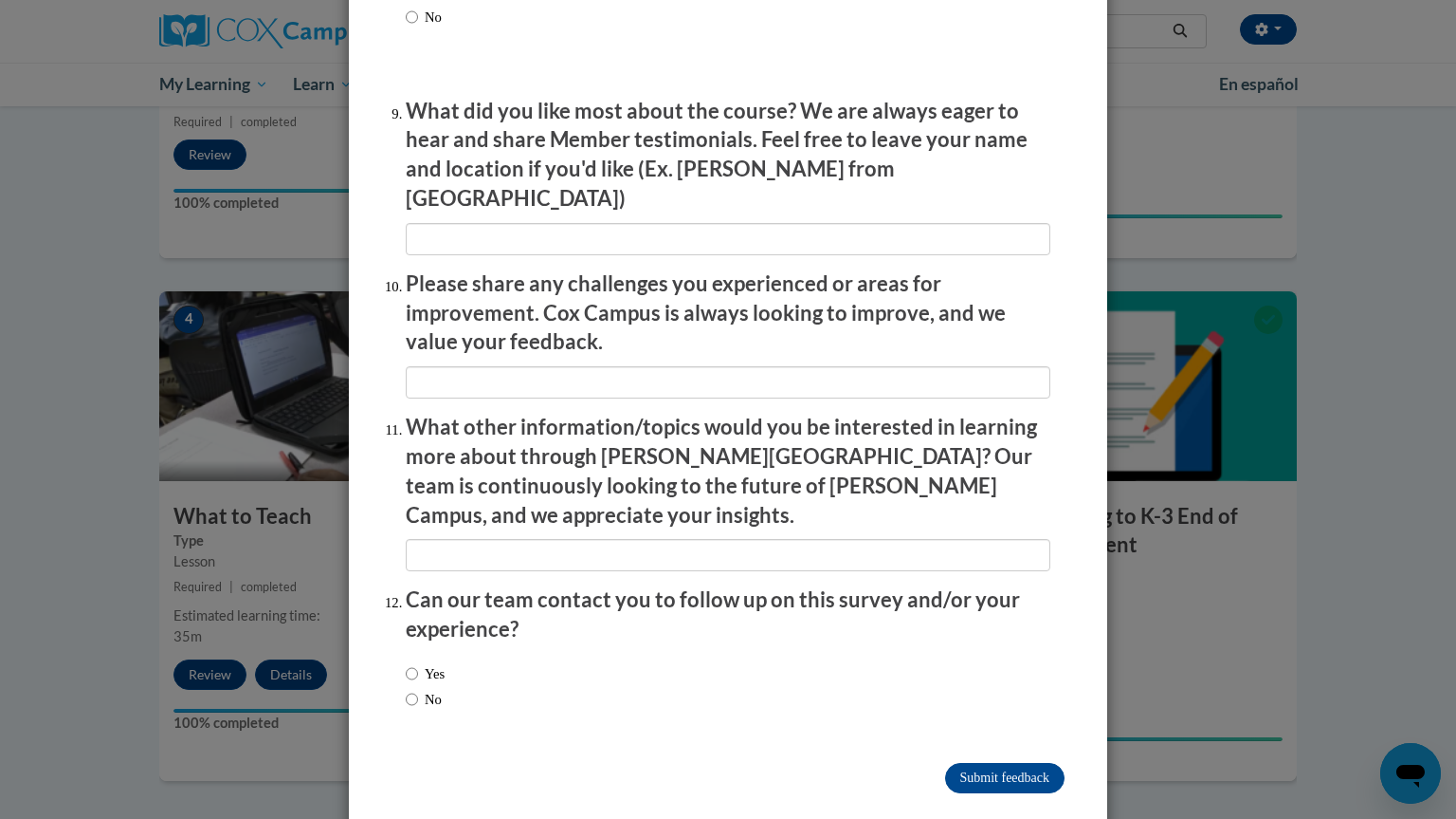
click at [802, 334] on p "Please share any challenges you experienced or areas for improvement. Cox Campu…" at bounding box center [728, 313] width 645 height 87
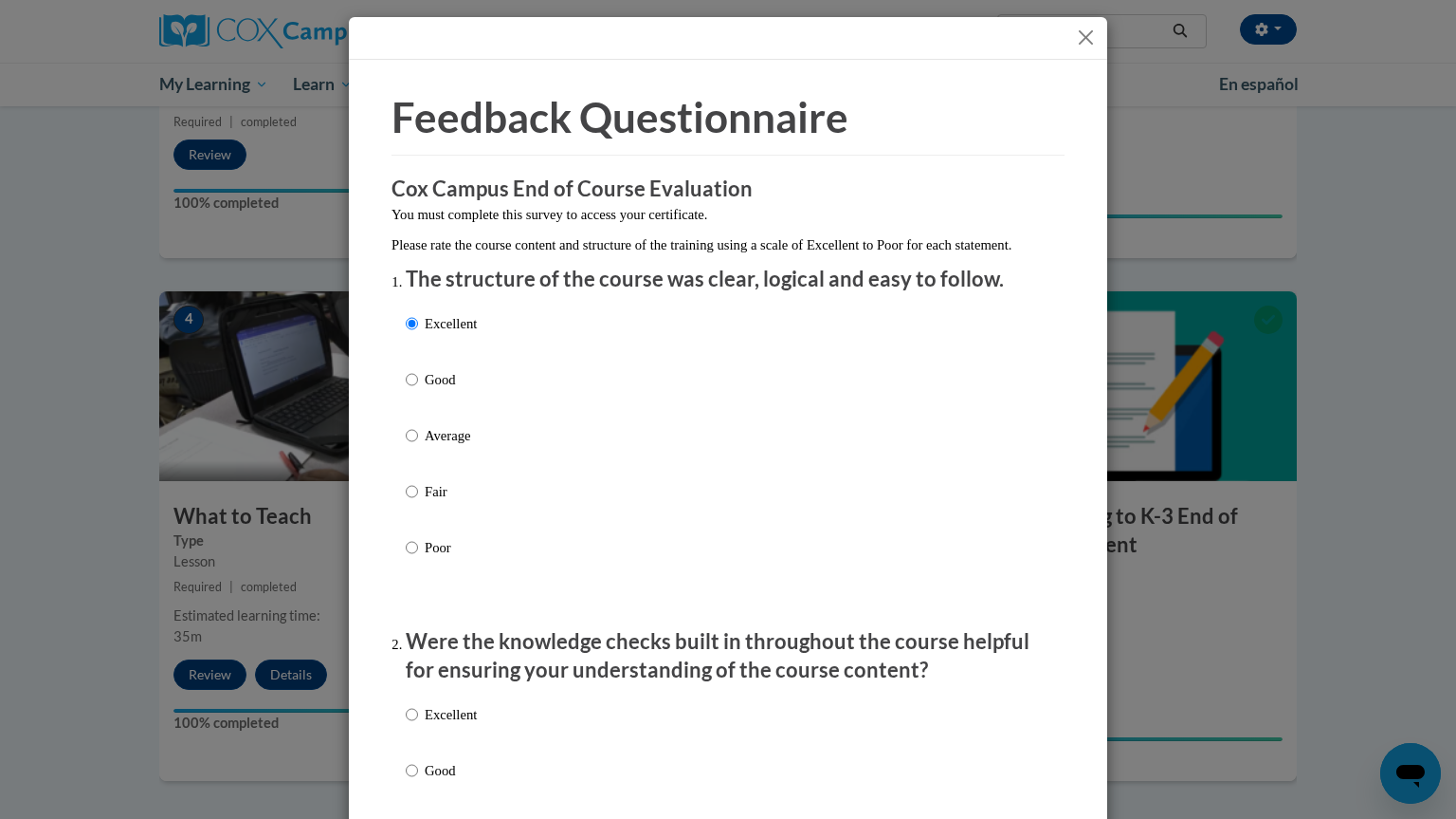
click at [1083, 39] on button "Close" at bounding box center [1085, 37] width 24 height 24
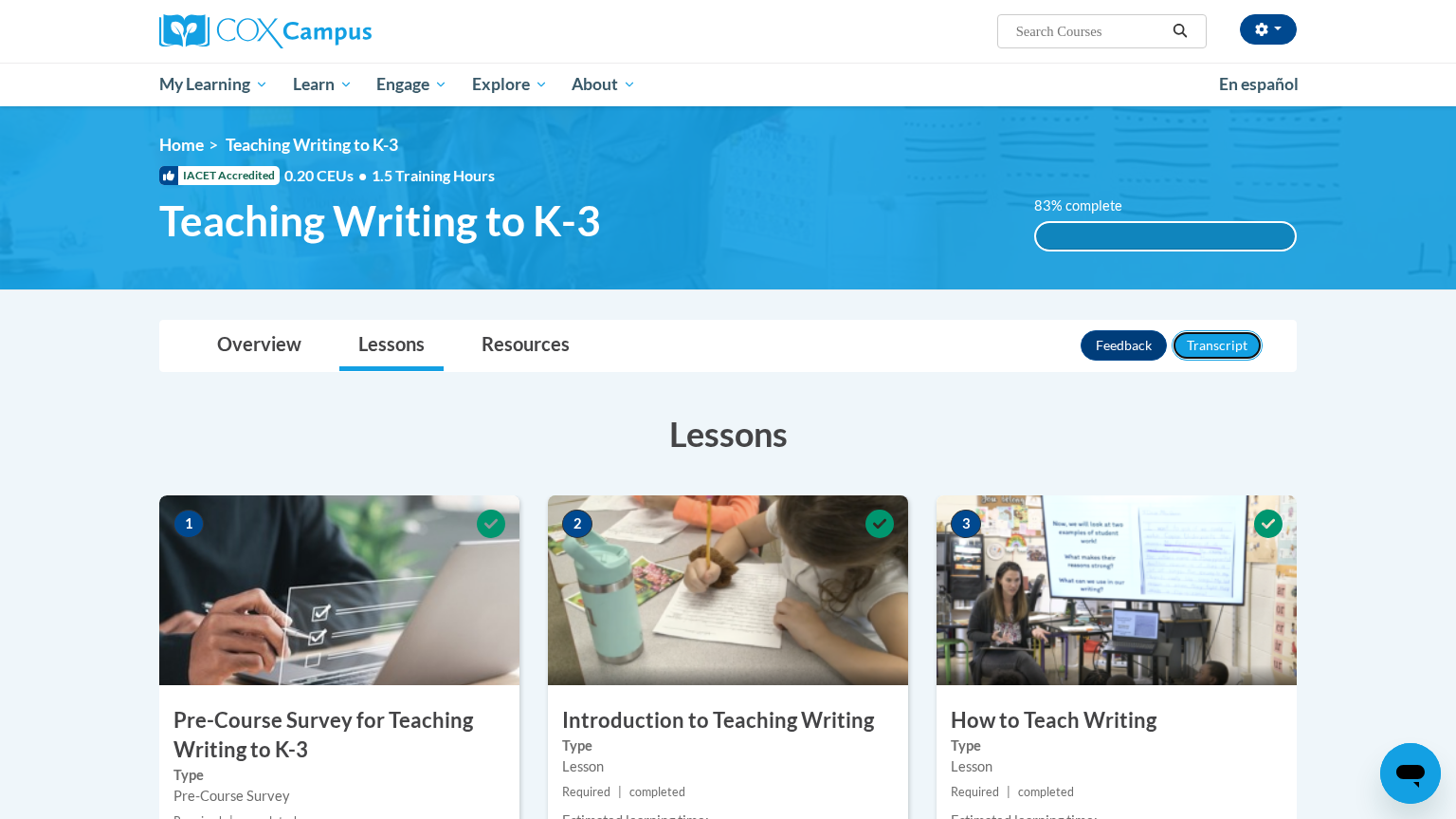
click at [1234, 344] on button "Transcript" at bounding box center [1217, 345] width 91 height 30
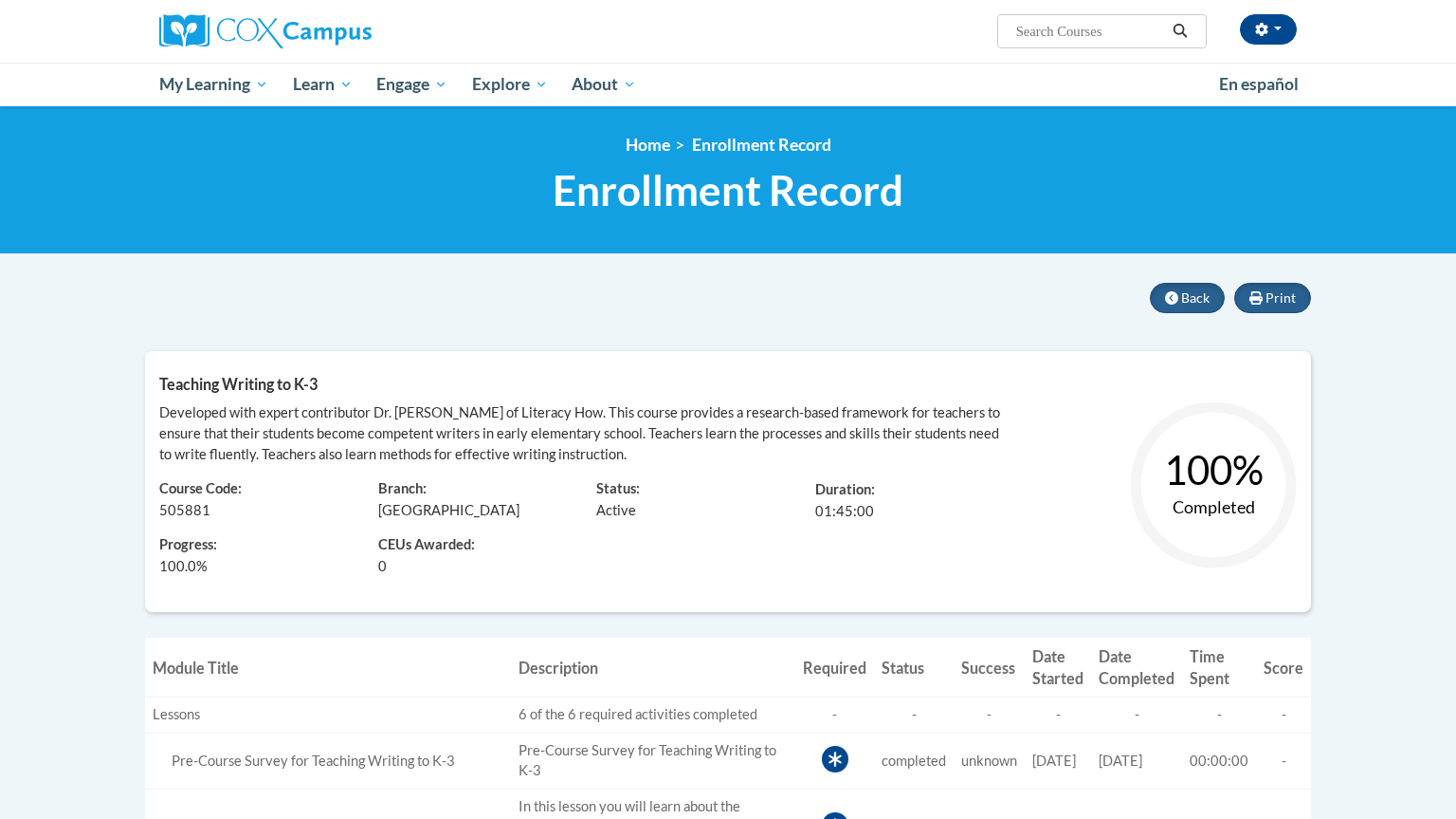
click at [209, 89] on span "My Learning" at bounding box center [213, 84] width 109 height 23
click at [0, 0] on span "My Course Progress" at bounding box center [0, 0] width 0 height 0
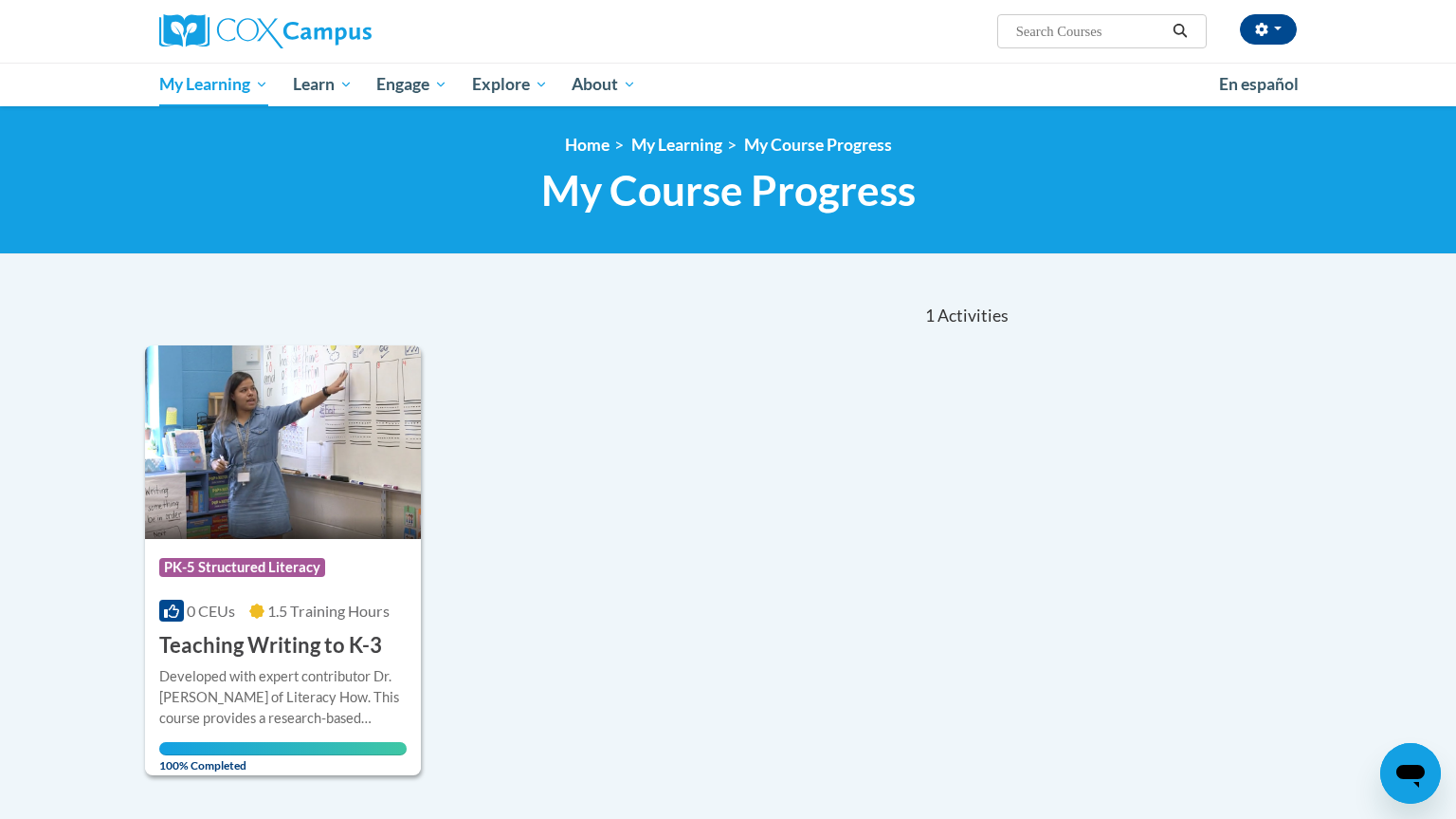
click at [212, 84] on span "My Learning" at bounding box center [213, 84] width 109 height 23
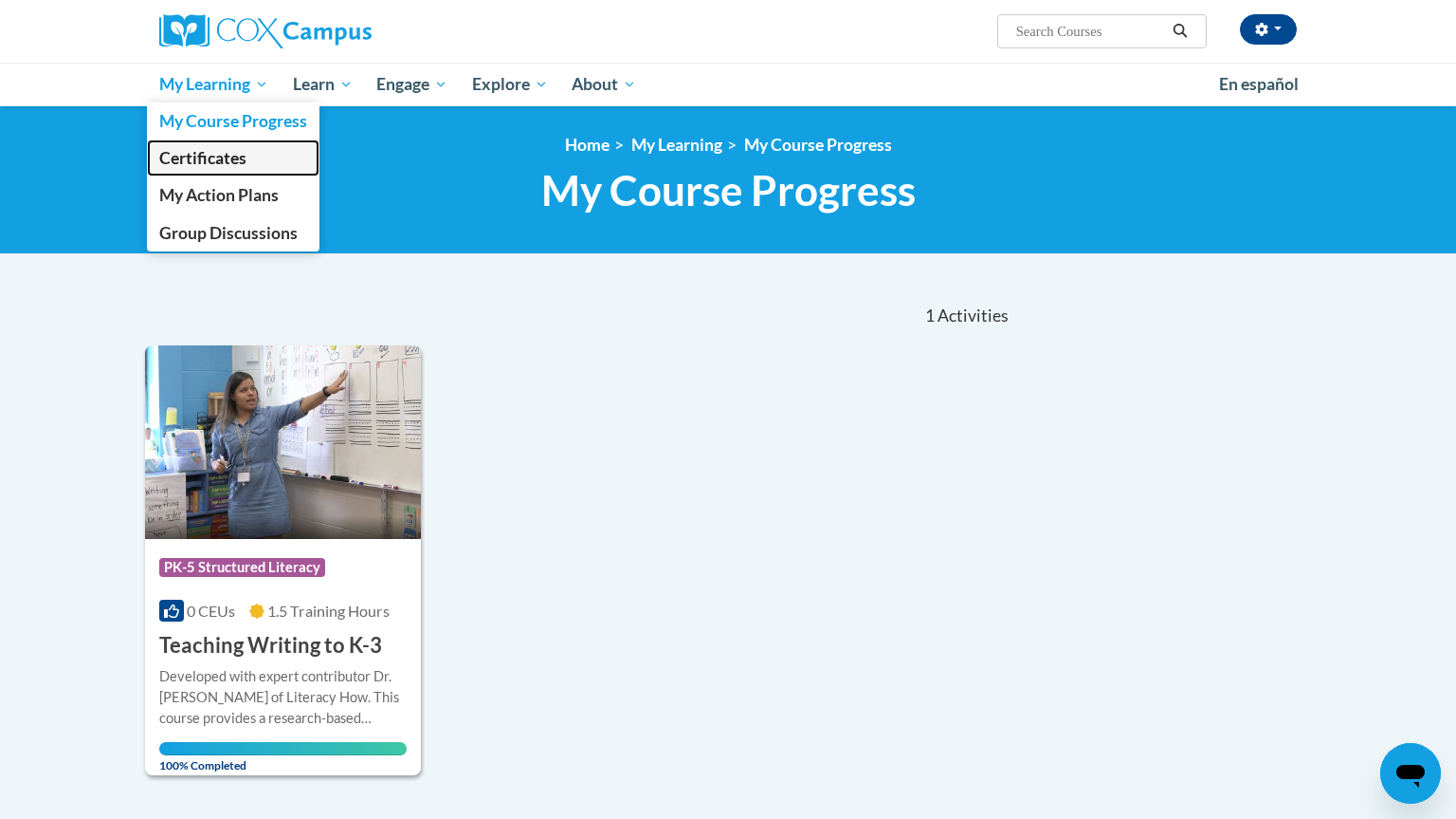
click at [238, 162] on span "Certificates" at bounding box center [203, 158] width 87 height 20
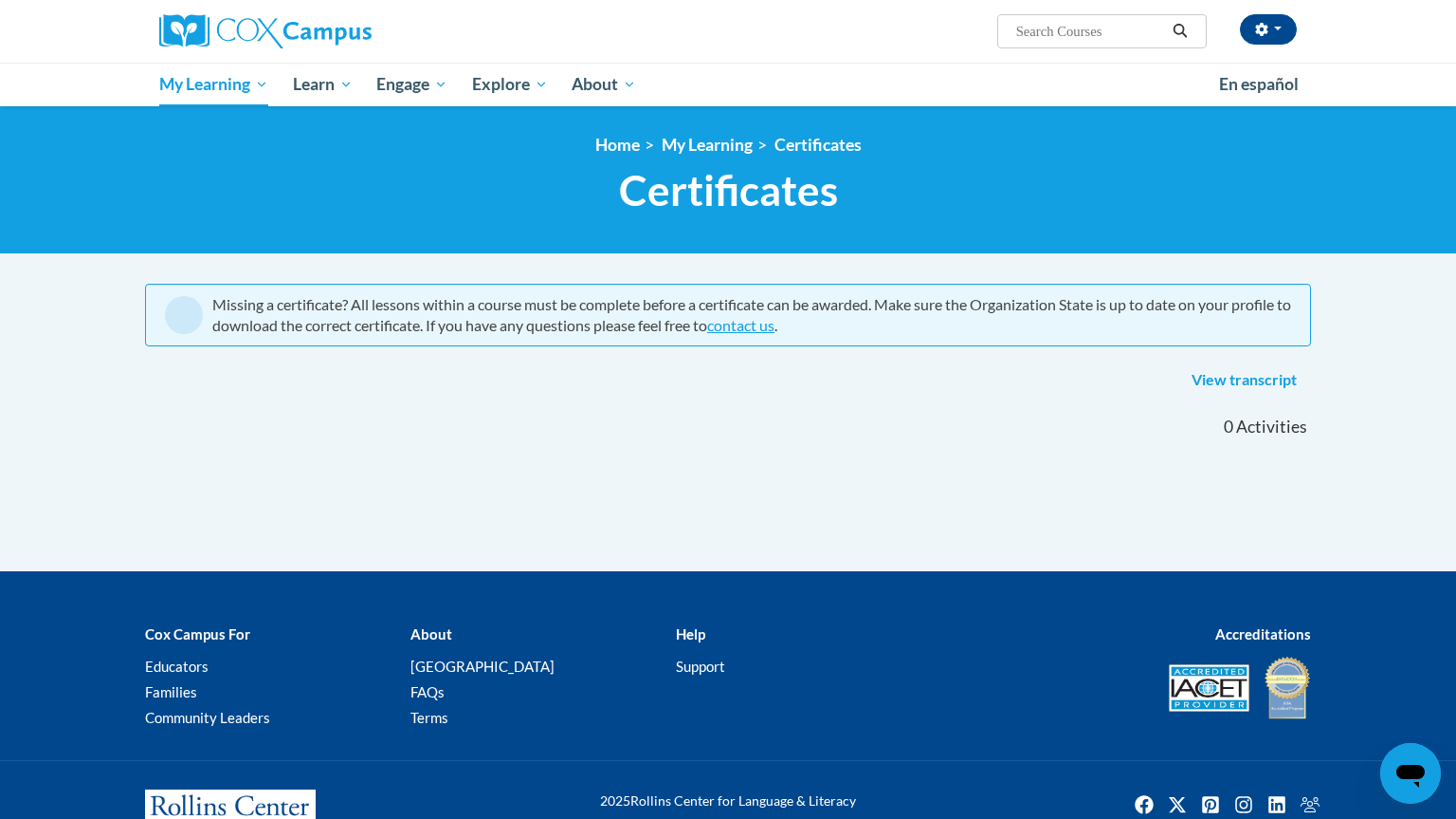
click at [1263, 397] on div at bounding box center [728, 397] width 1194 height 1
click at [1276, 376] on link "View transcript" at bounding box center [1244, 381] width 134 height 30
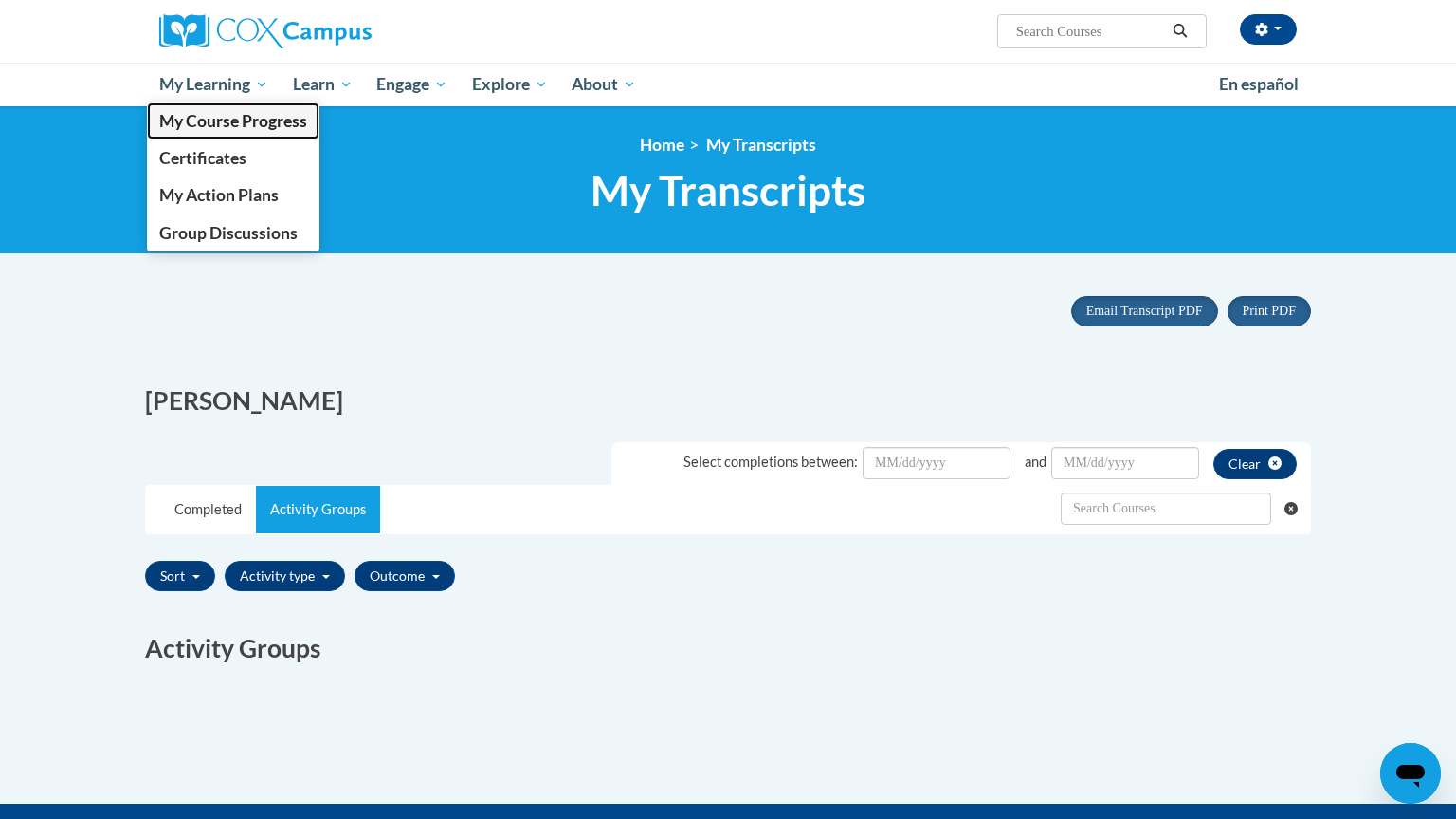
click at [218, 102] on link "My Course Progress" at bounding box center [233, 121] width 173 height 37
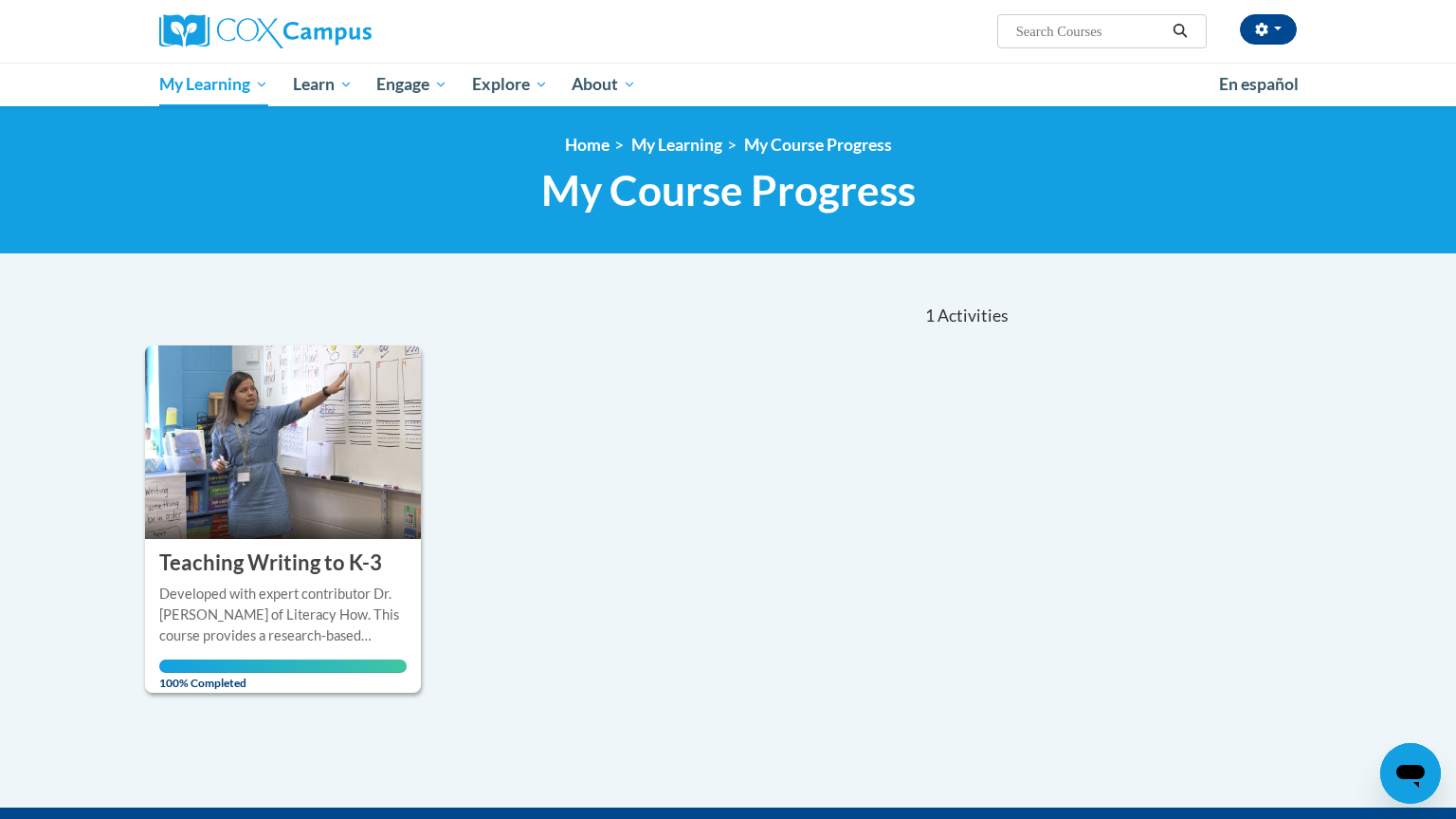
click at [297, 638] on div "Developed with expert contributor [PERSON_NAME] of Literacy How. This course pr…" at bounding box center [283, 615] width 248 height 63
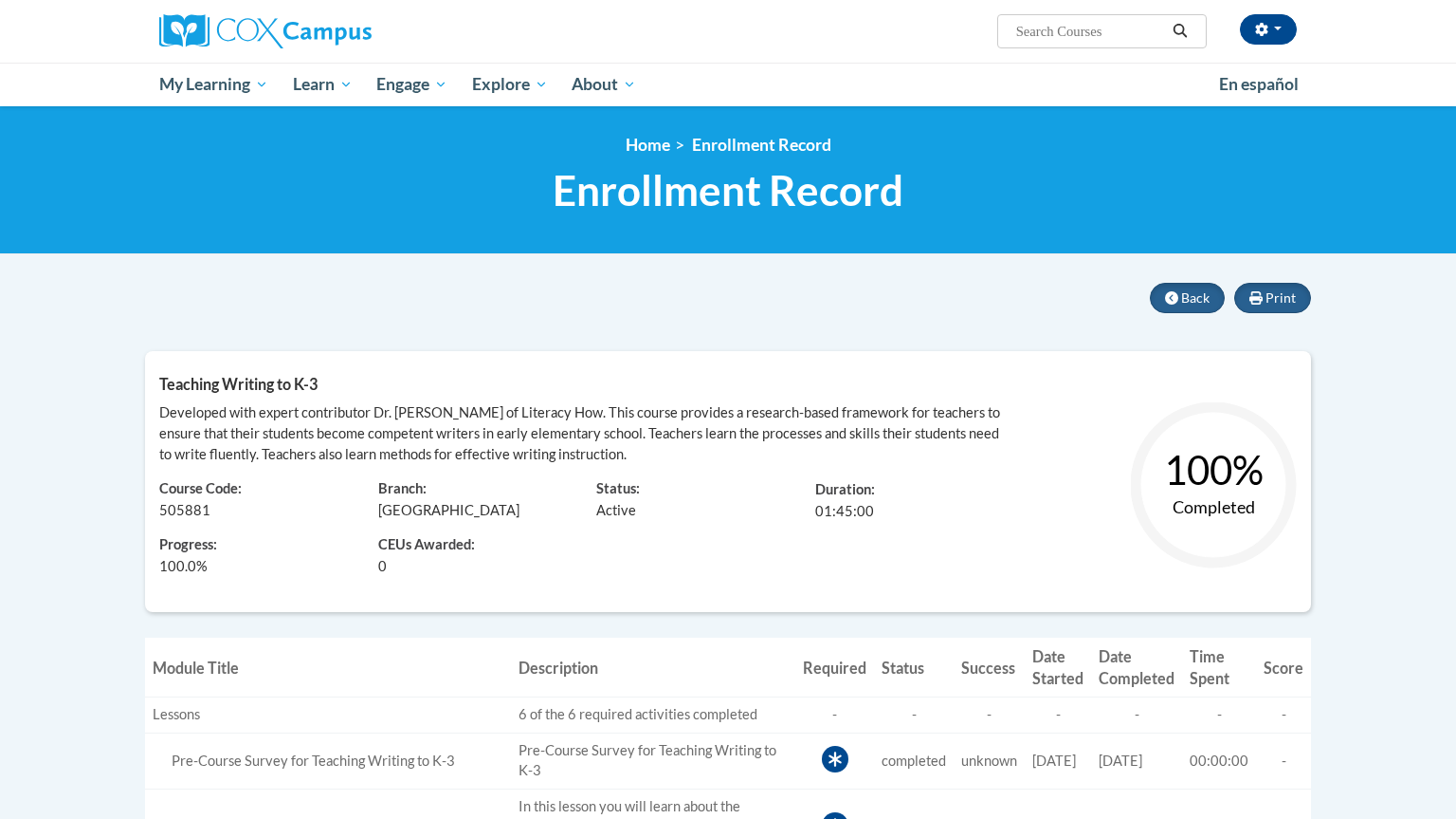
click at [238, 84] on span "My Learning" at bounding box center [213, 84] width 109 height 23
click at [0, 0] on span "My Course Progress" at bounding box center [0, 0] width 0 height 0
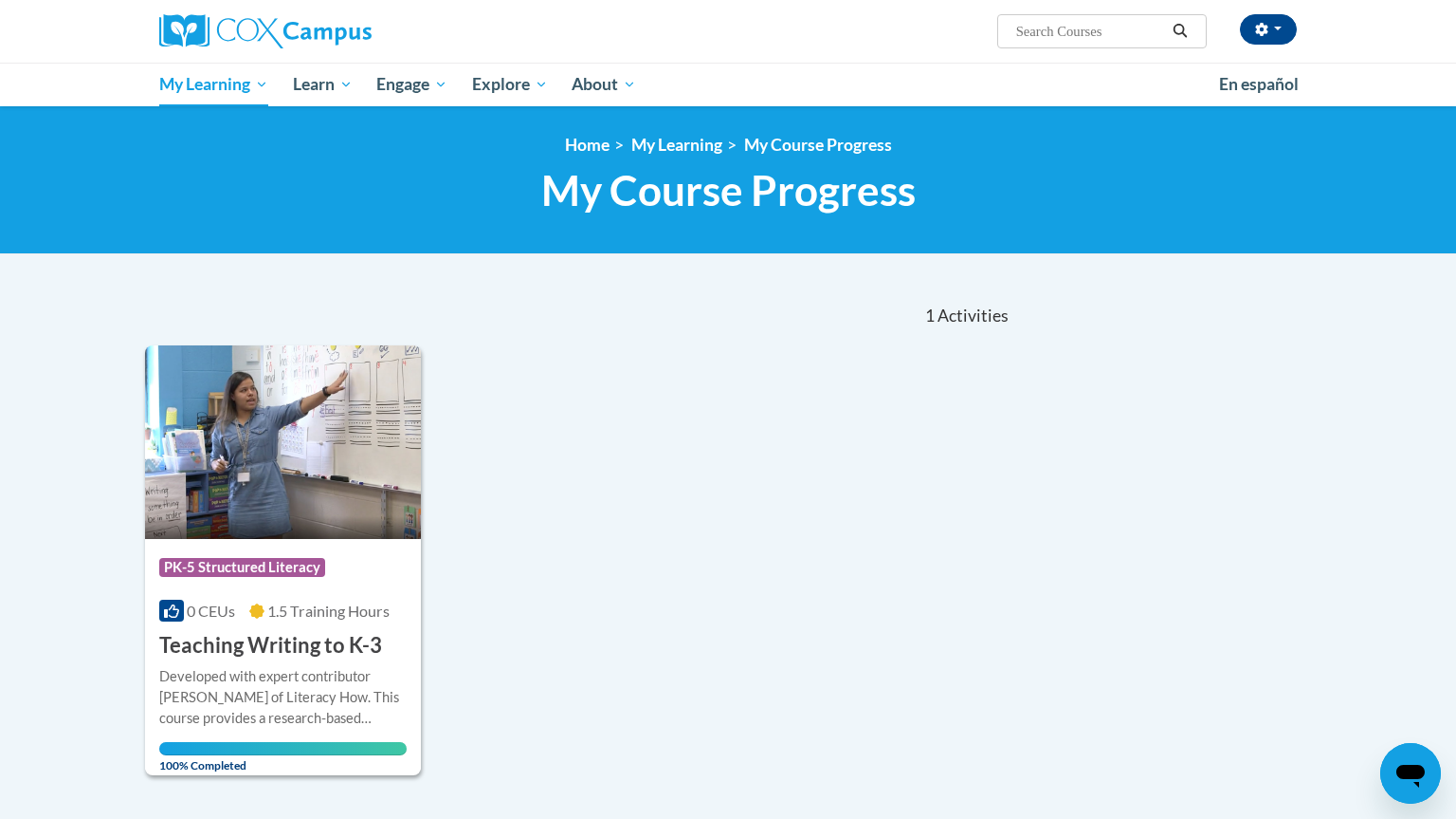
click at [253, 111] on div "<en>My Learning</en><fr>New fr_My Learning</fr><it>New it_My Learning</it><de>N…" at bounding box center [728, 180] width 1456 height 148
click at [246, 89] on span "My Learning" at bounding box center [213, 84] width 109 height 23
click at [0, 0] on link "Certificates" at bounding box center [0, 0] width 0 height 0
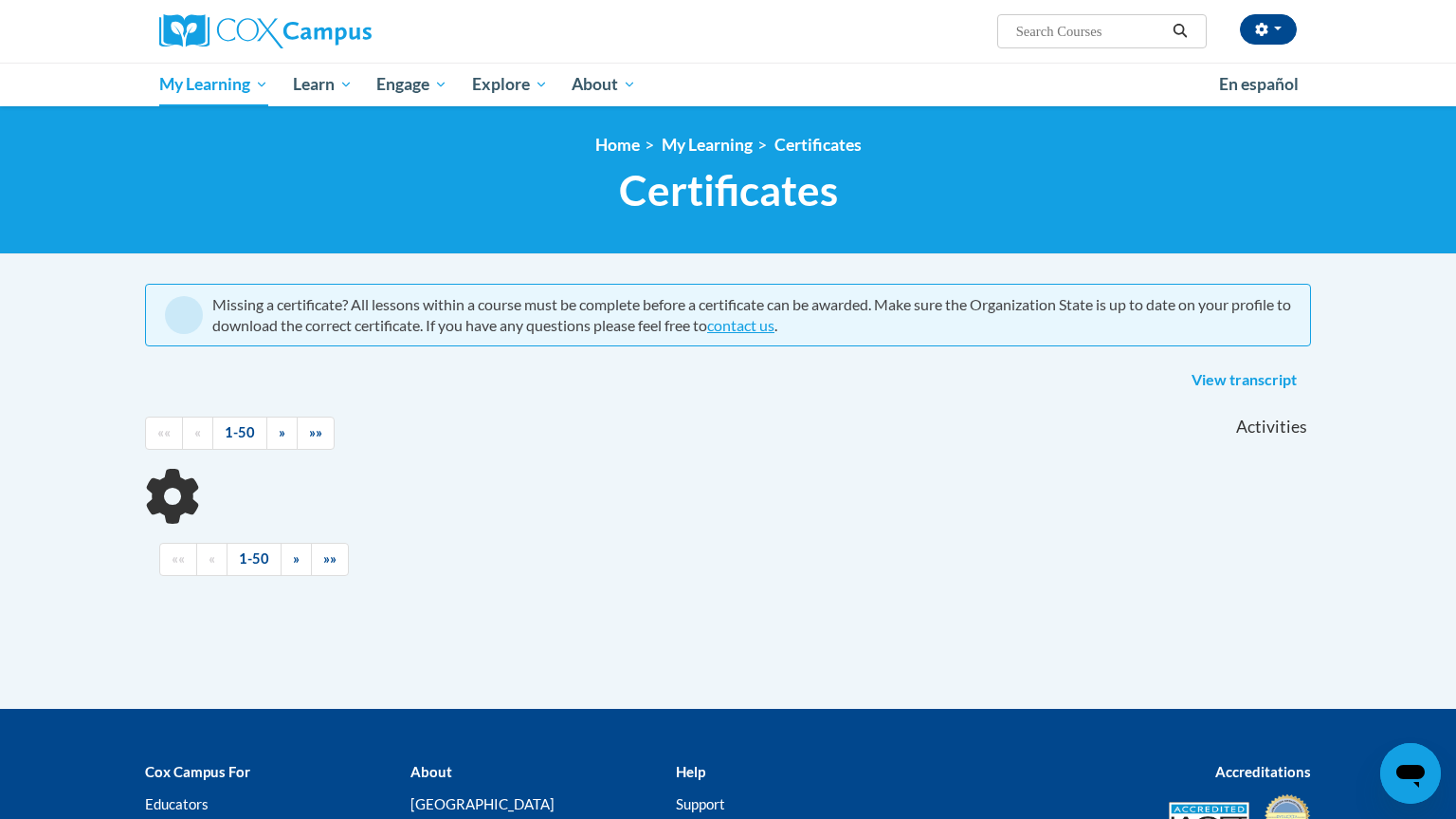
click at [234, 92] on span "My Learning" at bounding box center [213, 84] width 109 height 23
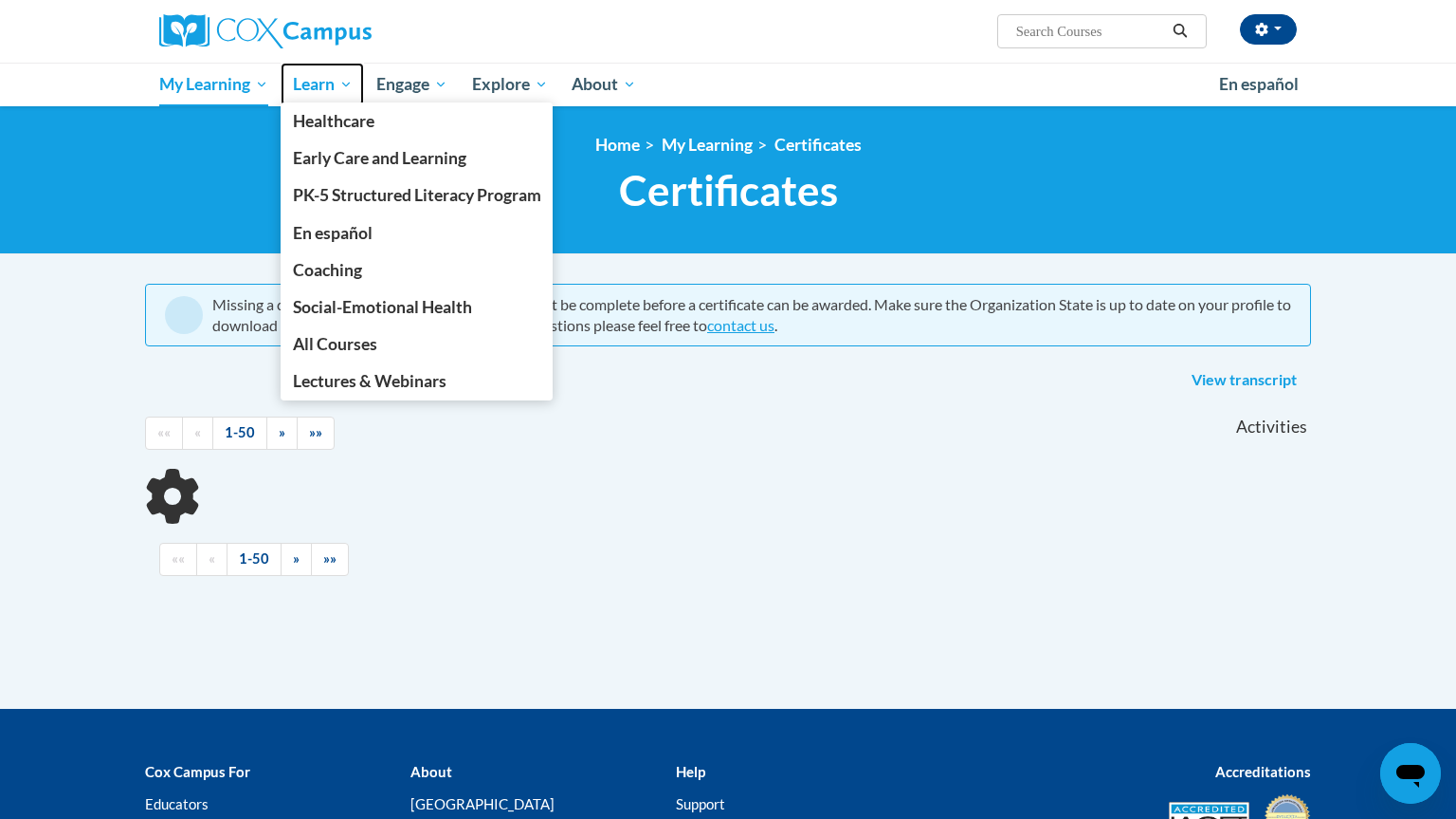
click at [334, 92] on span "Learn" at bounding box center [323, 84] width 60 height 23
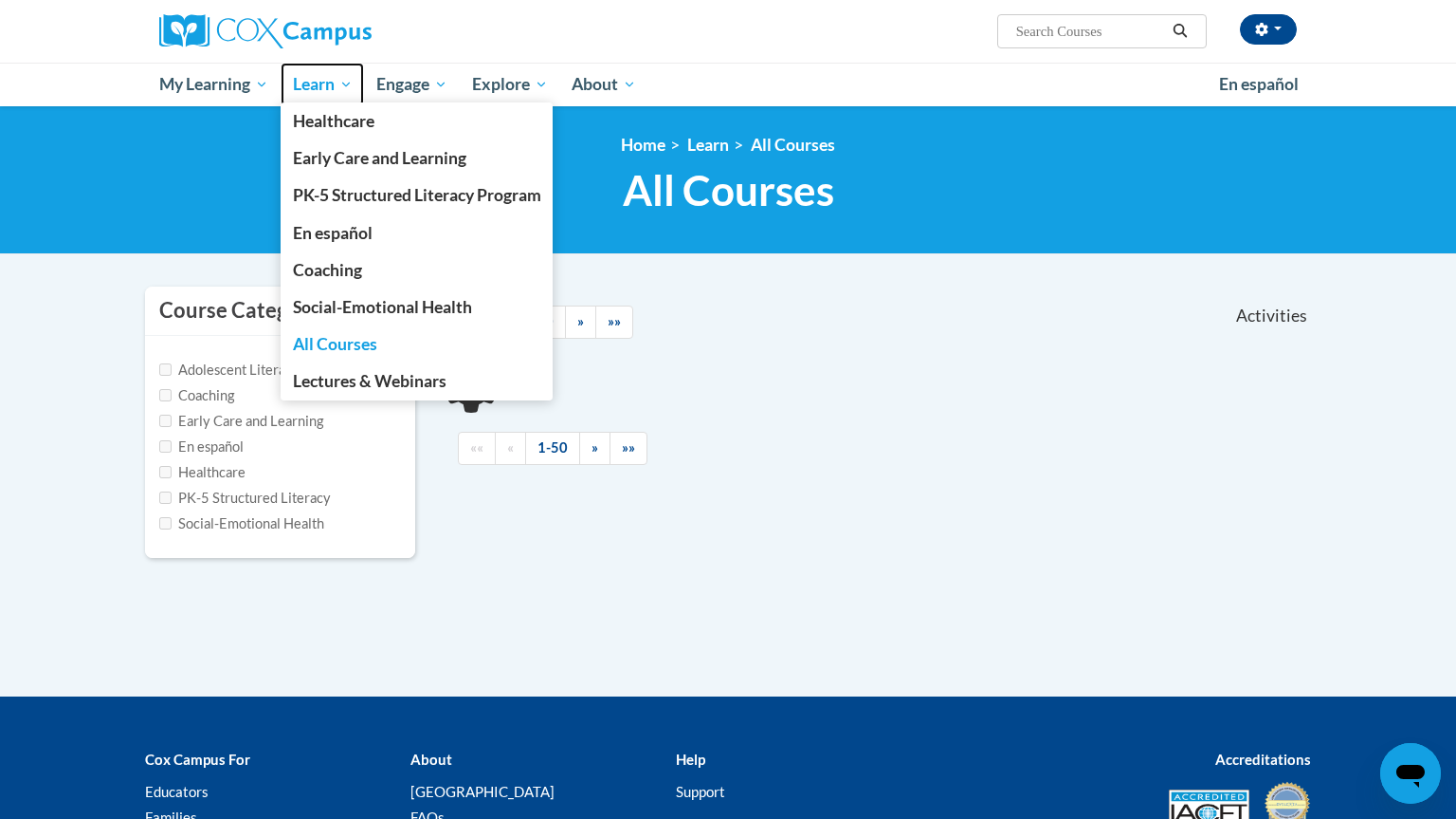
click at [343, 101] on link "Learn" at bounding box center [323, 84] width 84 height 44
click at [345, 90] on span "Learn" at bounding box center [323, 84] width 60 height 23
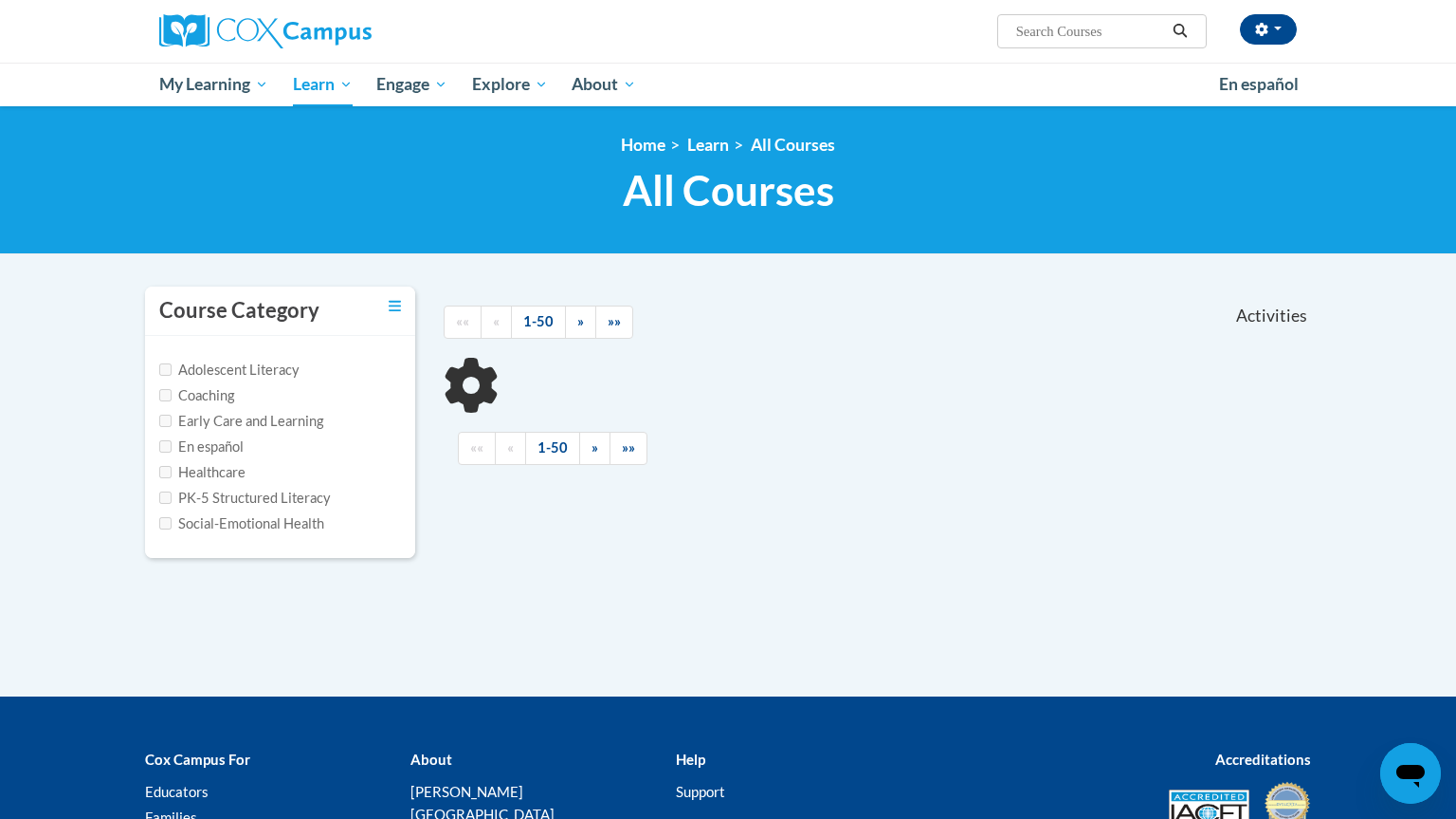
click at [411, 156] on div "<en>My Learning</en><fr>New fr_My Learning</fr><it>New it_My Learning</it><de>N…" at bounding box center [728, 179] width 1194 height 90
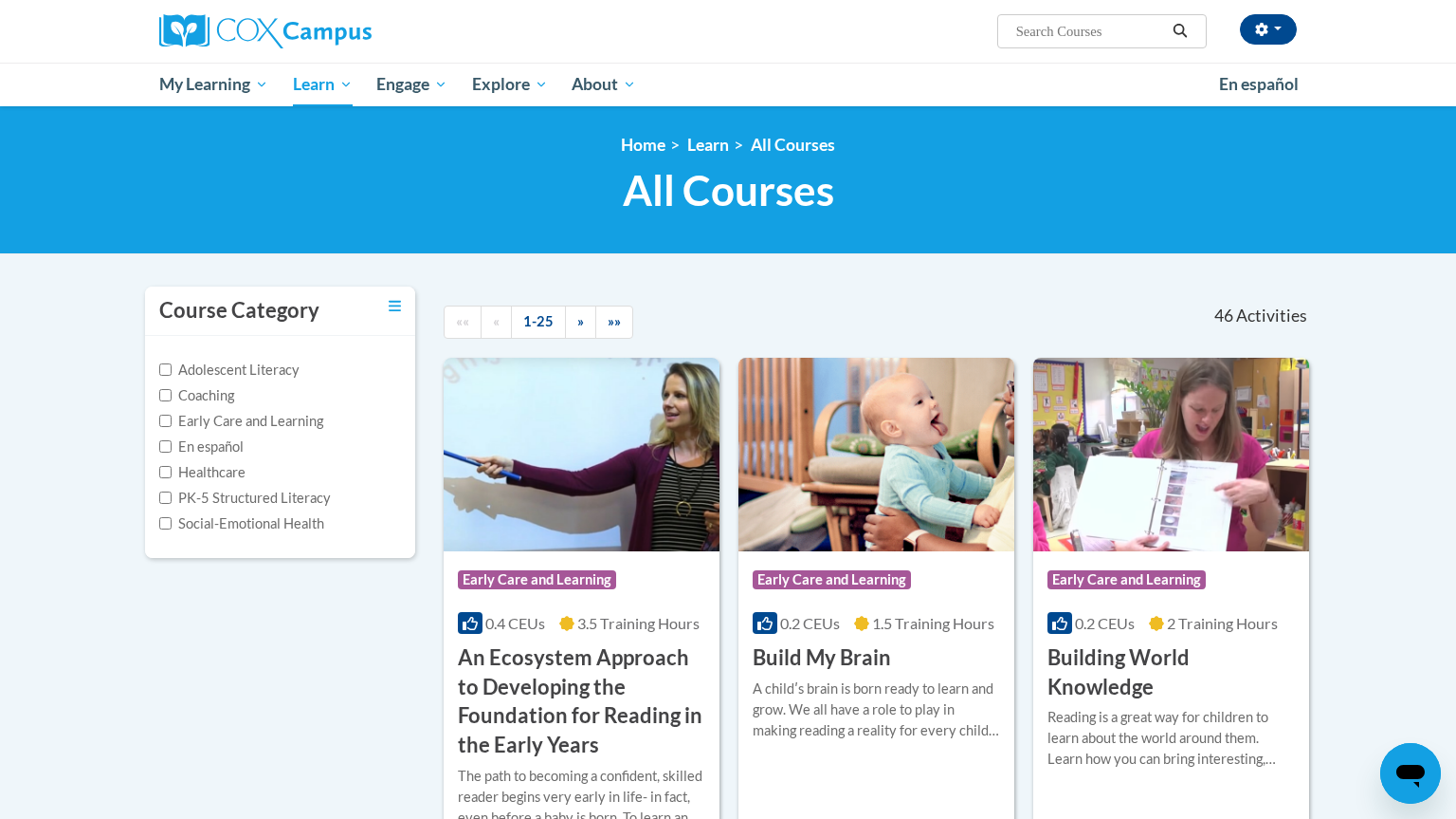
click at [278, 497] on label "PK-5 Structured Literacy" at bounding box center [245, 498] width 172 height 21
click at [172, 497] on input "PK-5 Structured Literacy" at bounding box center [165, 497] width 12 height 12
checkbox input "true"
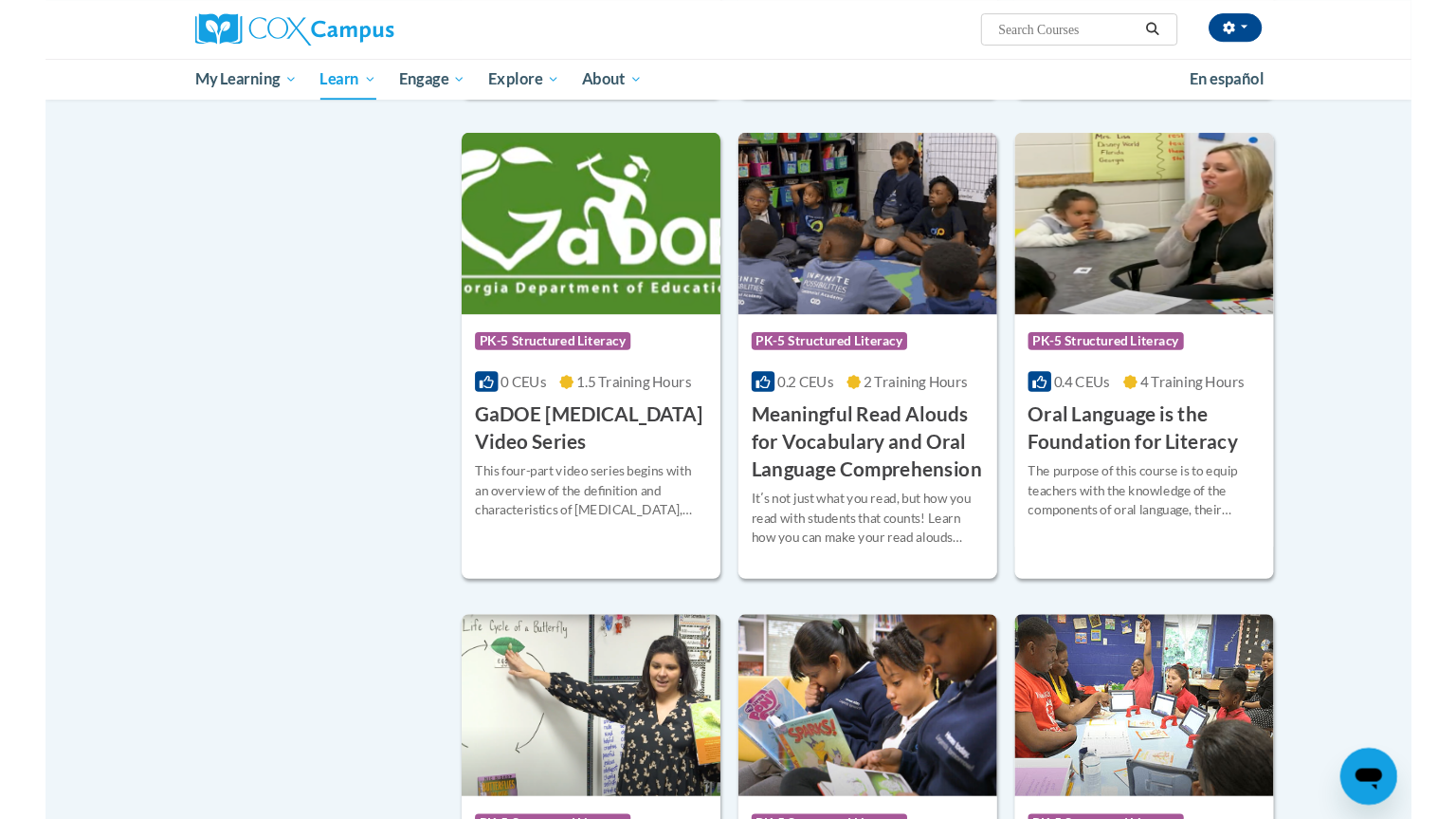
scroll to position [689, 0]
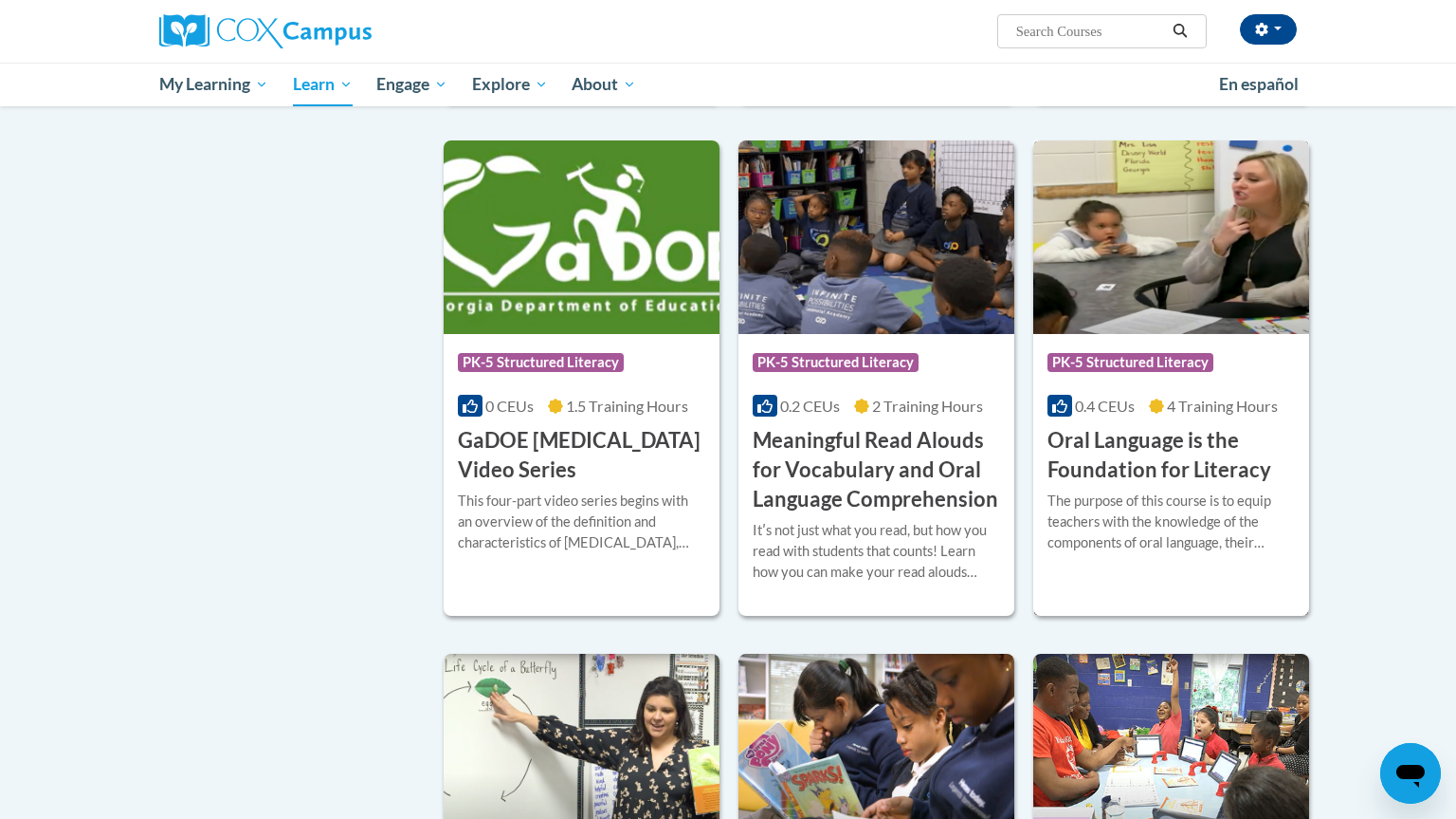
click at [1221, 497] on div "The purpose of this course is to equip teachers with the knowledge of the compo…" at bounding box center [1170, 522] width 248 height 63
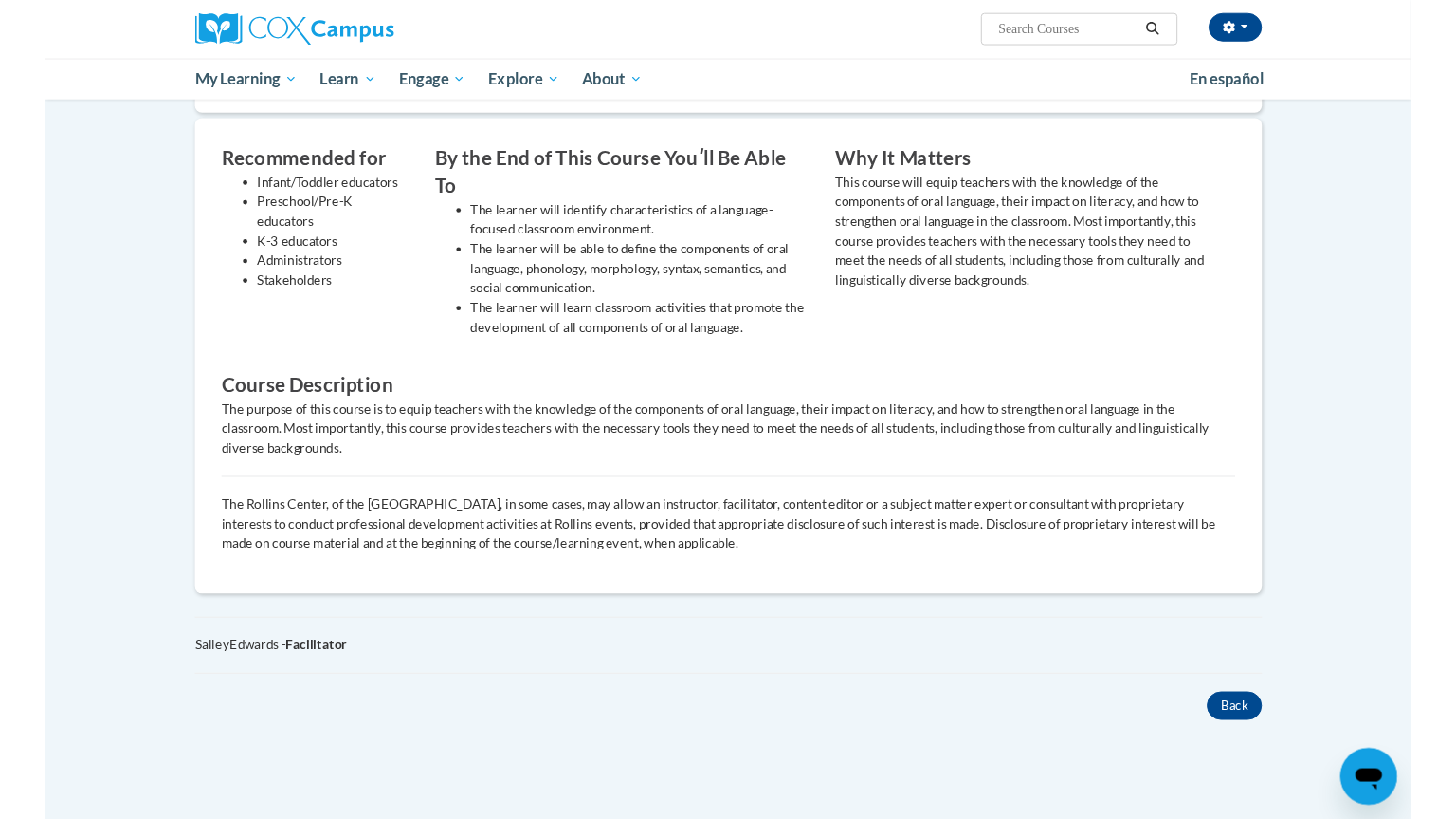
scroll to position [606, 0]
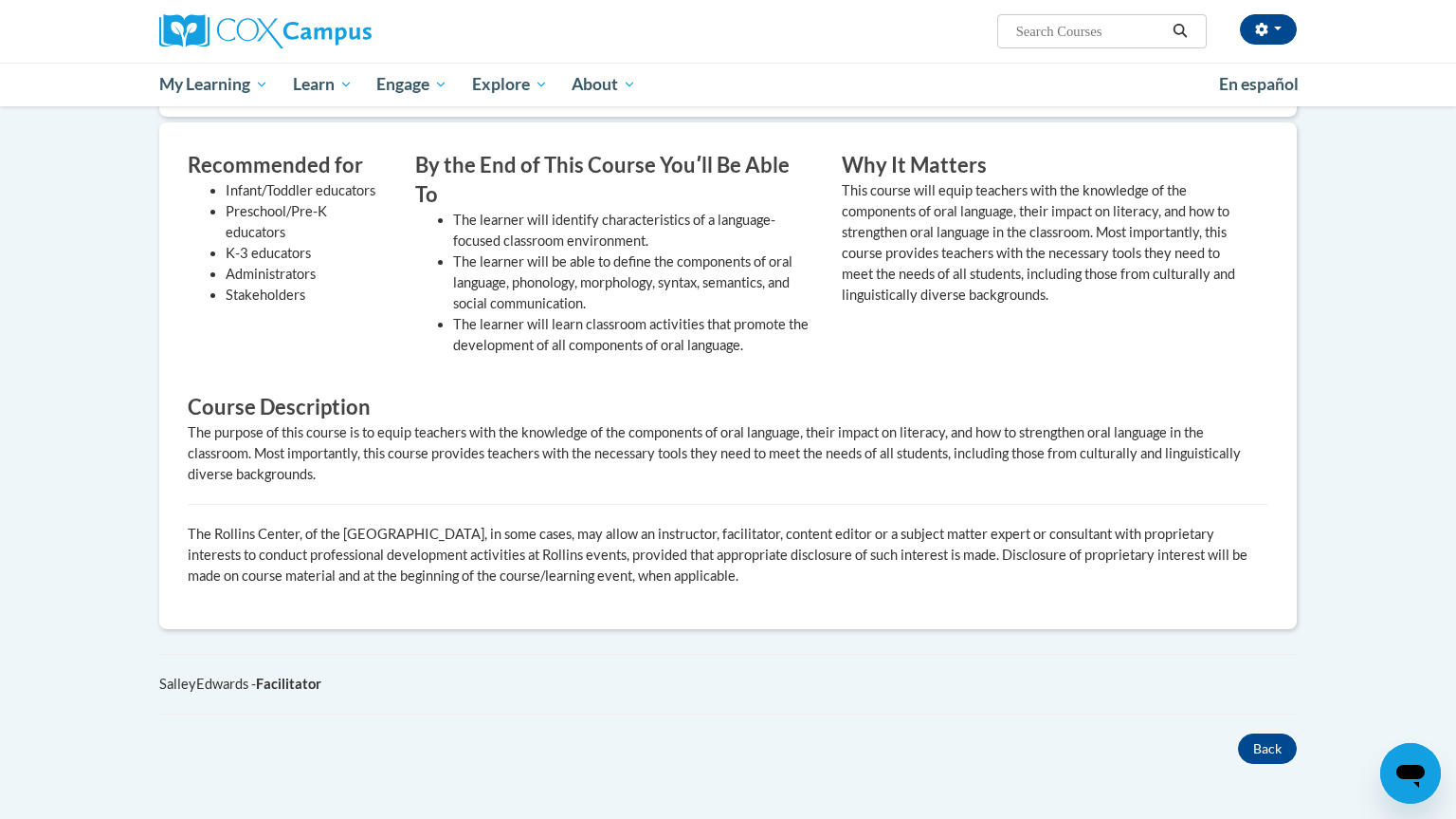
click at [1269, 734] on button "Back" at bounding box center [1267, 749] width 59 height 30
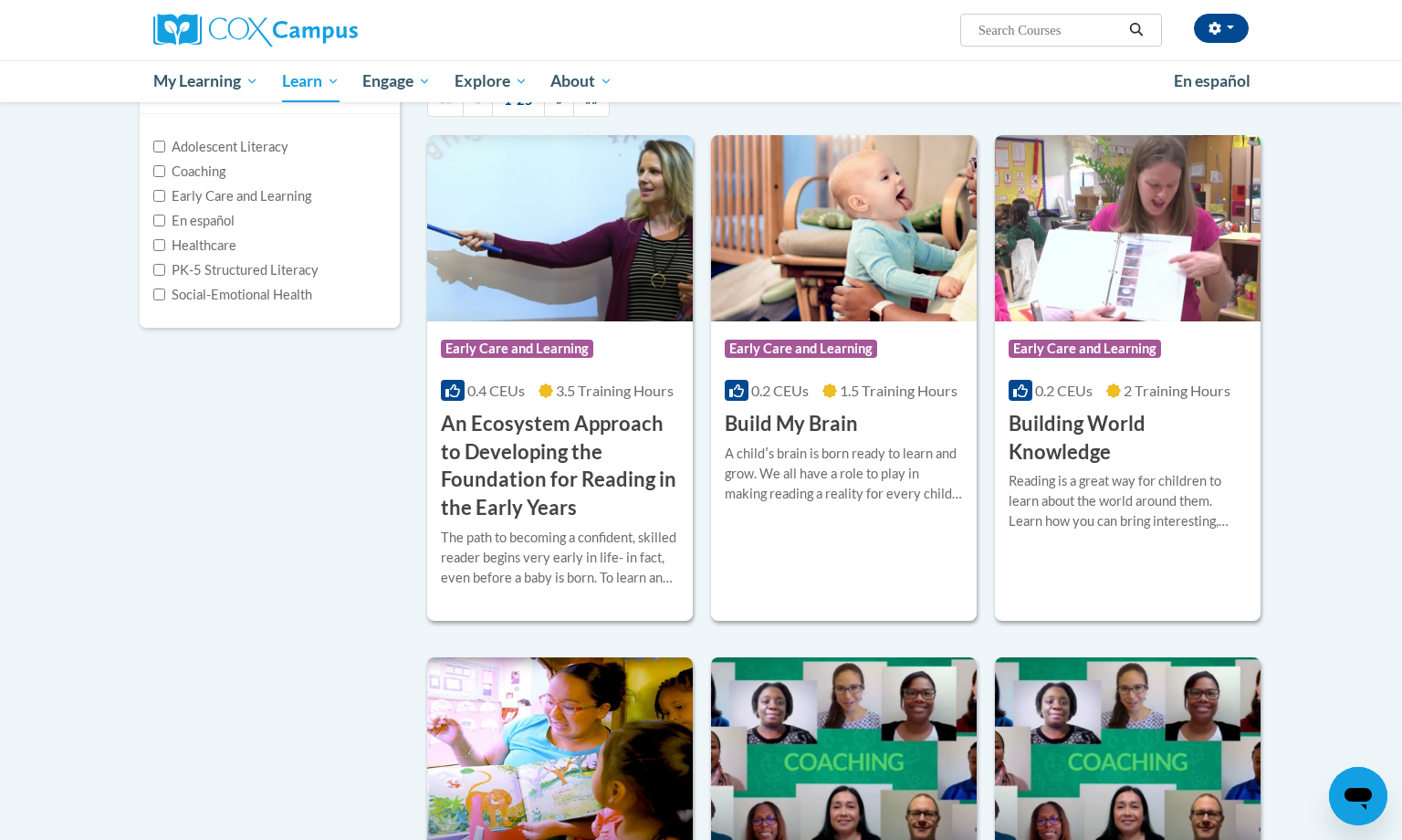
scroll to position [210, 0]
click at [1175, 506] on div "Reading is a great way for children to learn about the world around them. Learn…" at bounding box center [1127, 500] width 238 height 60
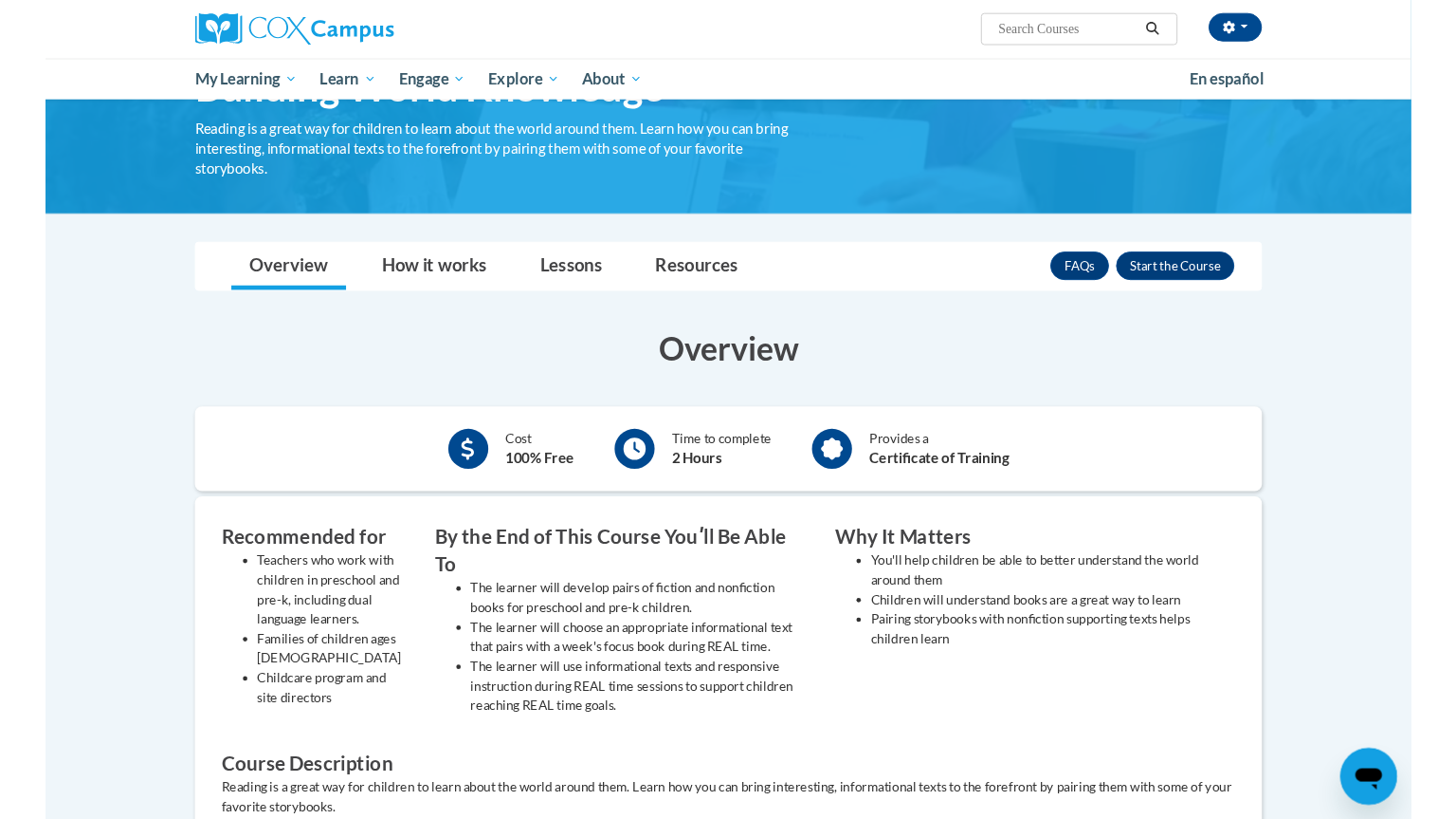
scroll to position [124, 0]
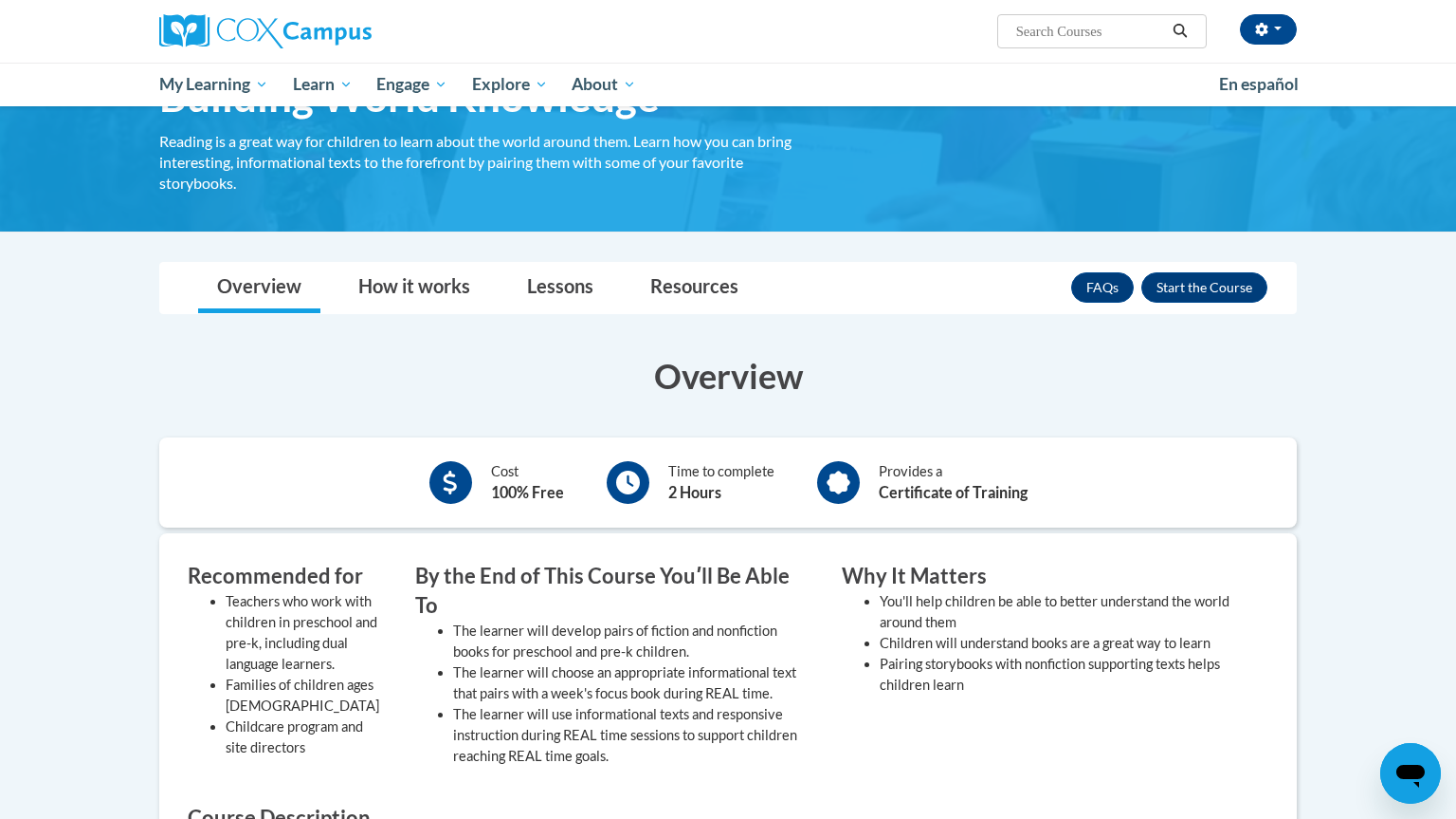
click at [1221, 288] on button "Enroll" at bounding box center [1204, 288] width 126 height 30
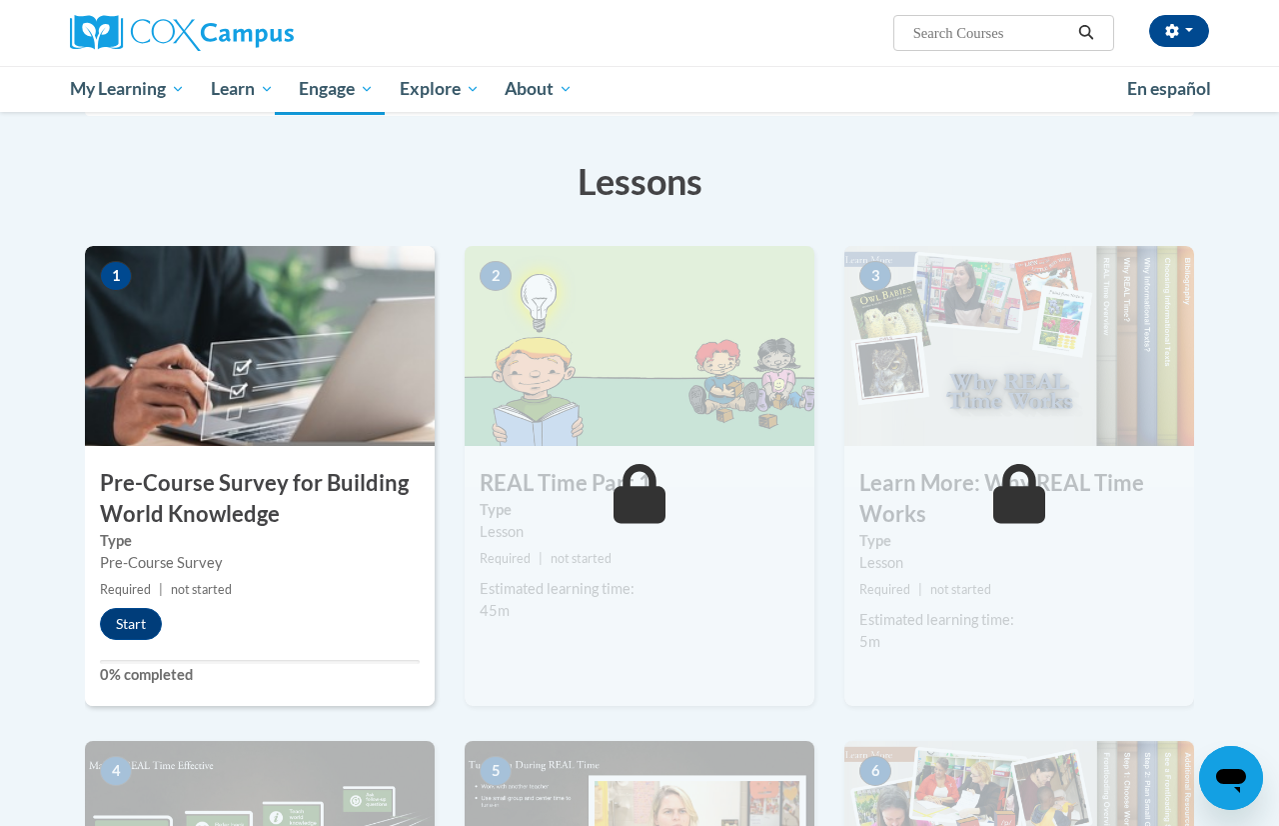
scroll to position [290, 0]
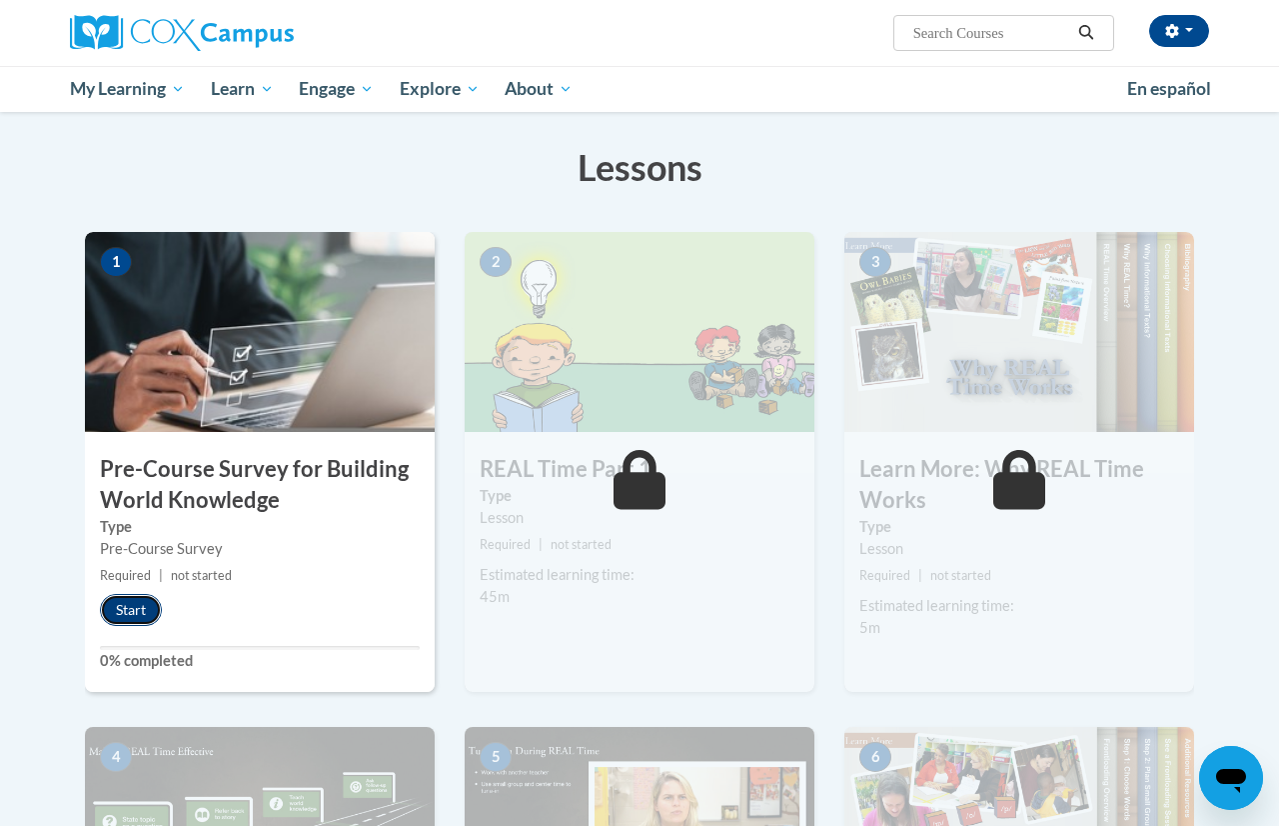
click at [141, 600] on button "Start" at bounding box center [131, 610] width 62 height 32
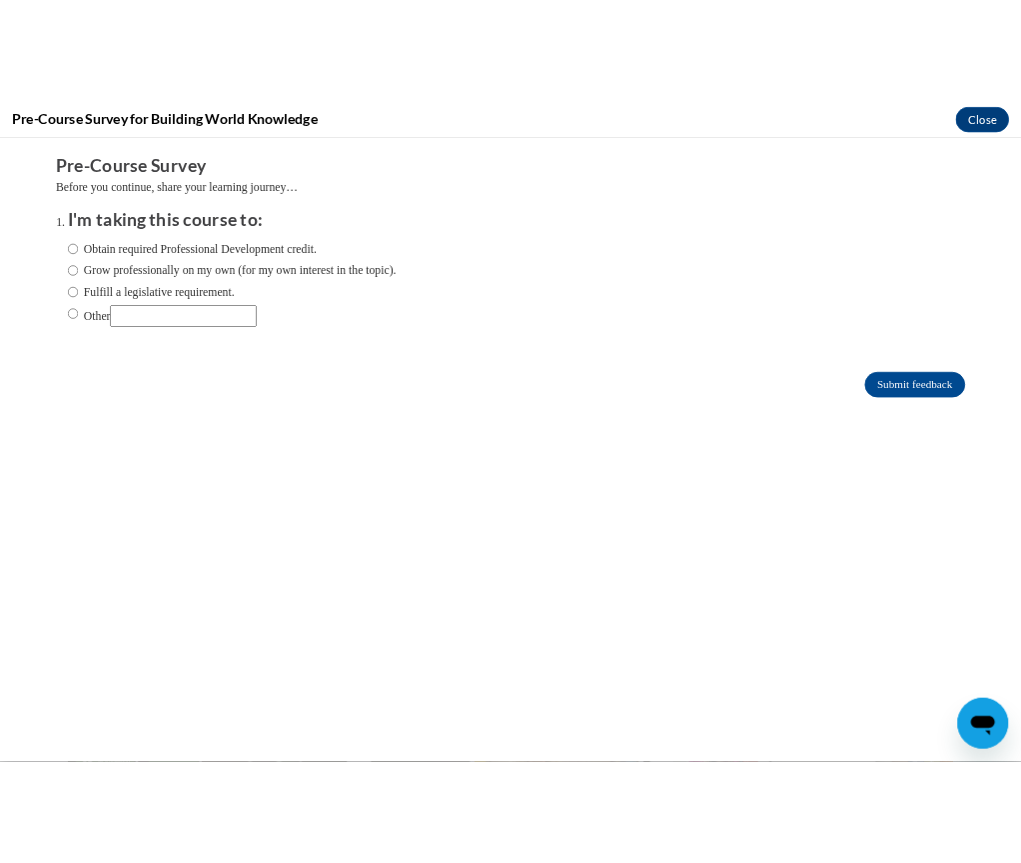
scroll to position [0, 0]
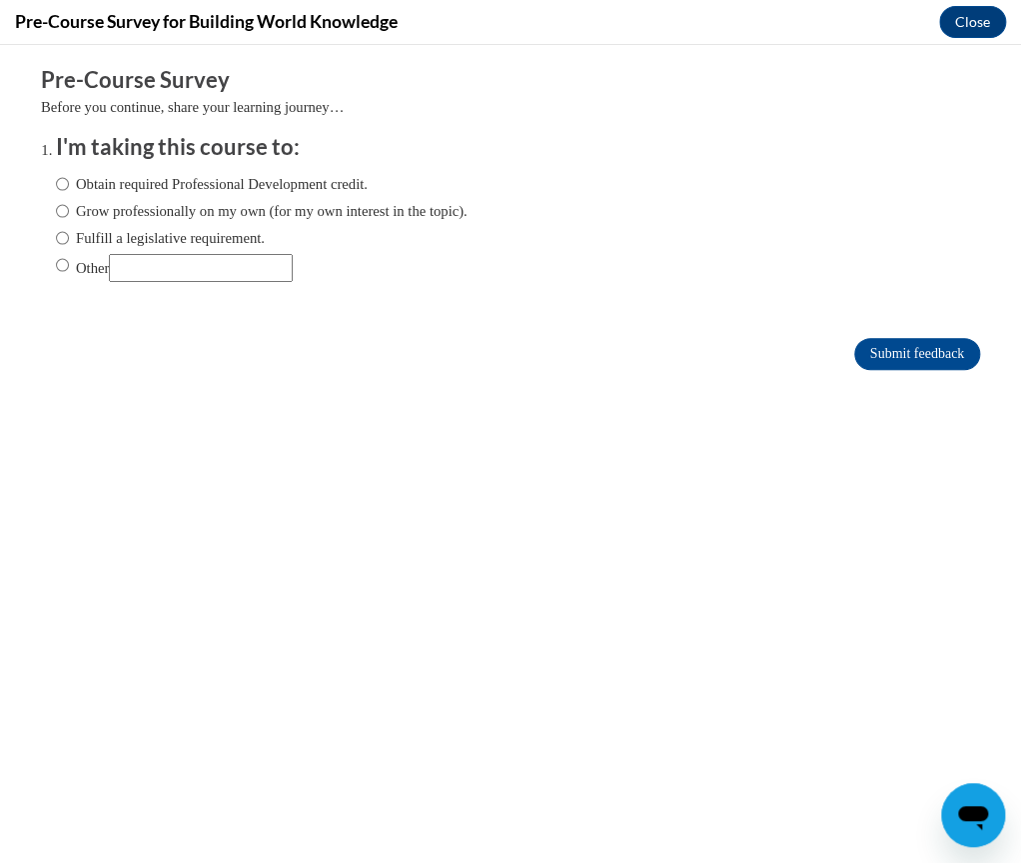
click at [356, 161] on h3 "I'm taking this course to:" at bounding box center [526, 147] width 940 height 31
click at [61, 192] on input "Obtain required Professional Development credit." at bounding box center [62, 184] width 13 height 22
radio input "true"
click at [66, 186] on input "Obtain required Professional Development credit." at bounding box center [62, 184] width 13 height 22
click at [955, 342] on input "Submit feedback" at bounding box center [918, 354] width 126 height 32
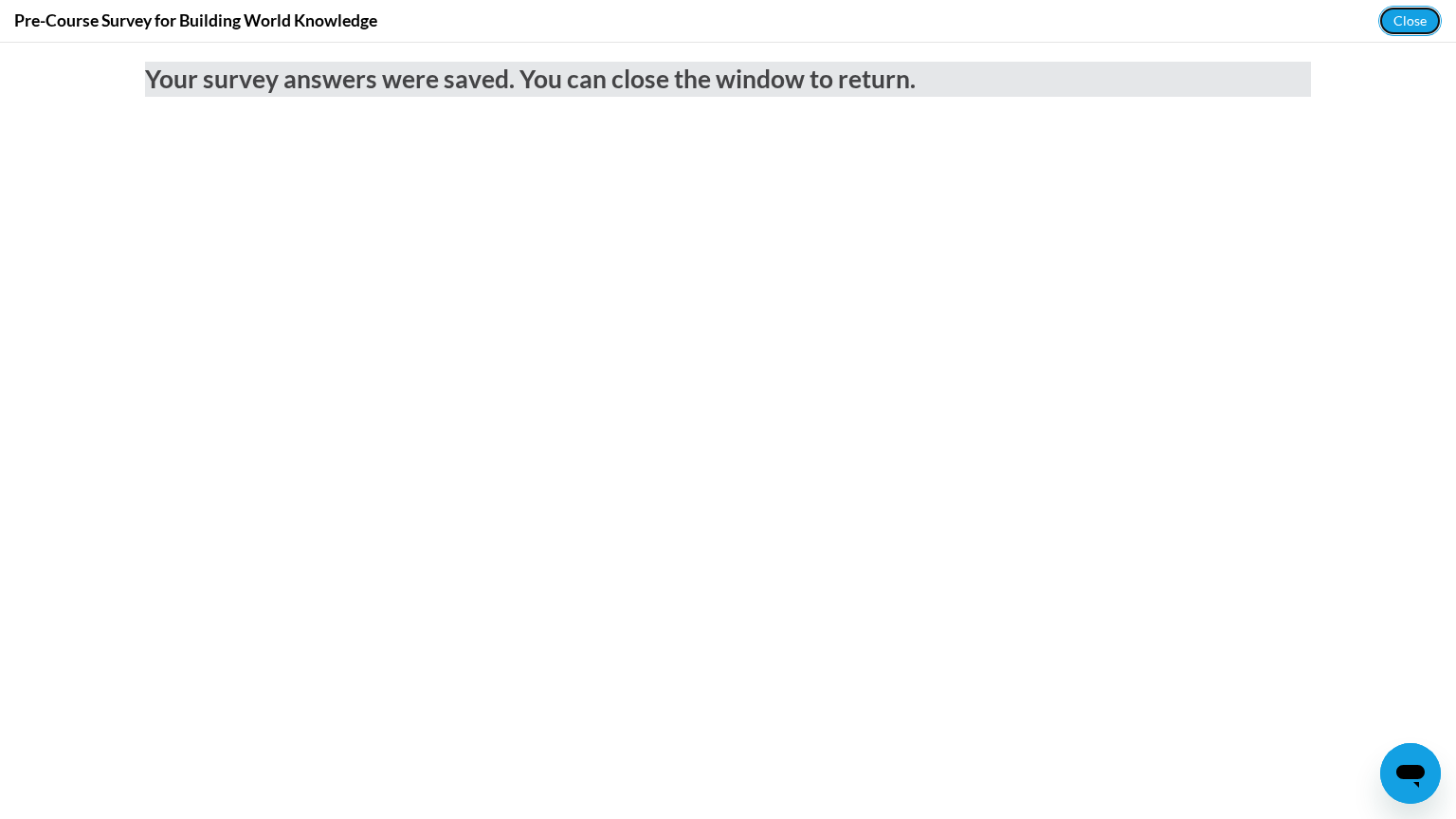
click at [1410, 9] on button "Close" at bounding box center [1410, 21] width 64 height 30
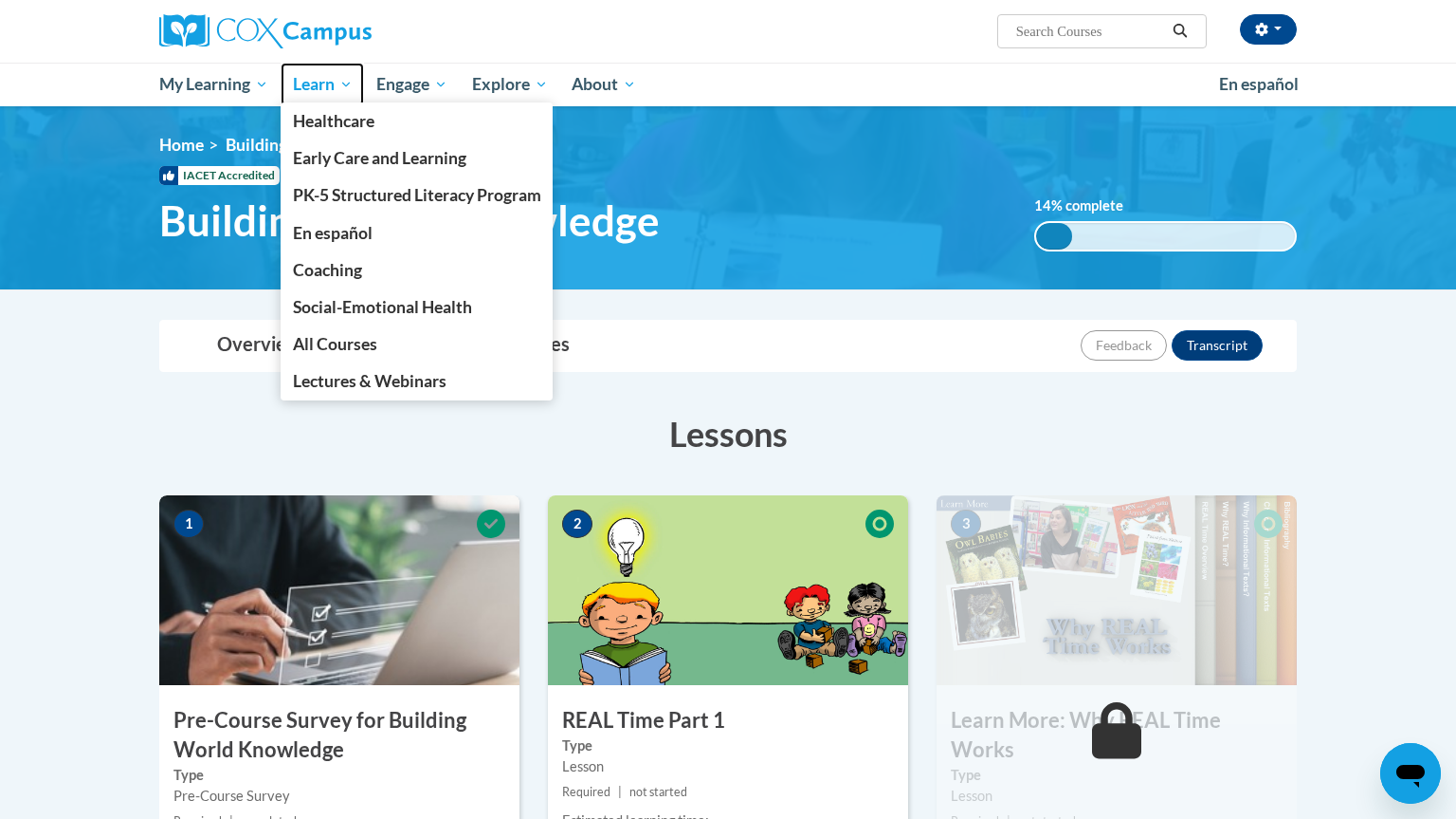
click at [315, 89] on span "Learn" at bounding box center [323, 84] width 60 height 23
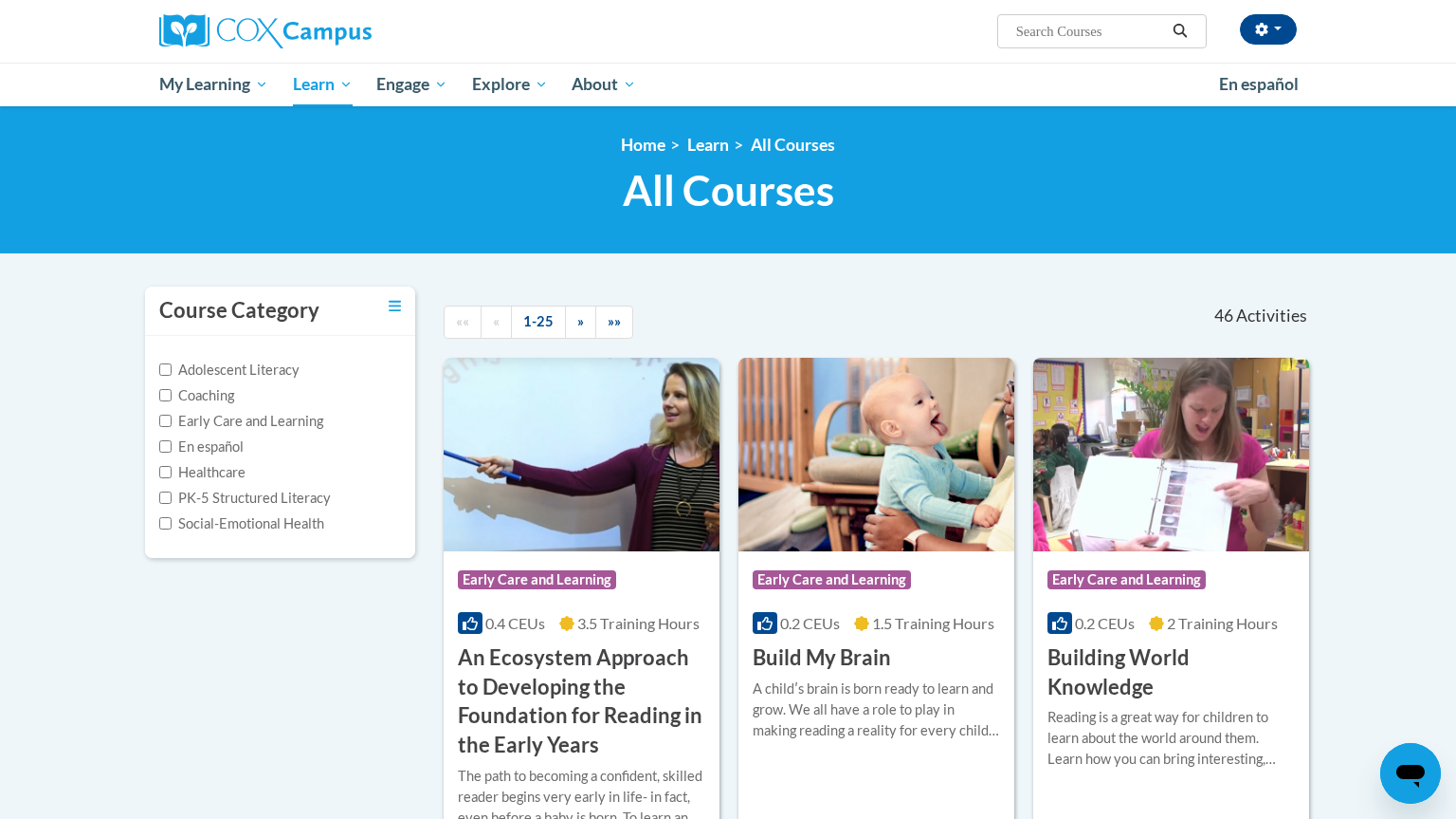
click at [300, 502] on label "PK-5 Structured Literacy" at bounding box center [245, 498] width 172 height 21
click at [172, 502] on input "PK-5 Structured Literacy" at bounding box center [165, 497] width 12 height 12
checkbox input "true"
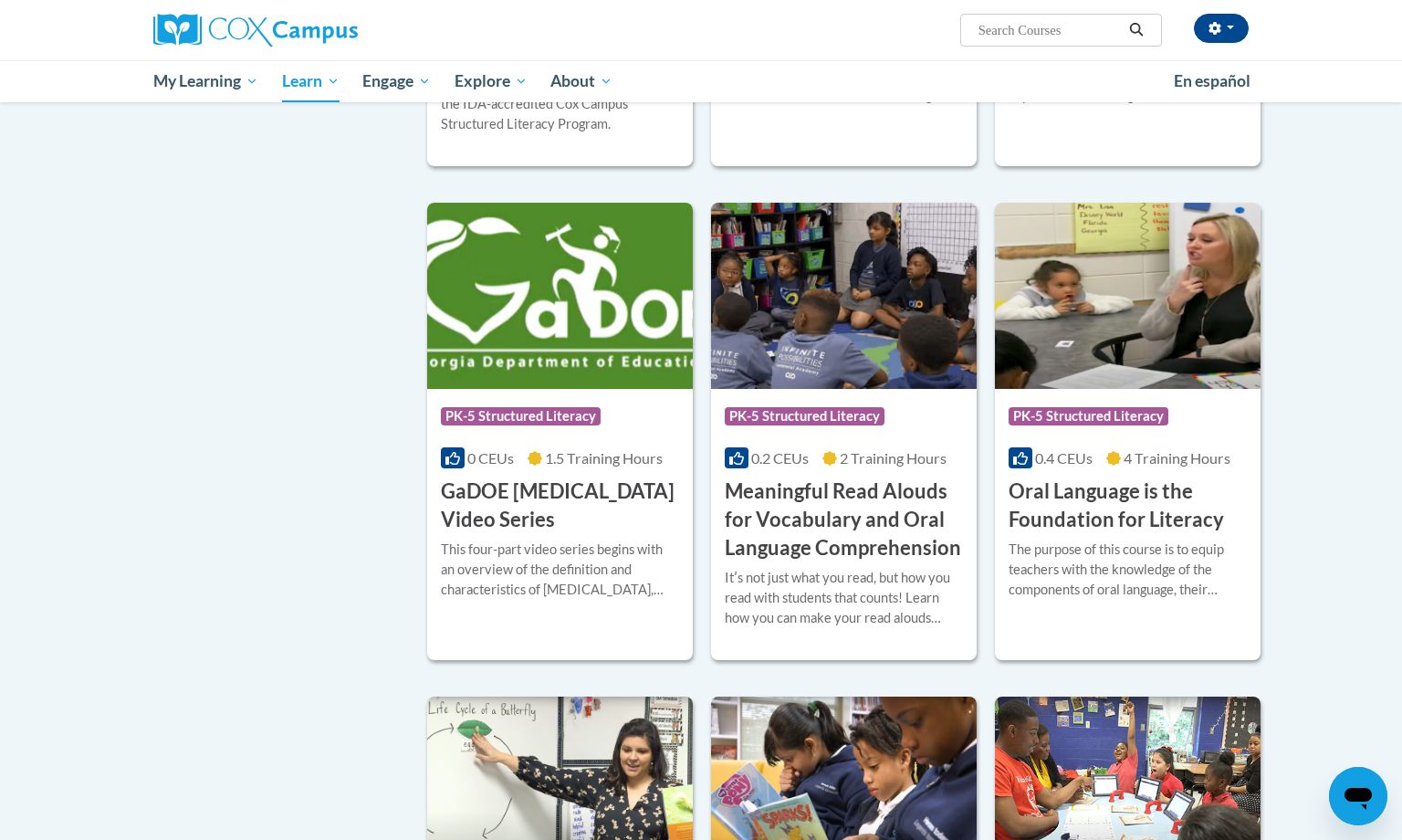
scroll to position [598, 0]
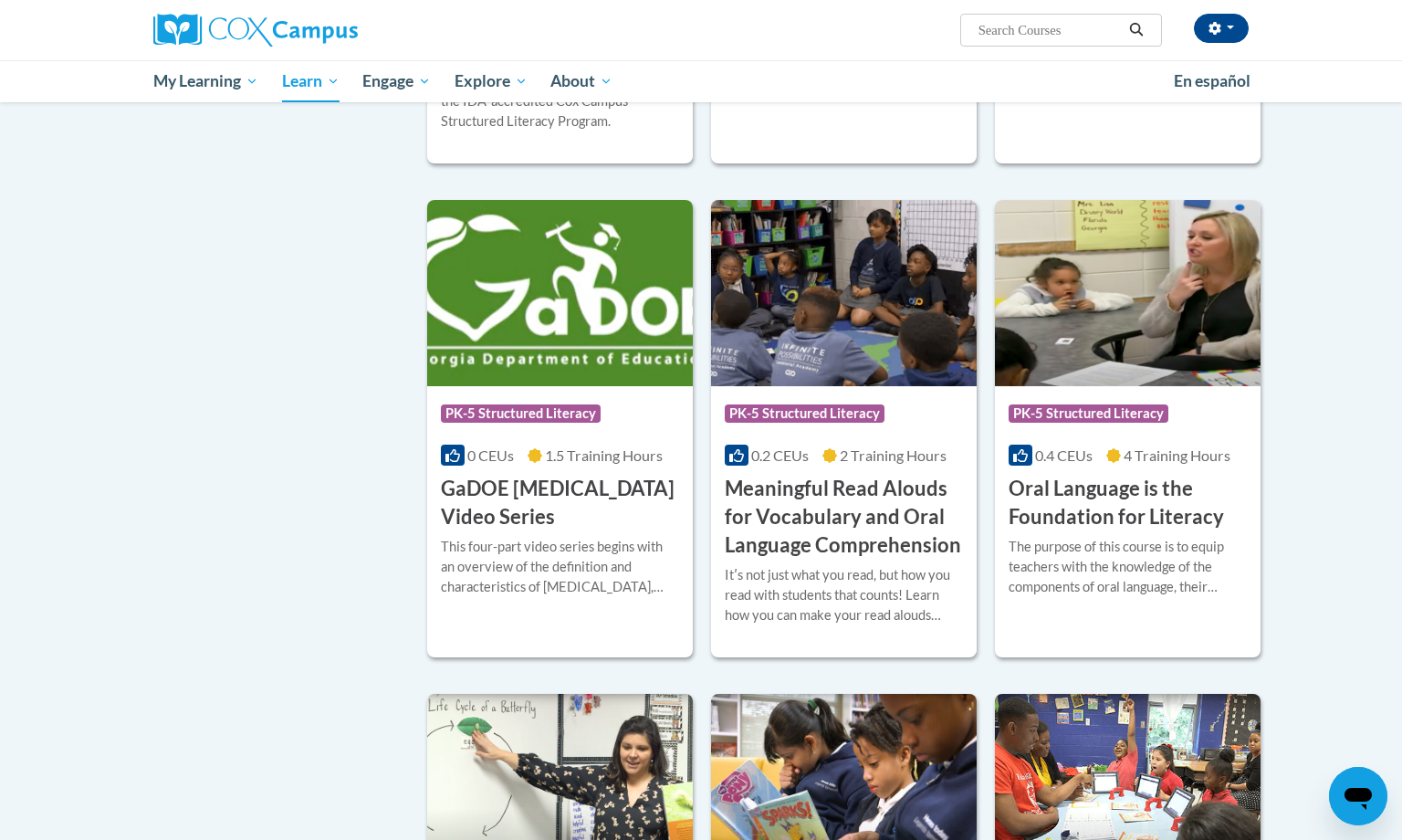
click at [1140, 549] on div "The purpose of this course is to equip teachers with the knowledge of the compo…" at bounding box center [1127, 567] width 238 height 60
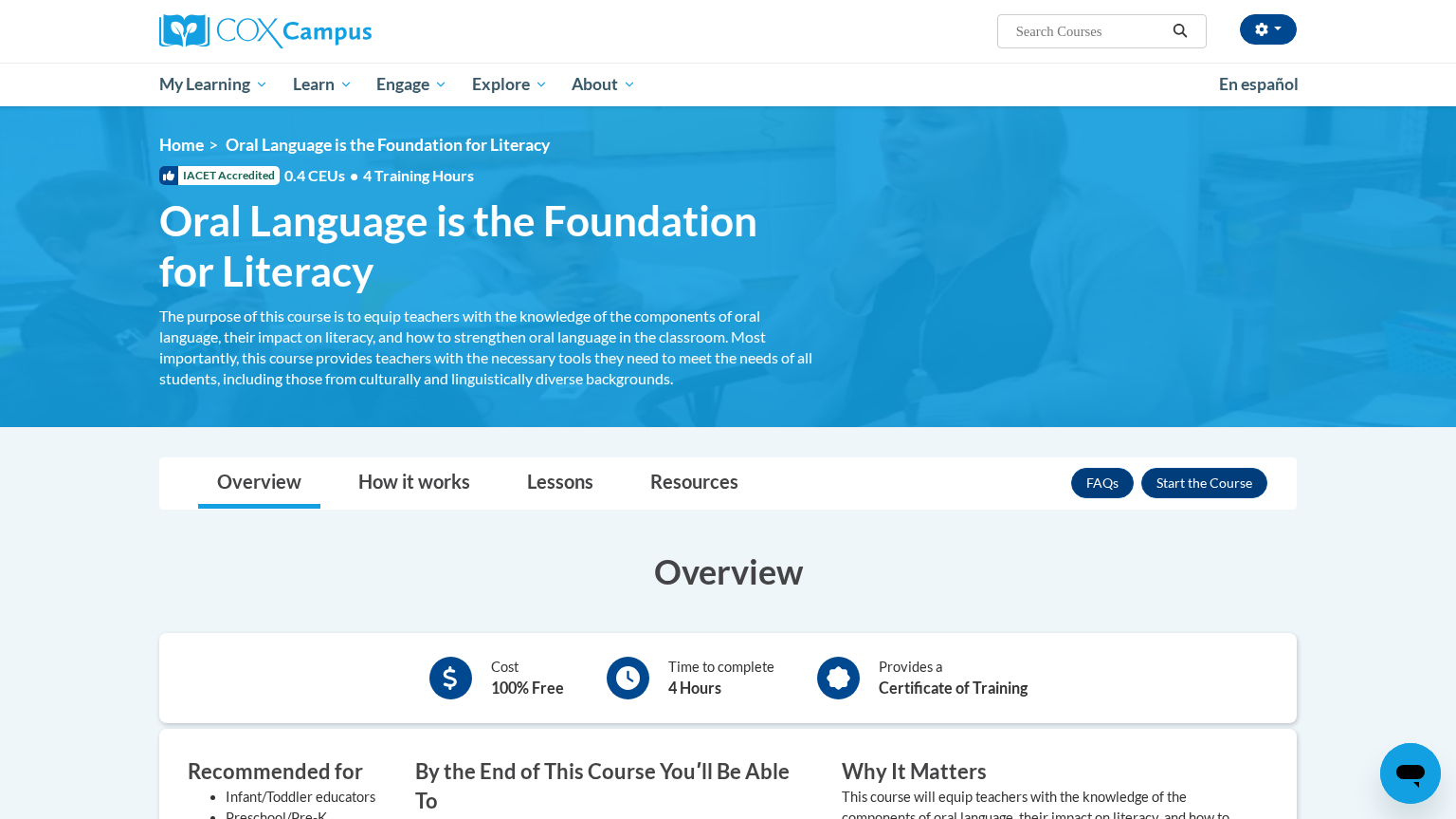
click at [1168, 478] on button "Enroll" at bounding box center [1204, 483] width 126 height 30
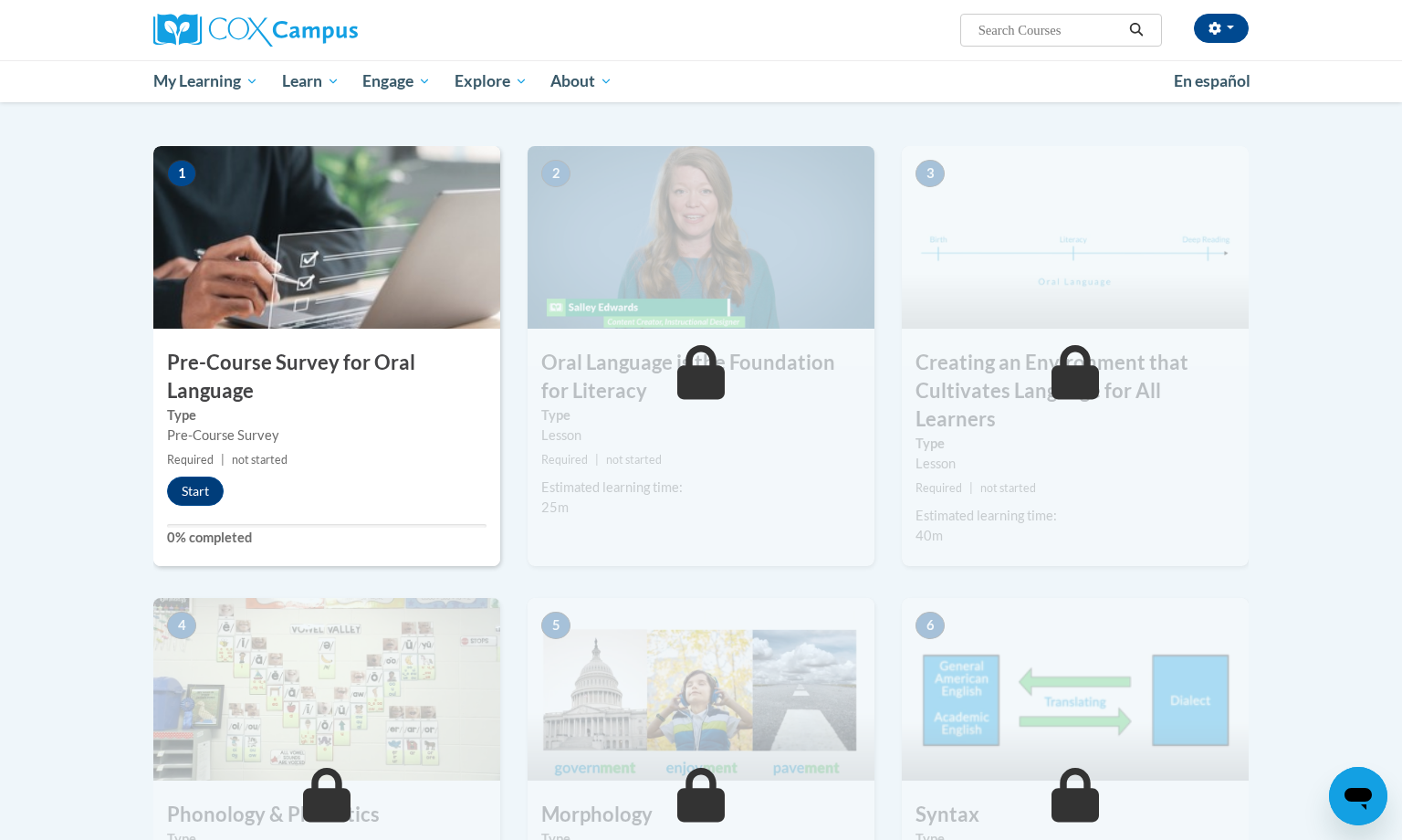
scroll to position [332, 0]
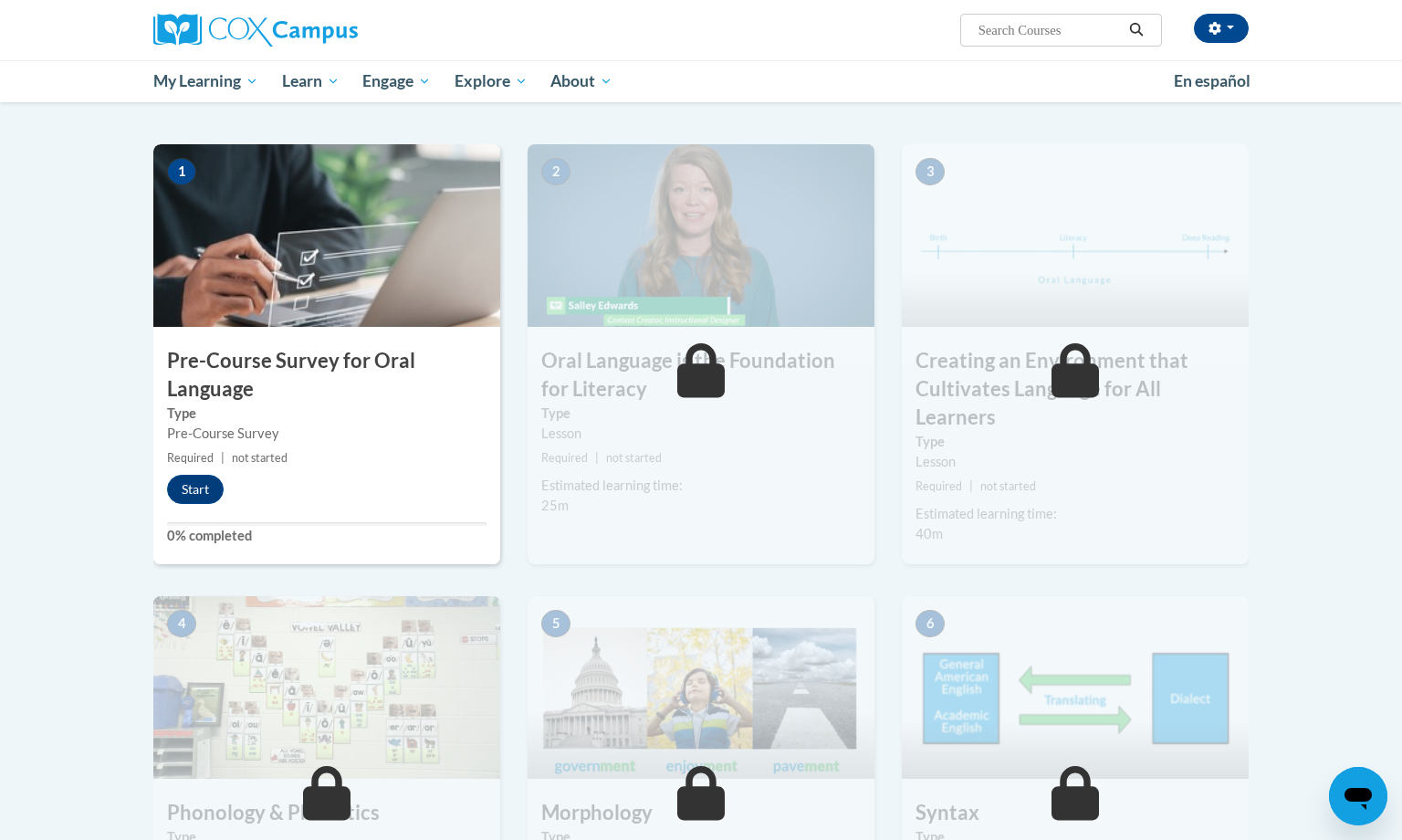
click at [214, 511] on div "1 Pre-Course Survey for Oral Language Type Pre-Course Survey Required | not sta…" at bounding box center [327, 354] width 347 height 420
click at [209, 492] on button "Start" at bounding box center [195, 489] width 57 height 29
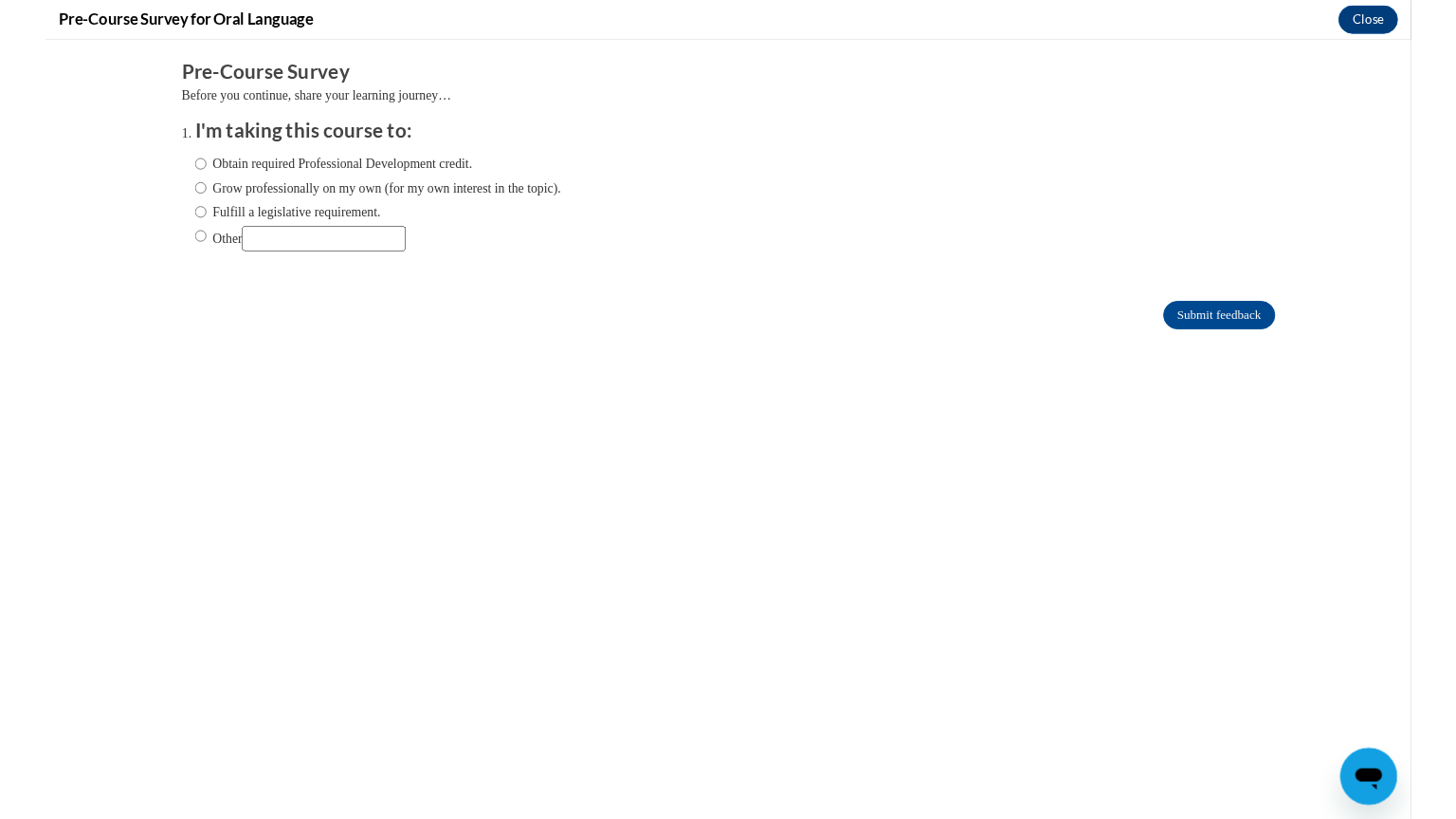
scroll to position [0, 0]
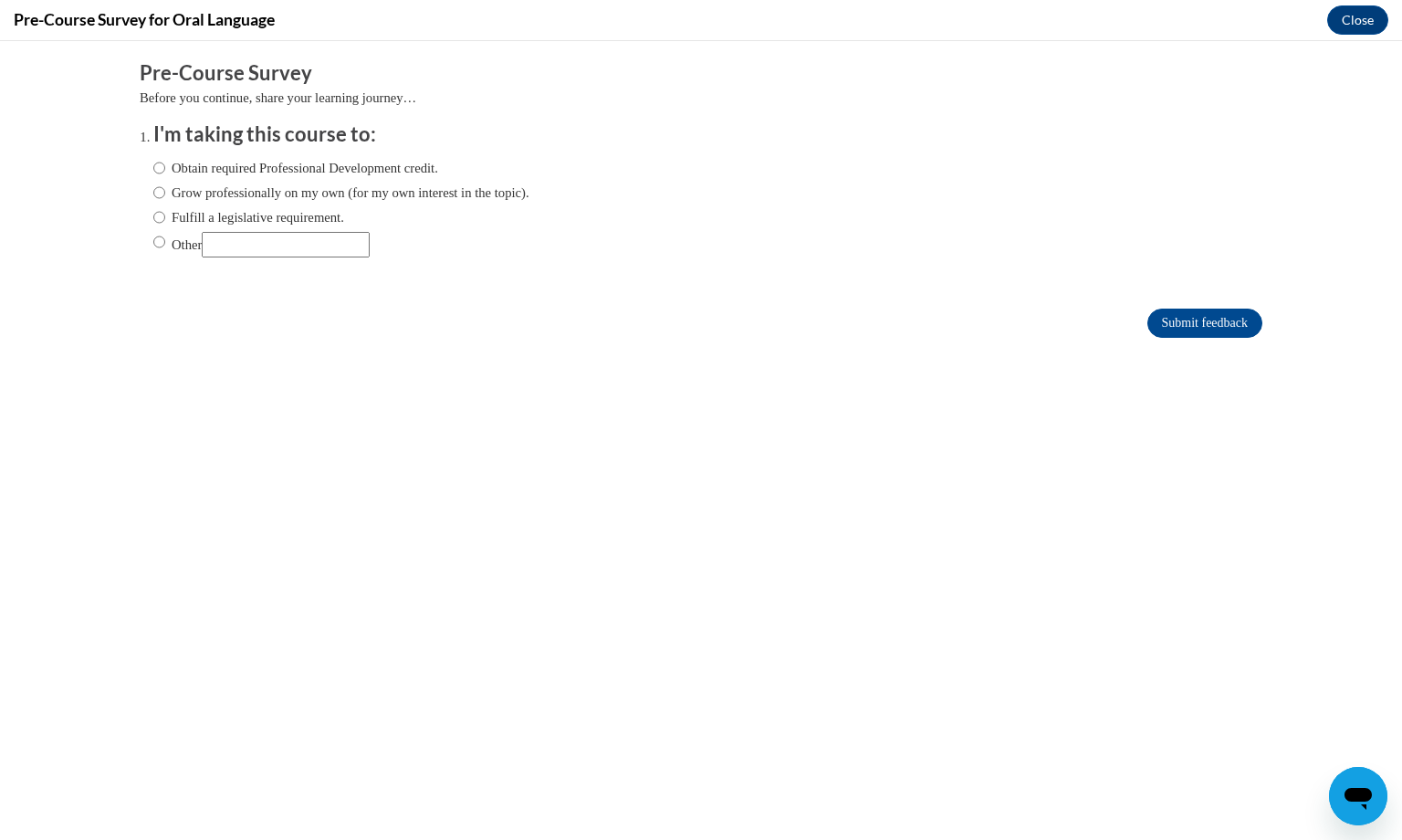
click at [346, 177] on label "Obtain required Professional Development credit." at bounding box center [296, 168] width 285 height 20
click at [165, 177] on input "Obtain required Professional Development credit." at bounding box center [159, 168] width 12 height 20
radio input "true"
click at [1198, 315] on input "Submit feedback" at bounding box center [1205, 323] width 115 height 29
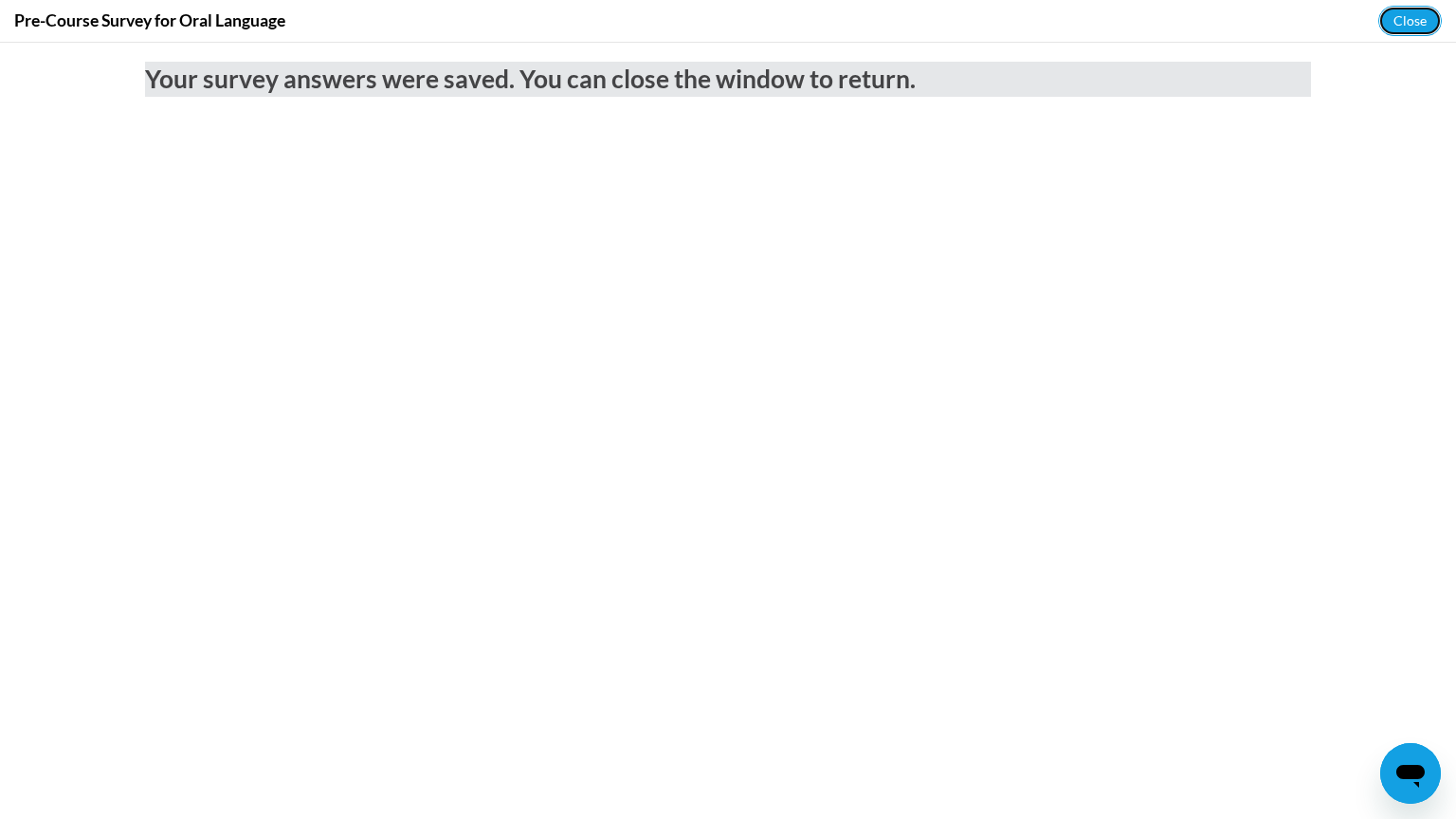
click at [1412, 6] on button "Close" at bounding box center [1410, 21] width 64 height 30
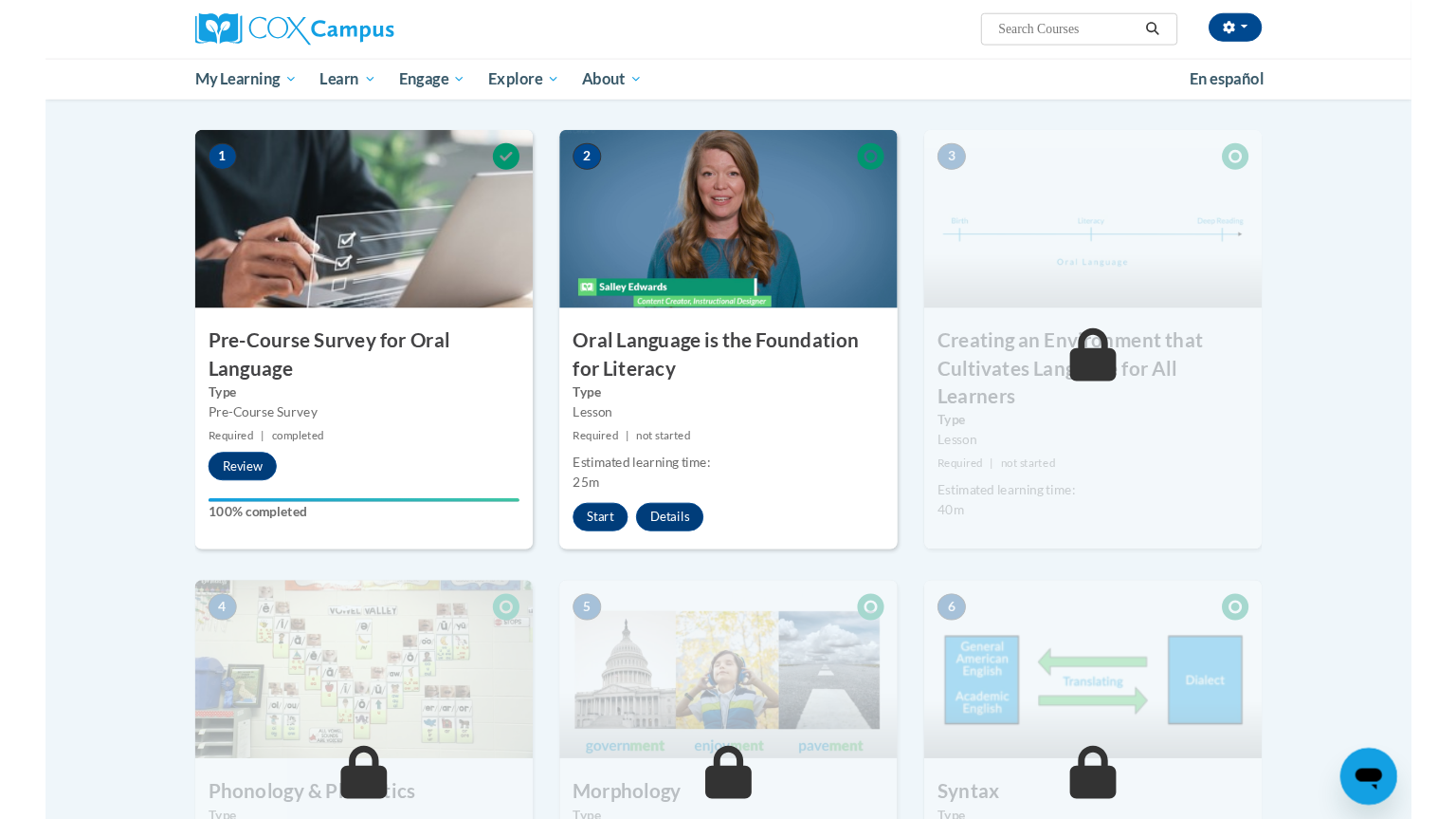
scroll to position [358, 0]
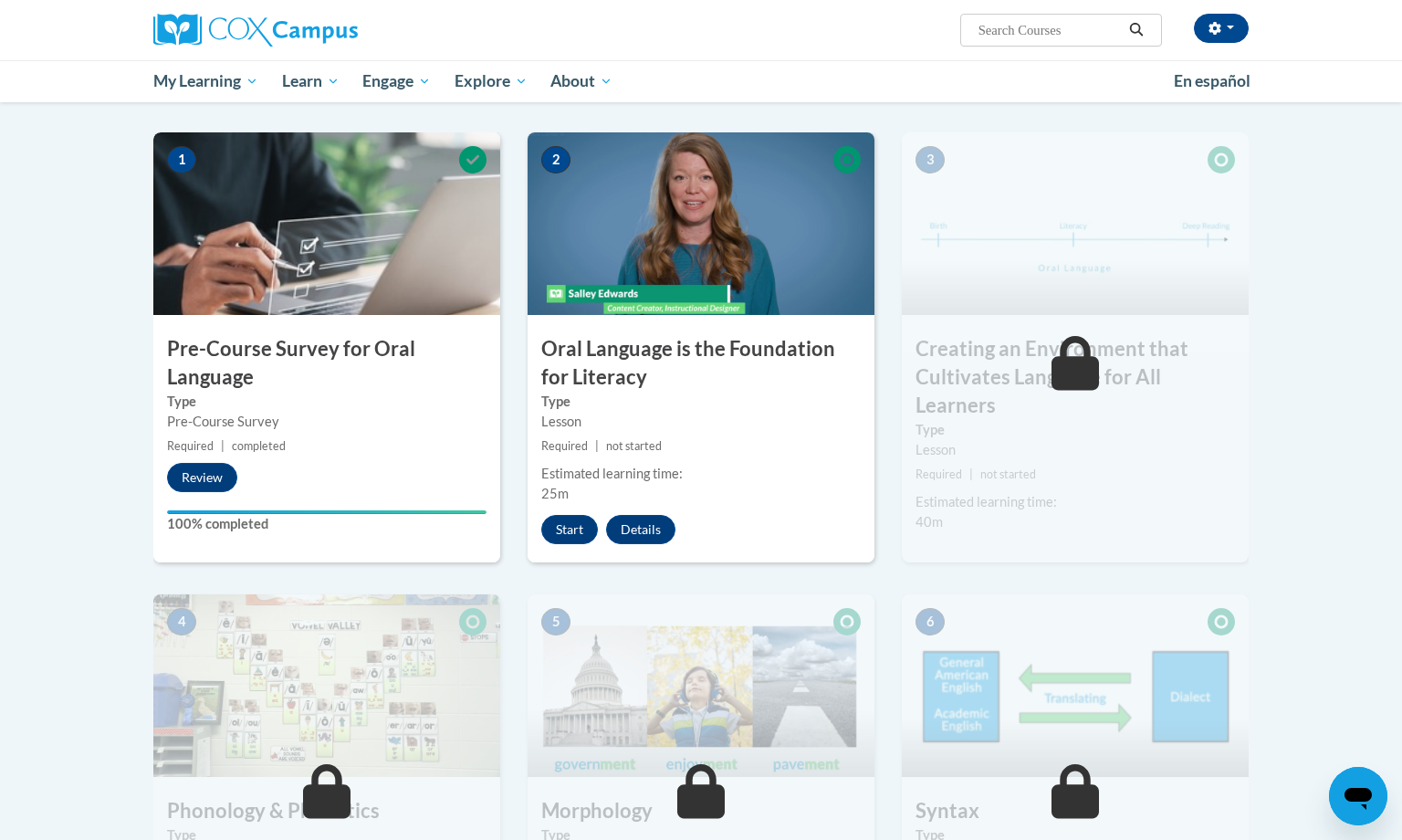
click at [569, 534] on button "Start" at bounding box center [570, 530] width 57 height 29
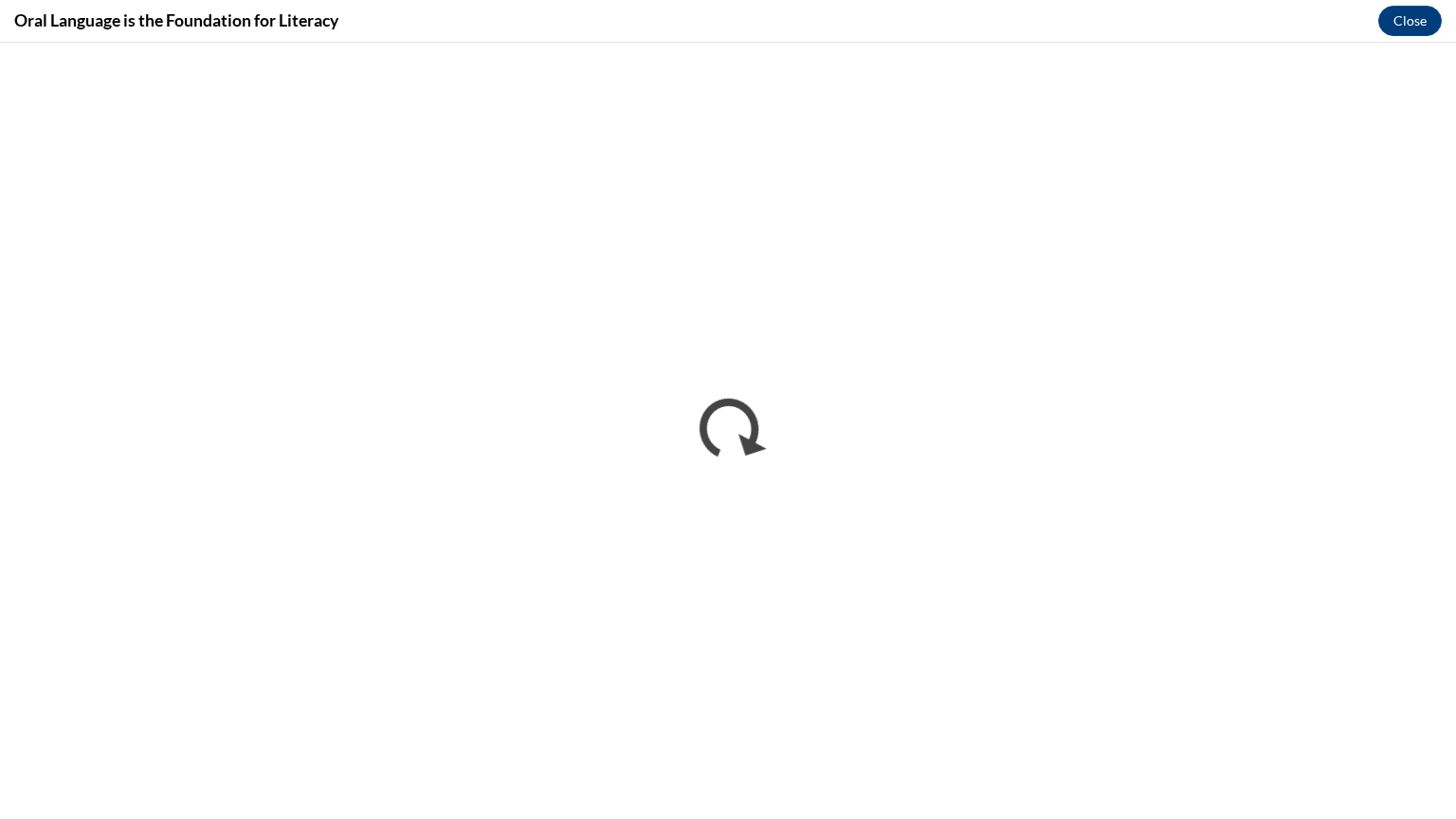
scroll to position [0, 0]
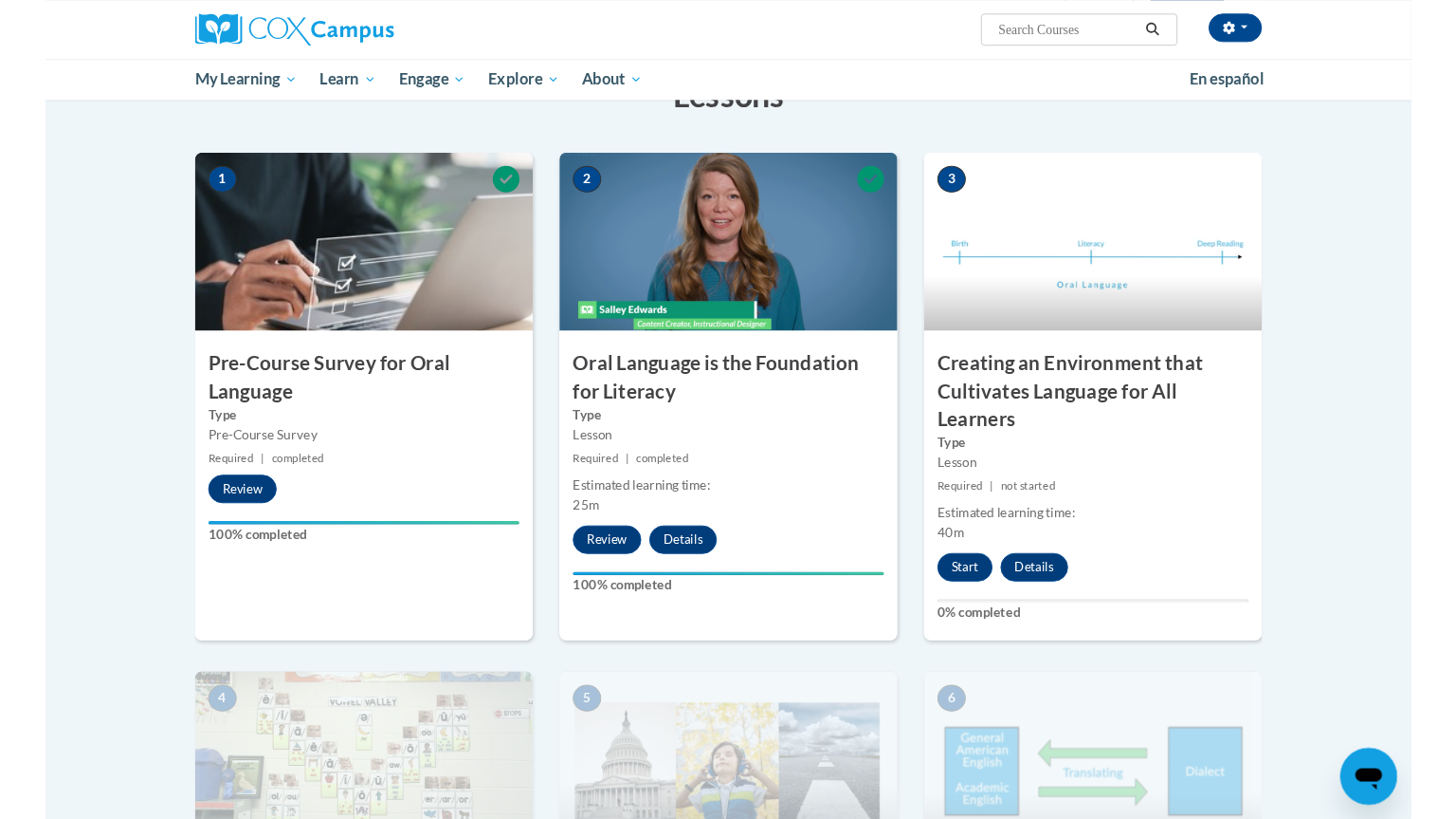
scroll to position [334, 0]
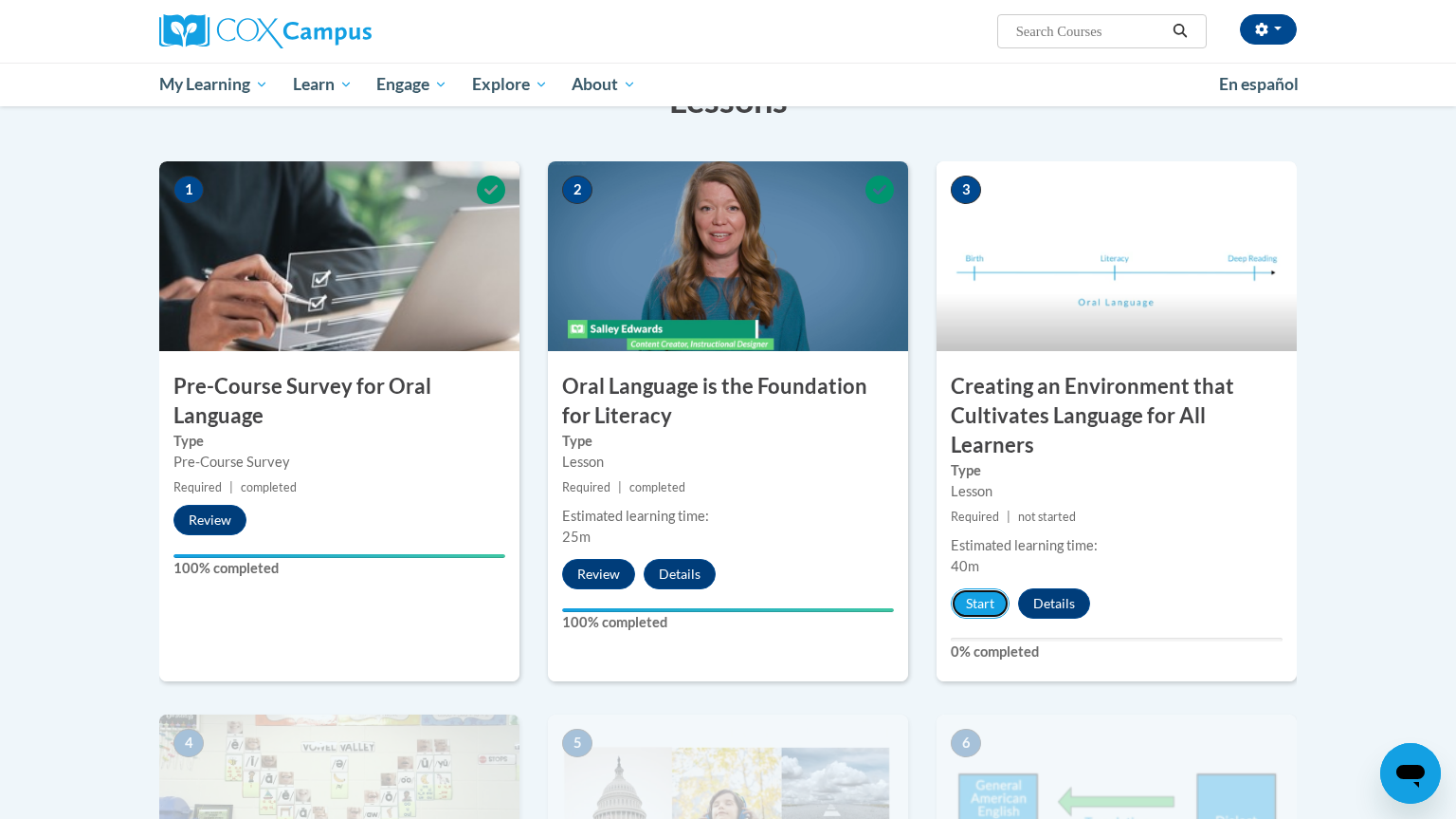
click at [970, 611] on button "Start" at bounding box center [980, 604] width 59 height 30
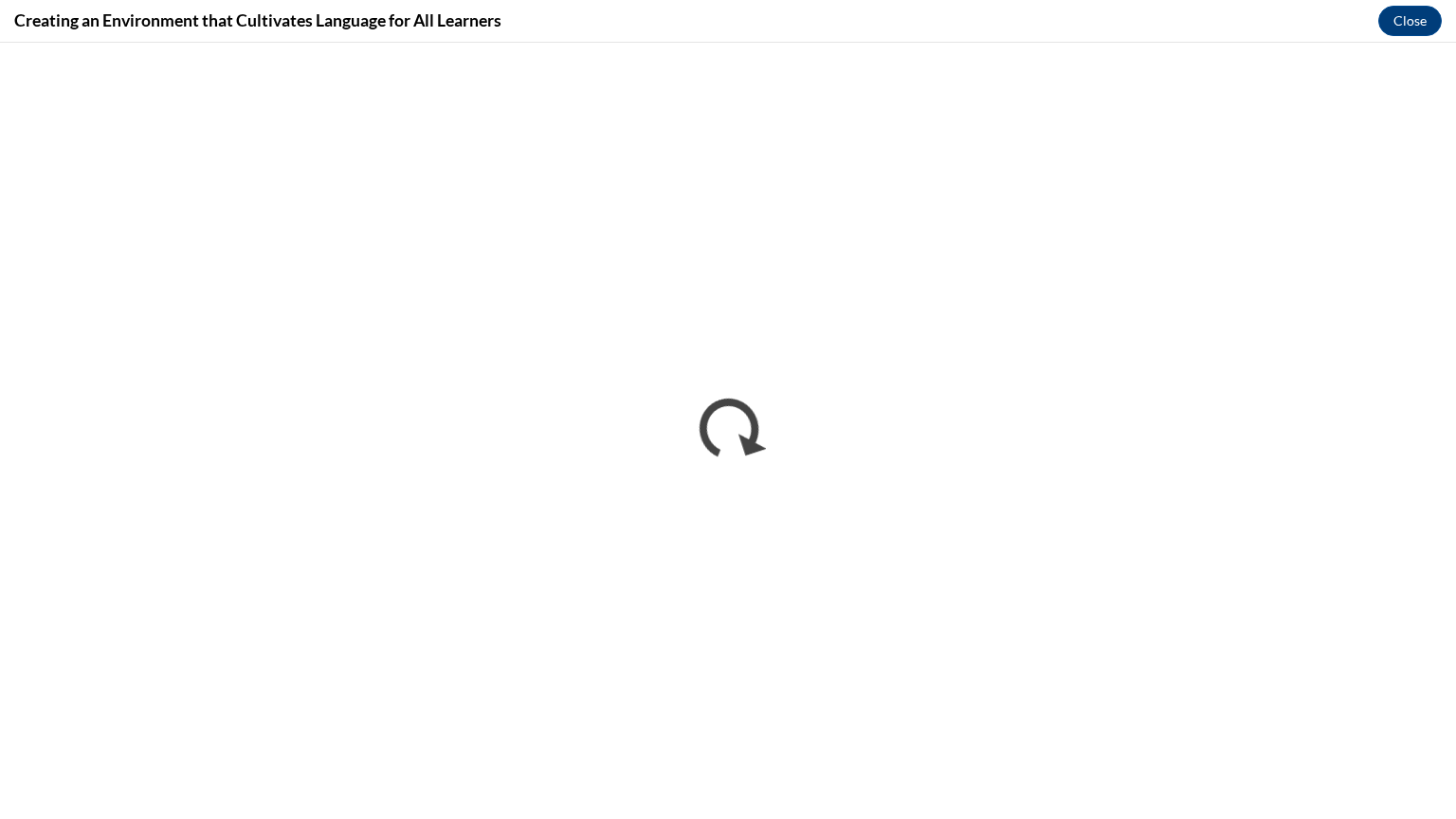
scroll to position [0, 0]
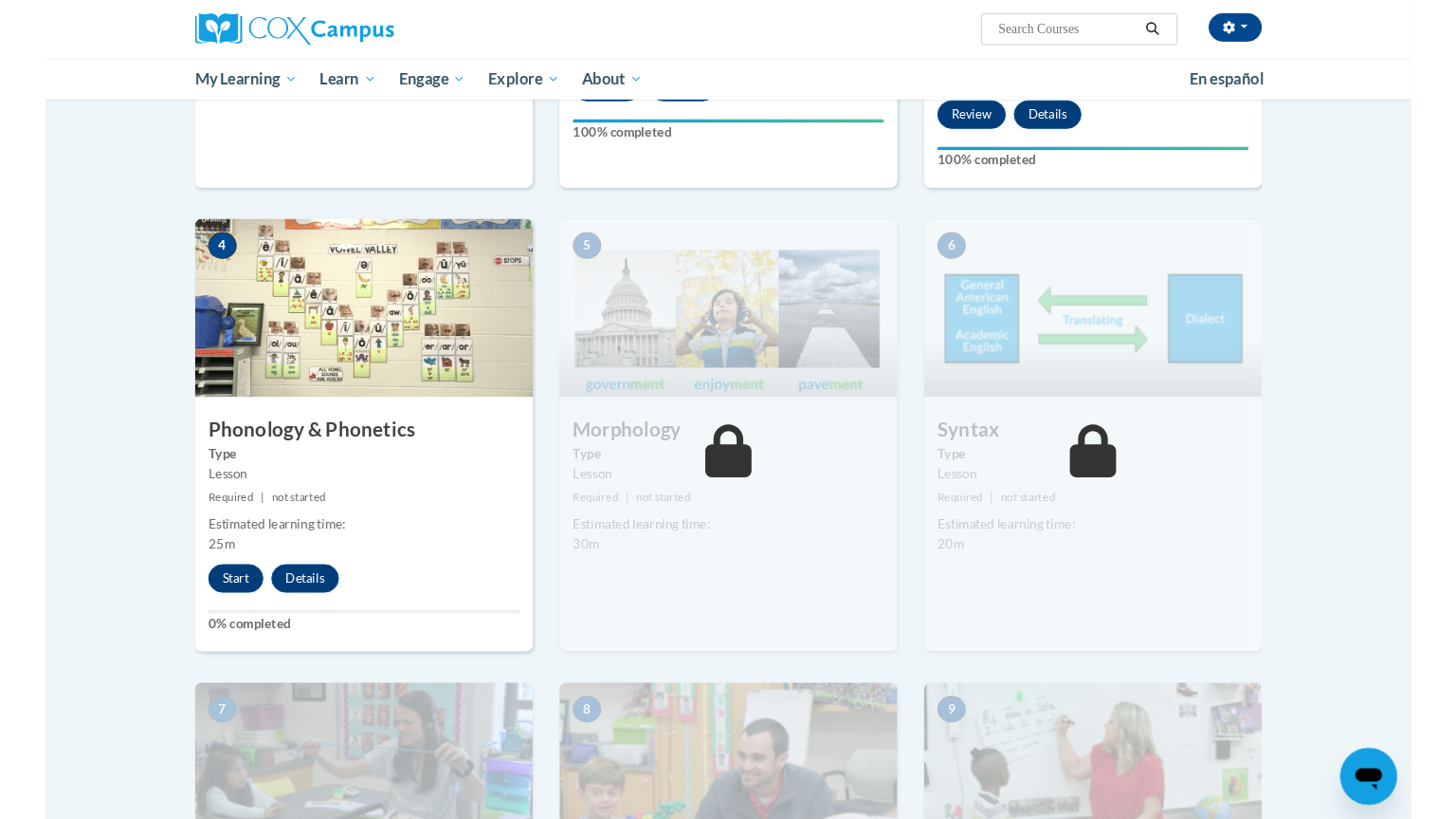
scroll to position [818, 0]
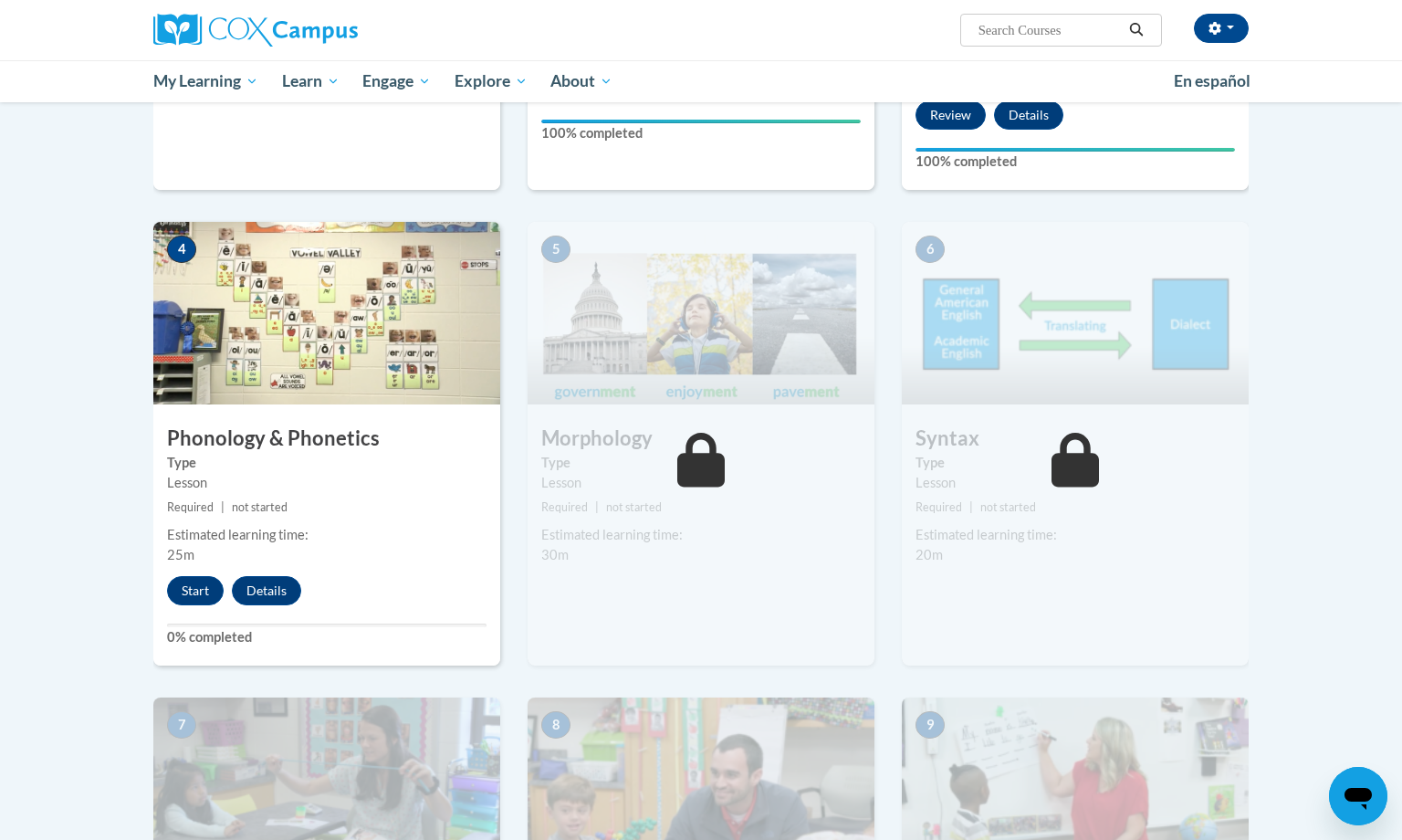
click at [190, 598] on button "Start" at bounding box center [195, 591] width 57 height 29
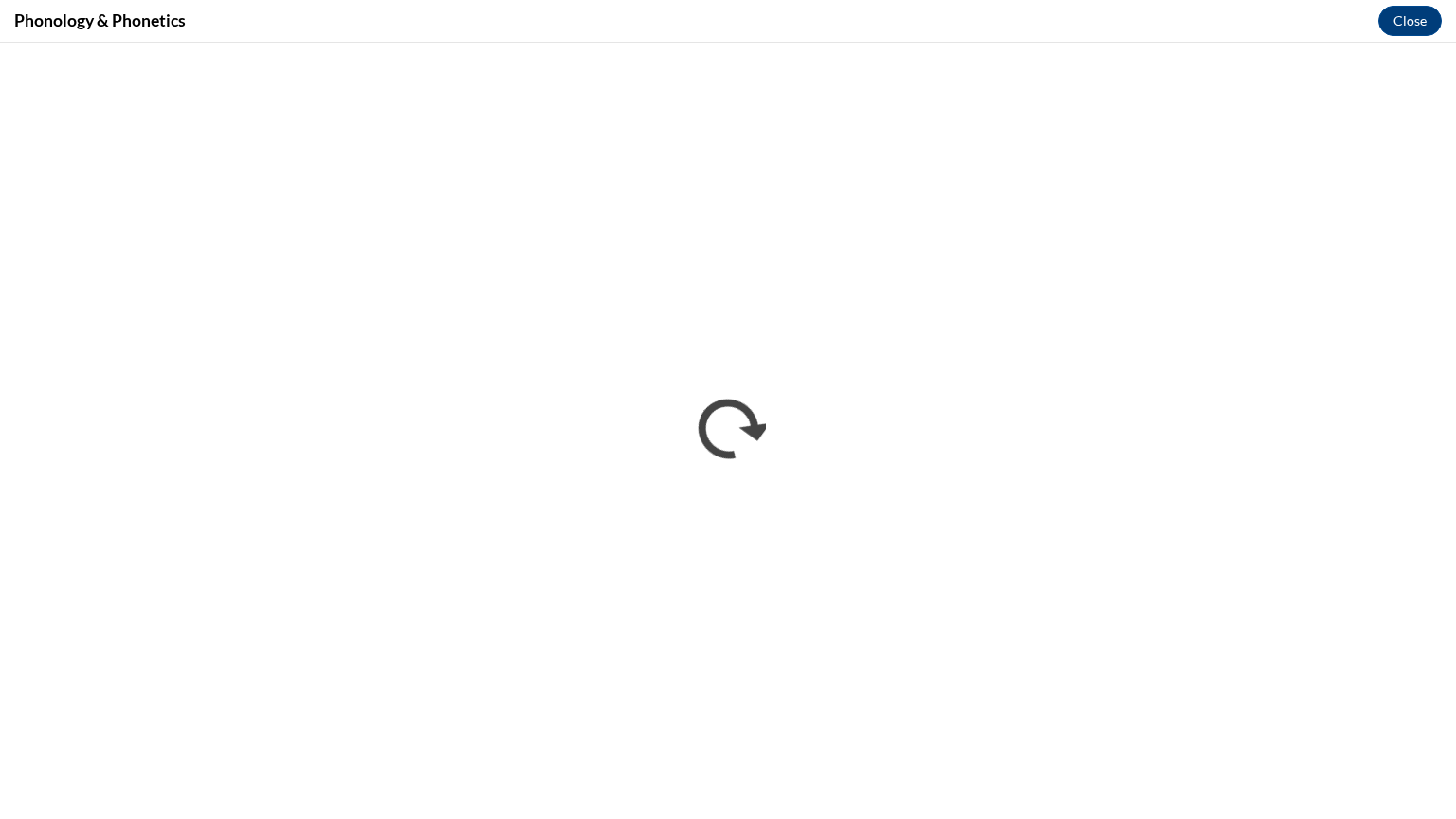
scroll to position [0, 0]
